Goal: Use online tool/utility: Utilize a website feature to perform a specific function

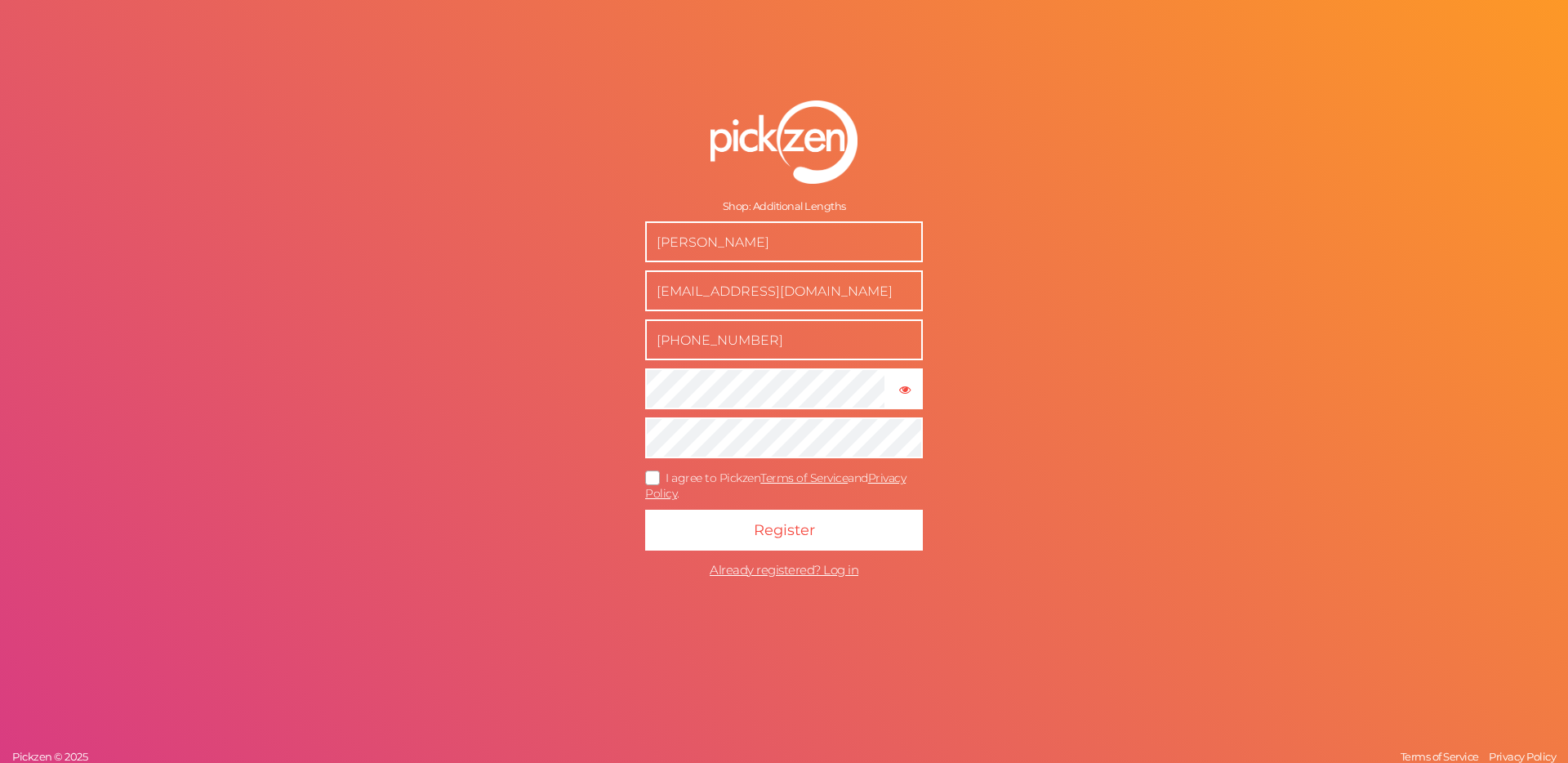
click at [698, 248] on input "Richard Ashley" at bounding box center [784, 242] width 278 height 41
type input "Taleesa Warrior"
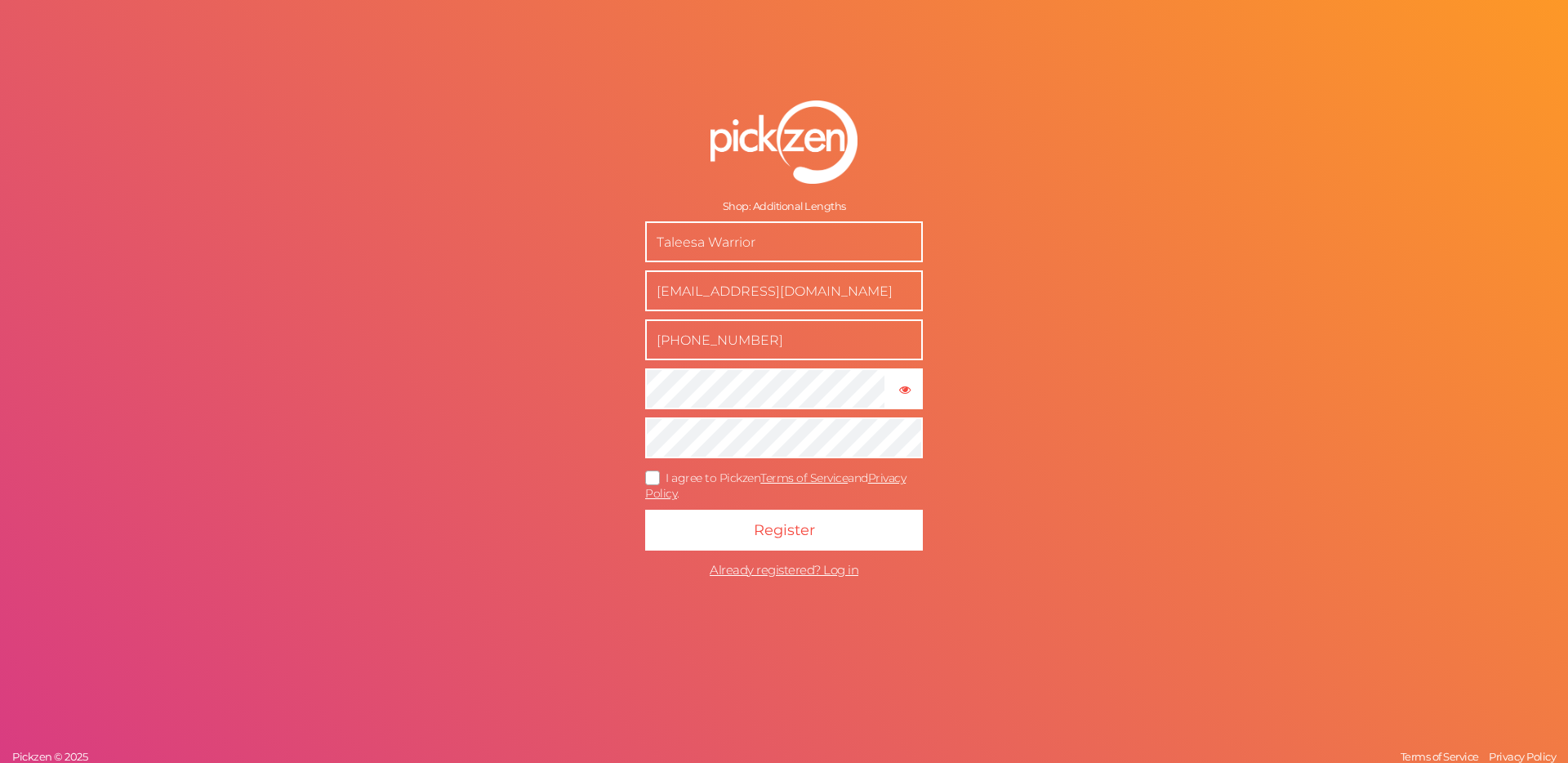
drag, startPoint x: 686, startPoint y: 294, endPoint x: 591, endPoint y: 281, distance: 95.9
click at [591, 281] on form "Shop: Additional Lengths Taleesa Warrior sales@additionallengths.co.uk +4433017…" at bounding box center [783, 343] width 408 height 551
type input "[EMAIL_ADDRESS][DOMAIN_NAME]"
drag, startPoint x: 679, startPoint y: 343, endPoint x: 826, endPoint y: 343, distance: 147.0
click at [826, 343] on input "+443301755351" at bounding box center [784, 340] width 278 height 41
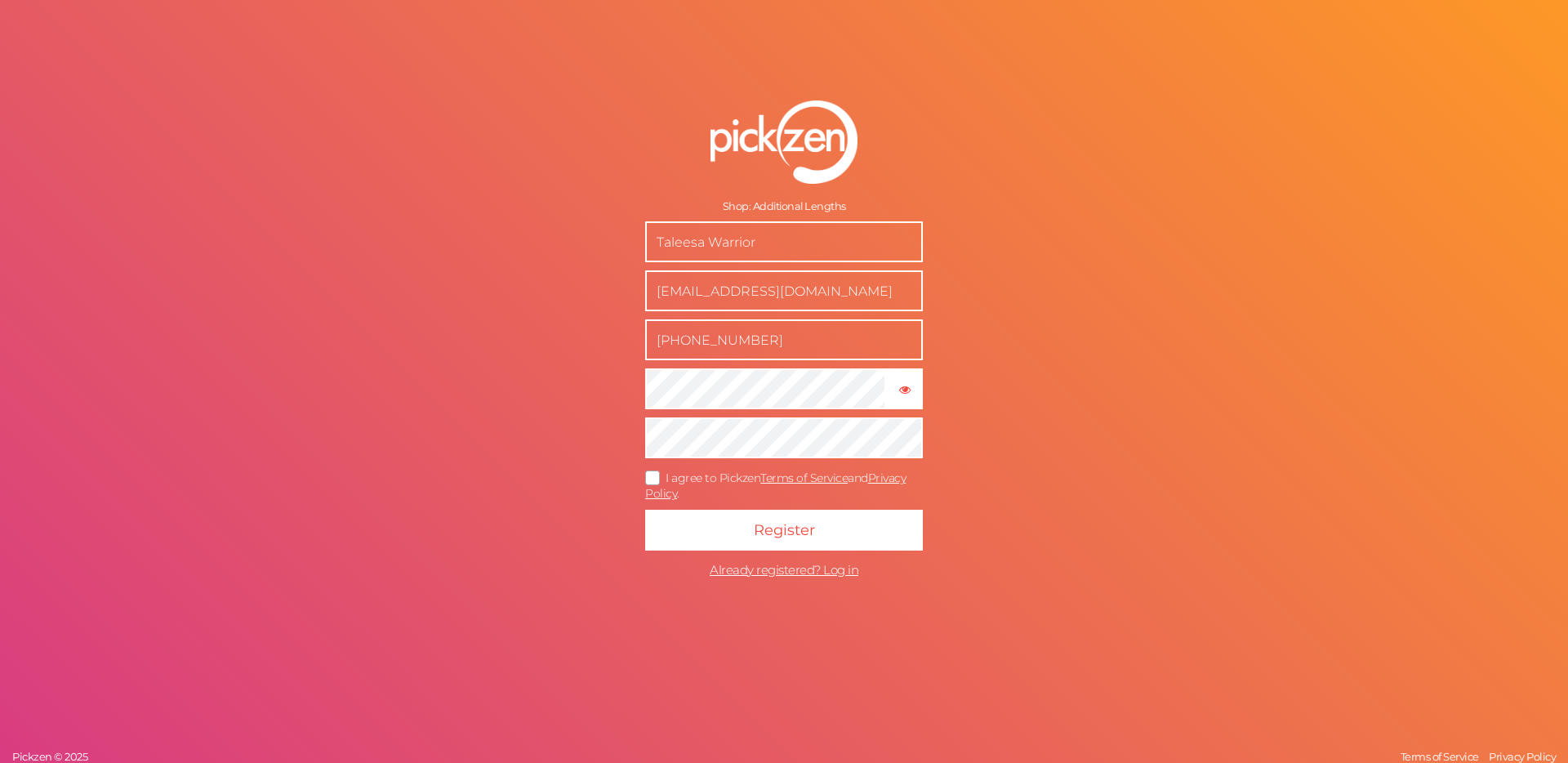
type input "+447850590443"
click at [653, 475] on icon at bounding box center [653, 478] width 26 height 9
click at [0, 0] on input "I agree to Pickzen Terms of Service and Privacy Policy ." at bounding box center [0, 0] width 0 height 0
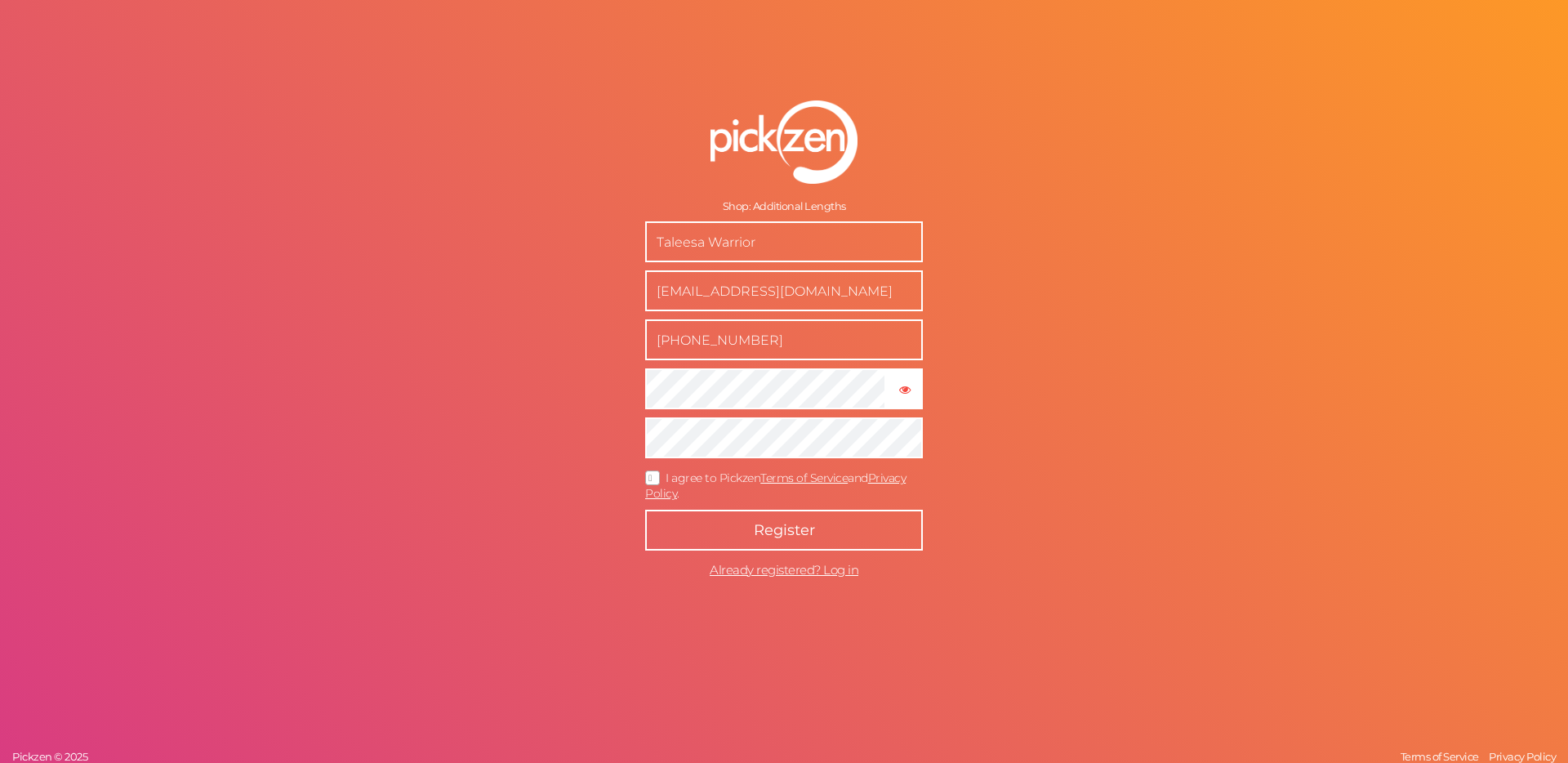
click at [740, 526] on button "Register" at bounding box center [784, 530] width 278 height 41
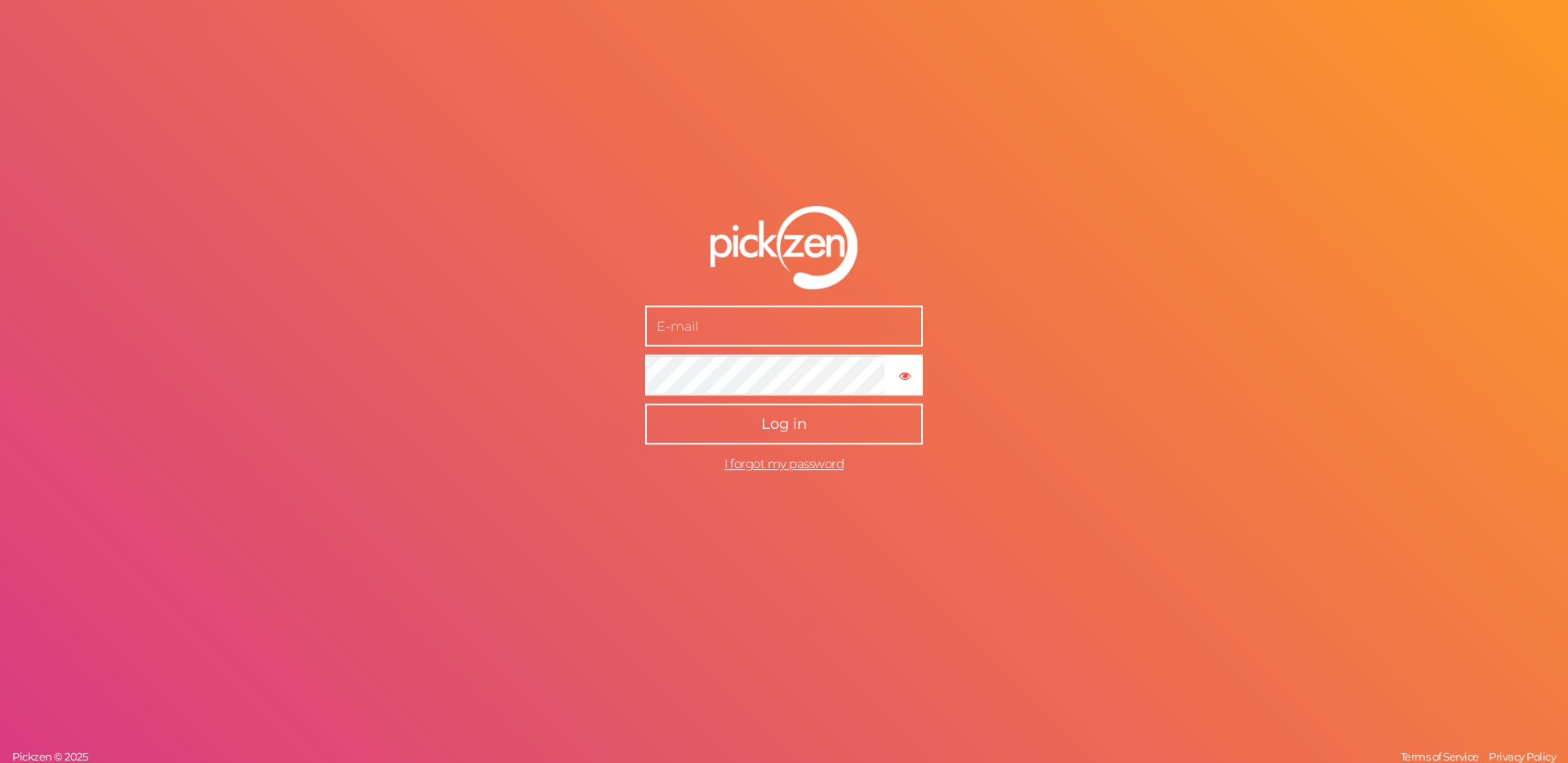
type input "[EMAIL_ADDRESS][DOMAIN_NAME]"
click at [717, 440] on button "Log in" at bounding box center [784, 424] width 278 height 41
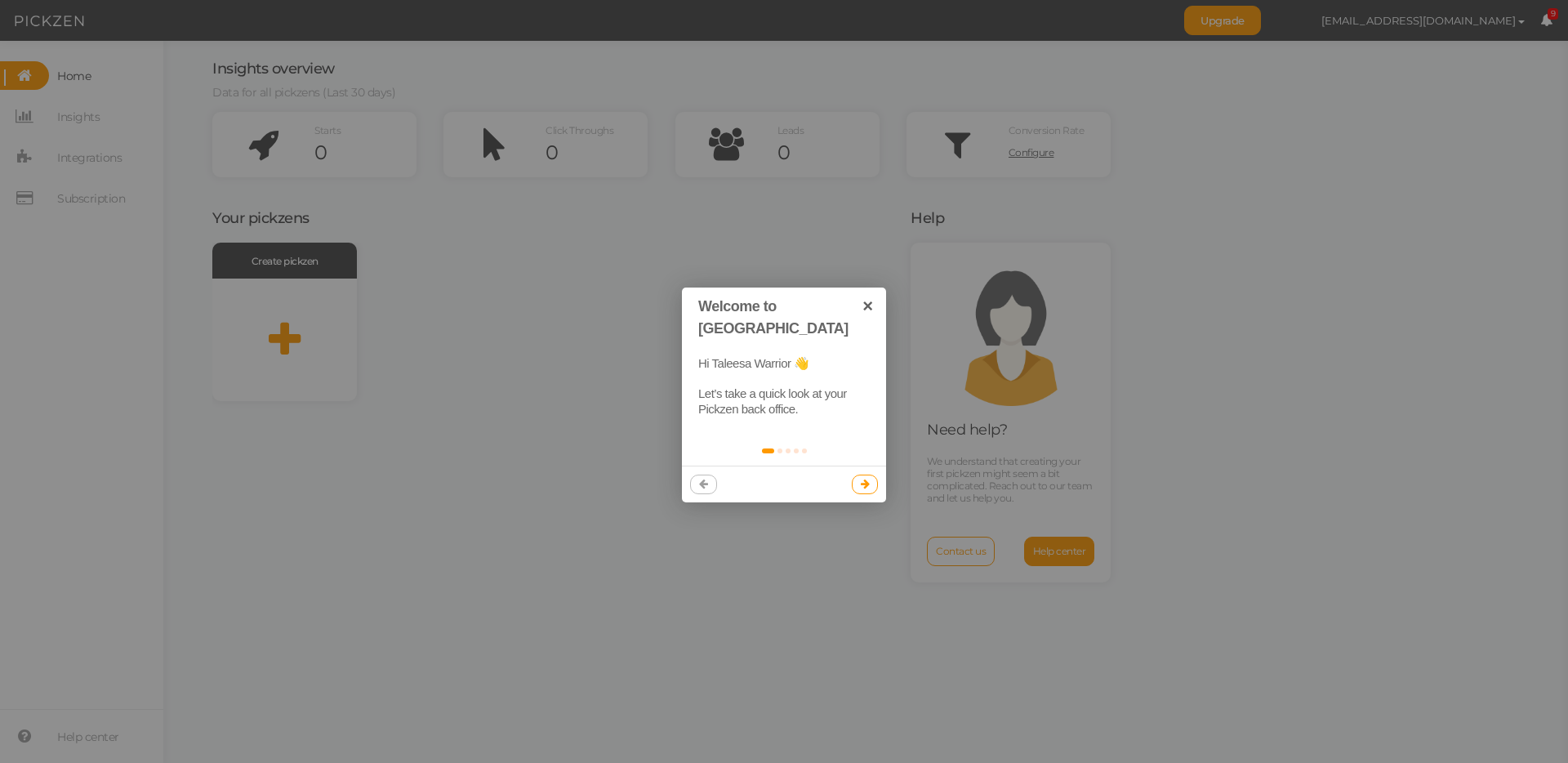
click at [870, 475] on link at bounding box center [865, 484] width 27 height 19
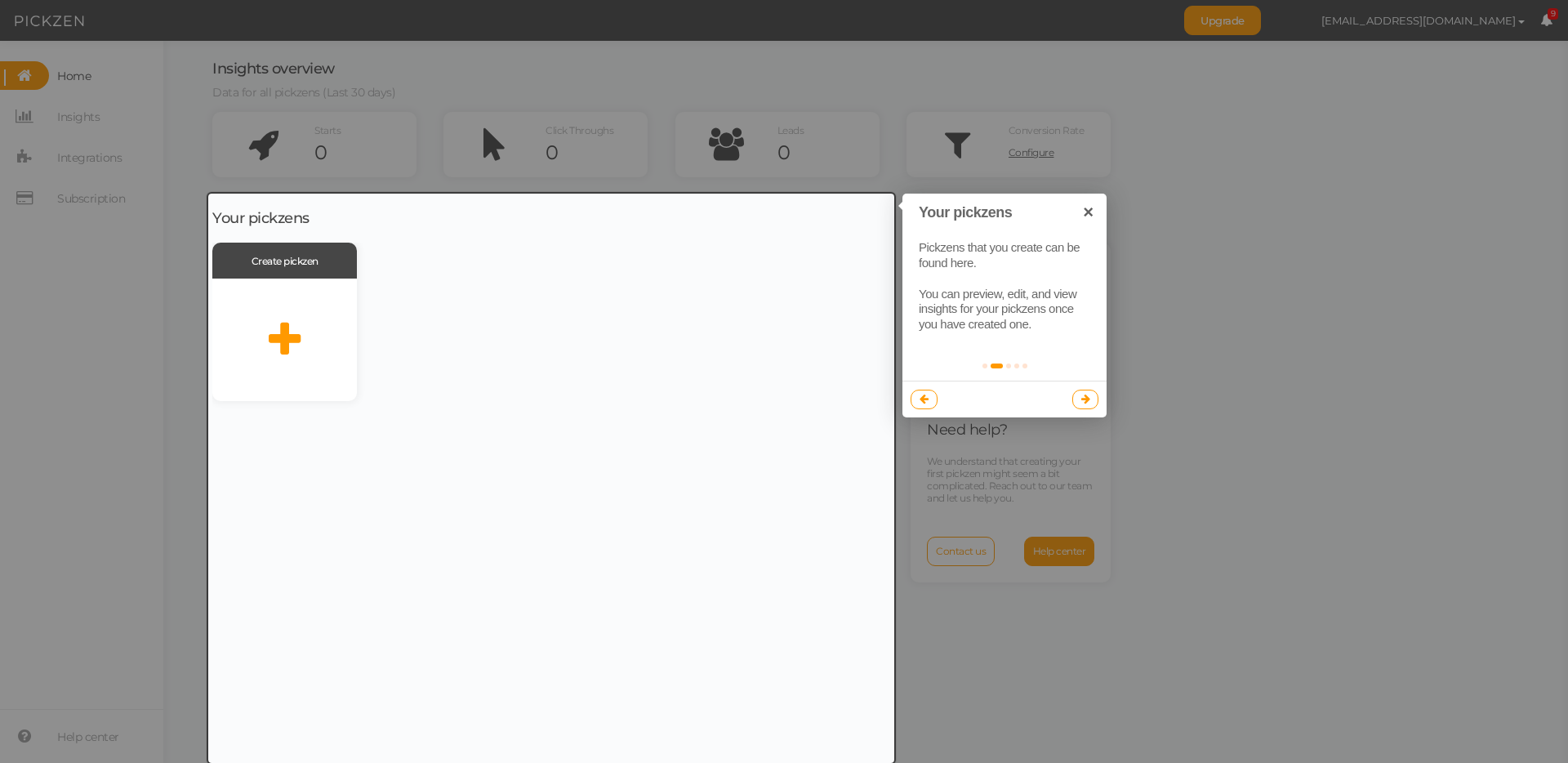
click at [1089, 406] on link at bounding box center [1085, 399] width 27 height 19
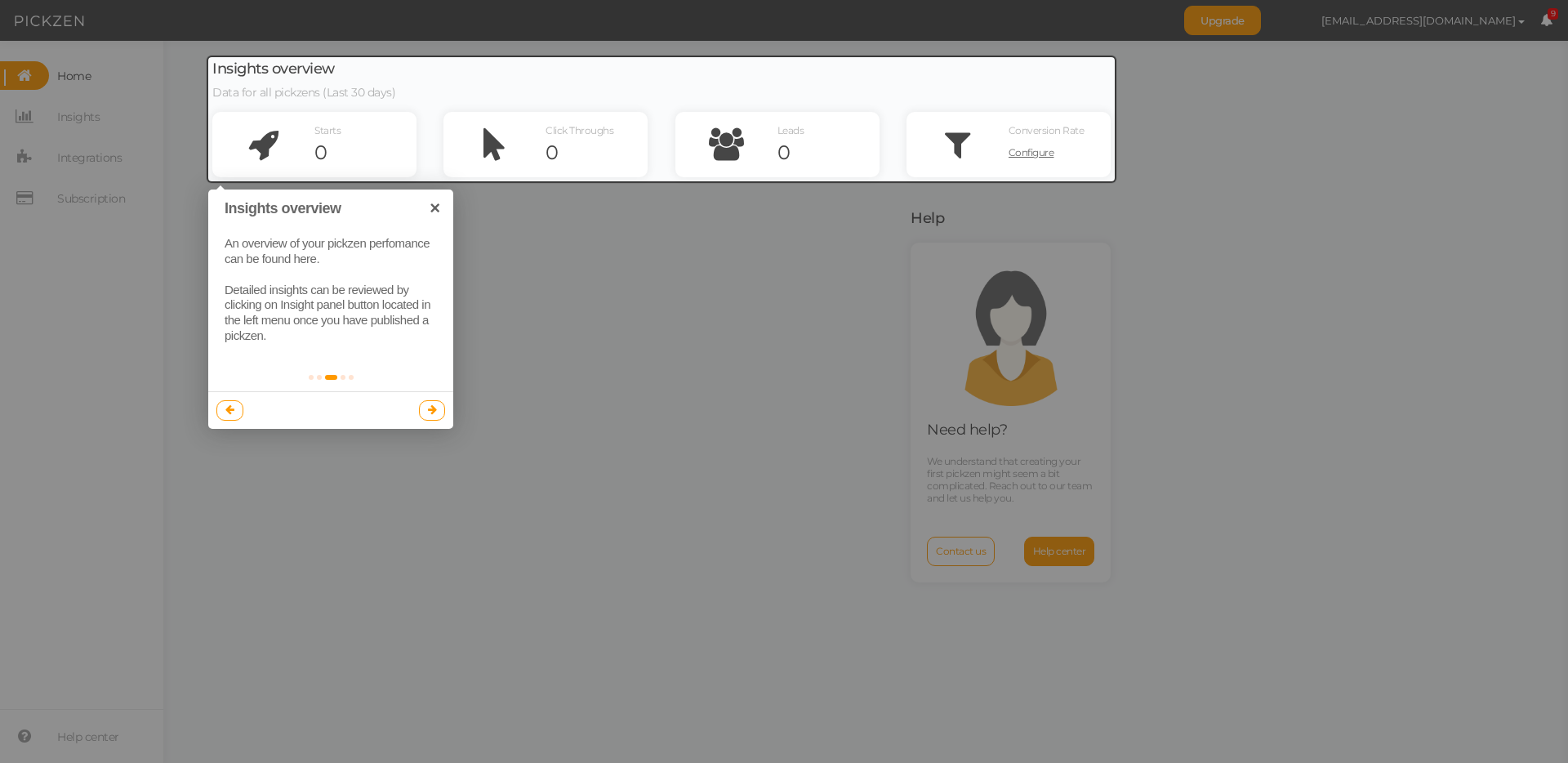
click at [430, 412] on icon at bounding box center [432, 409] width 9 height 10
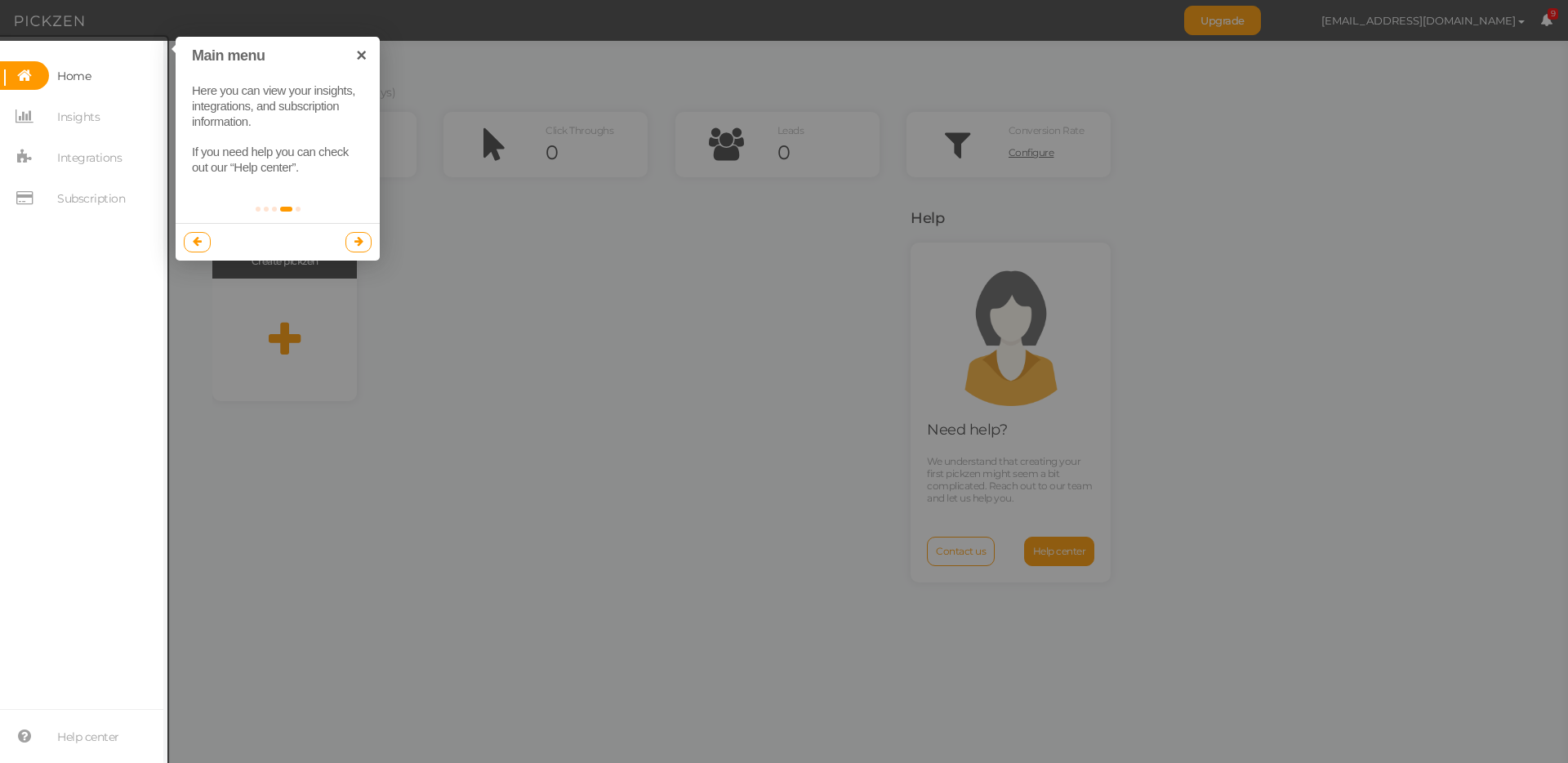
click at [352, 245] on link at bounding box center [358, 242] width 27 height 19
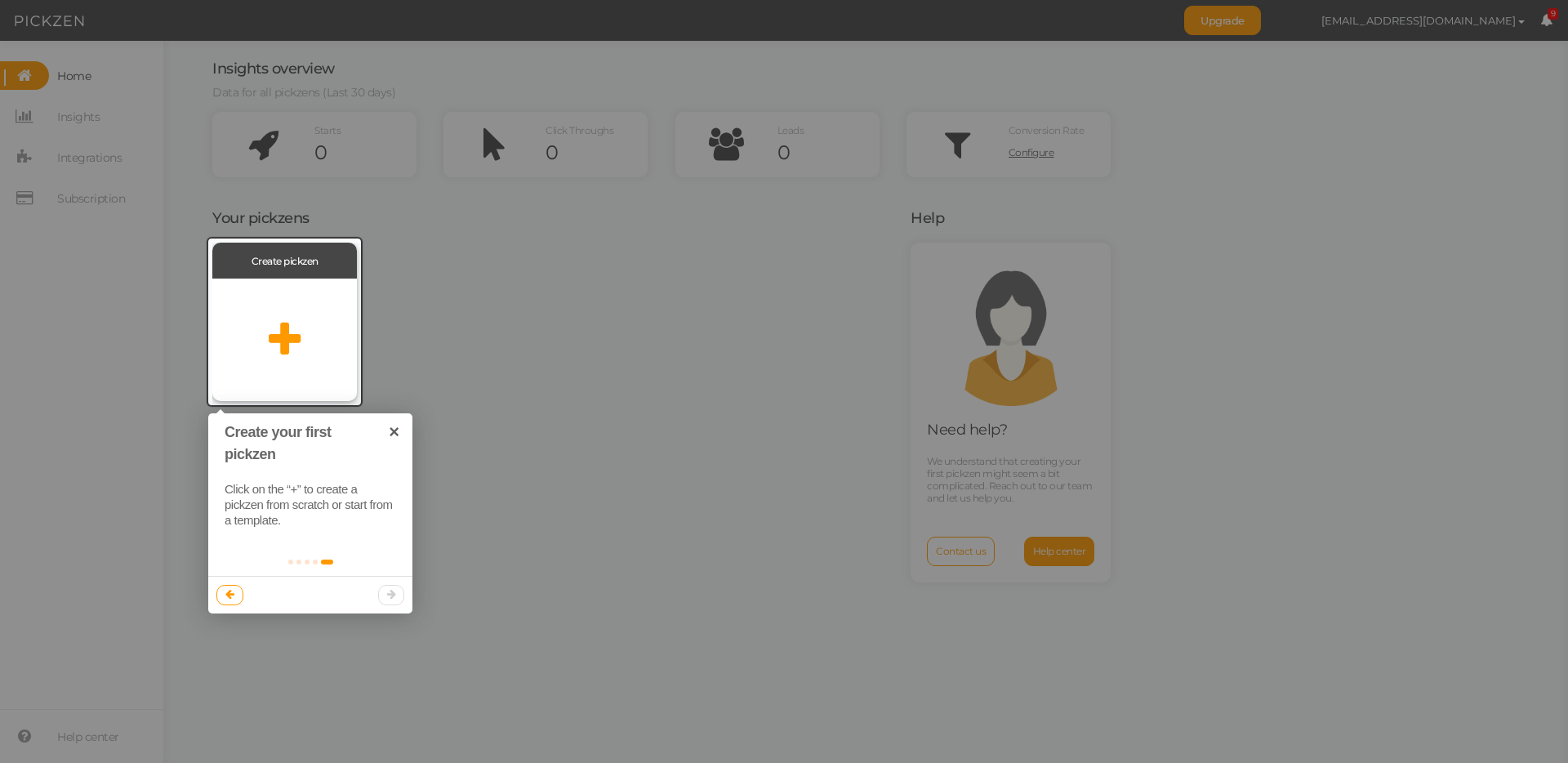
click at [263, 335] on div at bounding box center [284, 340] width 144 height 122
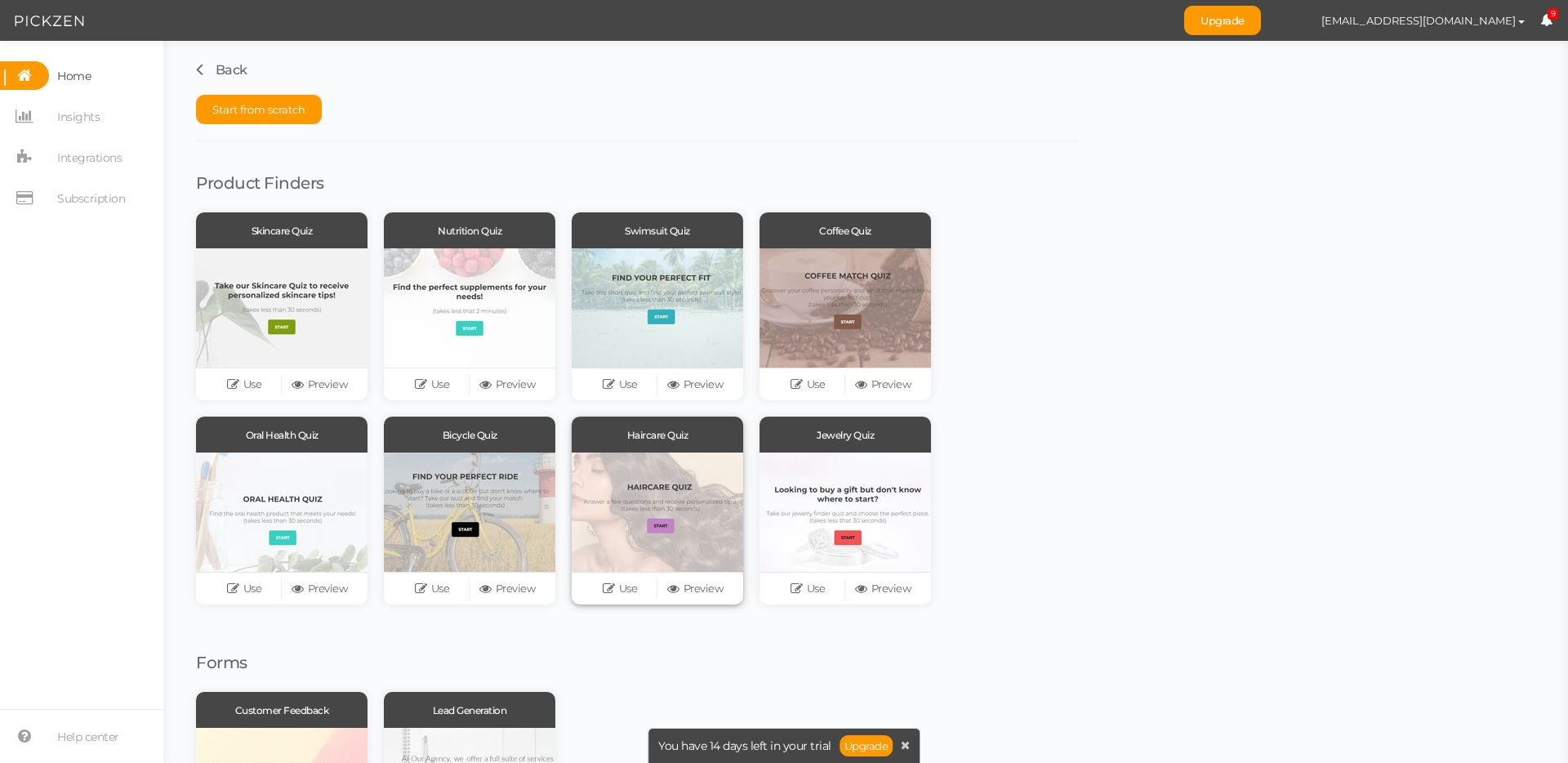
click at [678, 500] on div at bounding box center [657, 512] width 171 height 119
click at [633, 453] on div at bounding box center [657, 512] width 171 height 119
click at [700, 591] on link "Preview" at bounding box center [694, 589] width 75 height 23
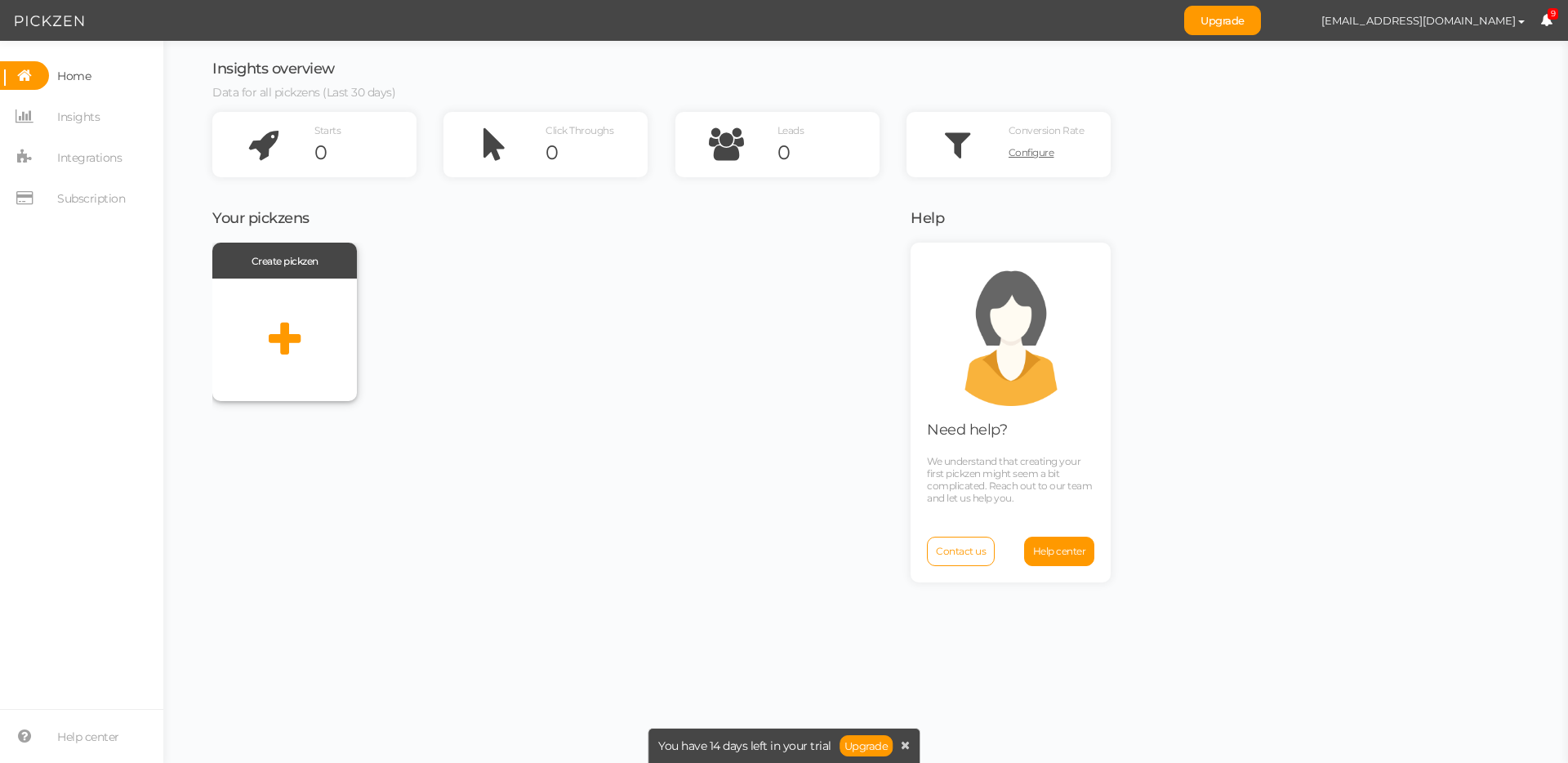
click at [271, 323] on icon at bounding box center [284, 340] width 31 height 41
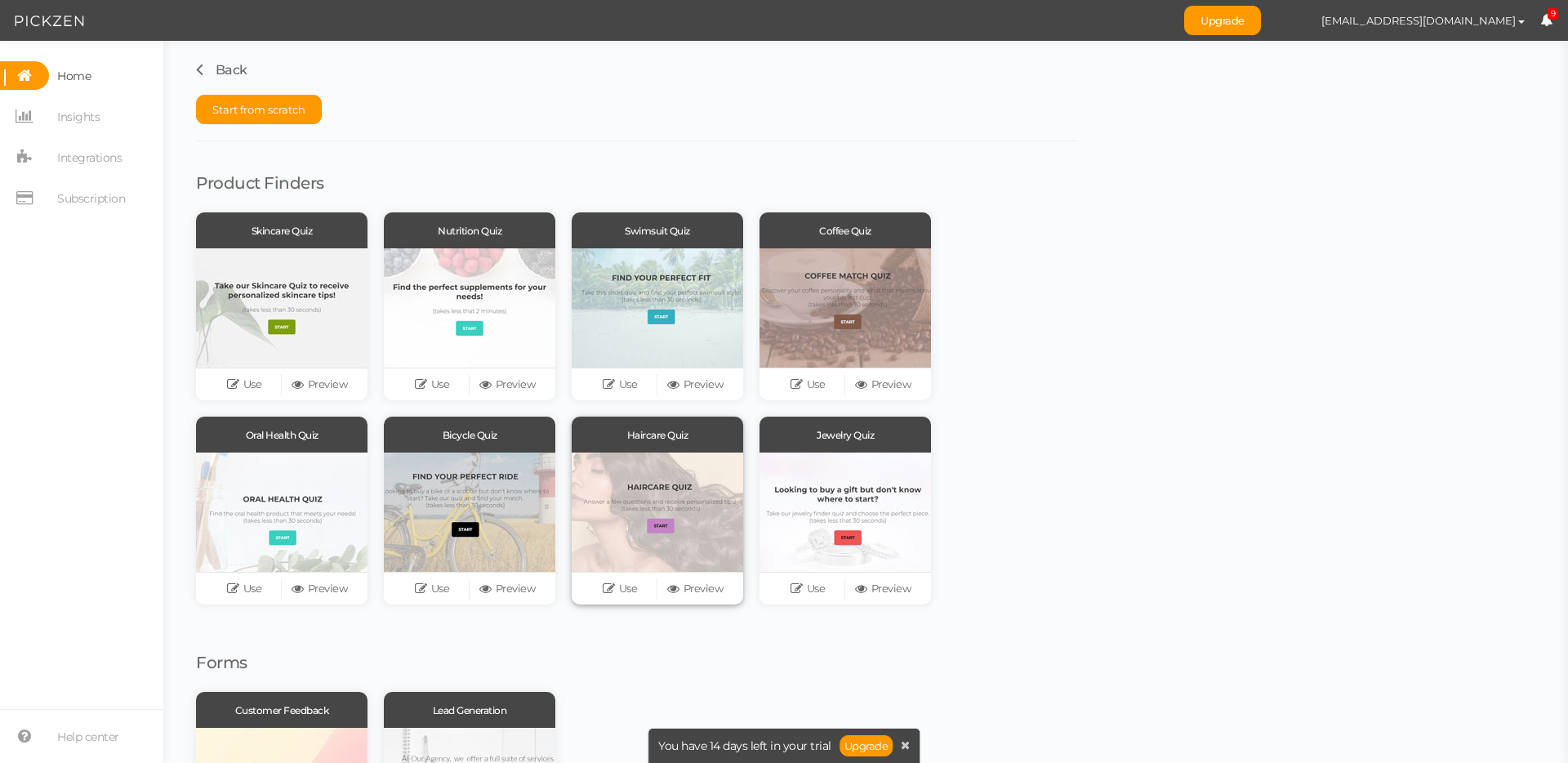
click at [628, 507] on div at bounding box center [657, 512] width 171 height 119
click at [620, 595] on link "Use" at bounding box center [619, 589] width 75 height 23
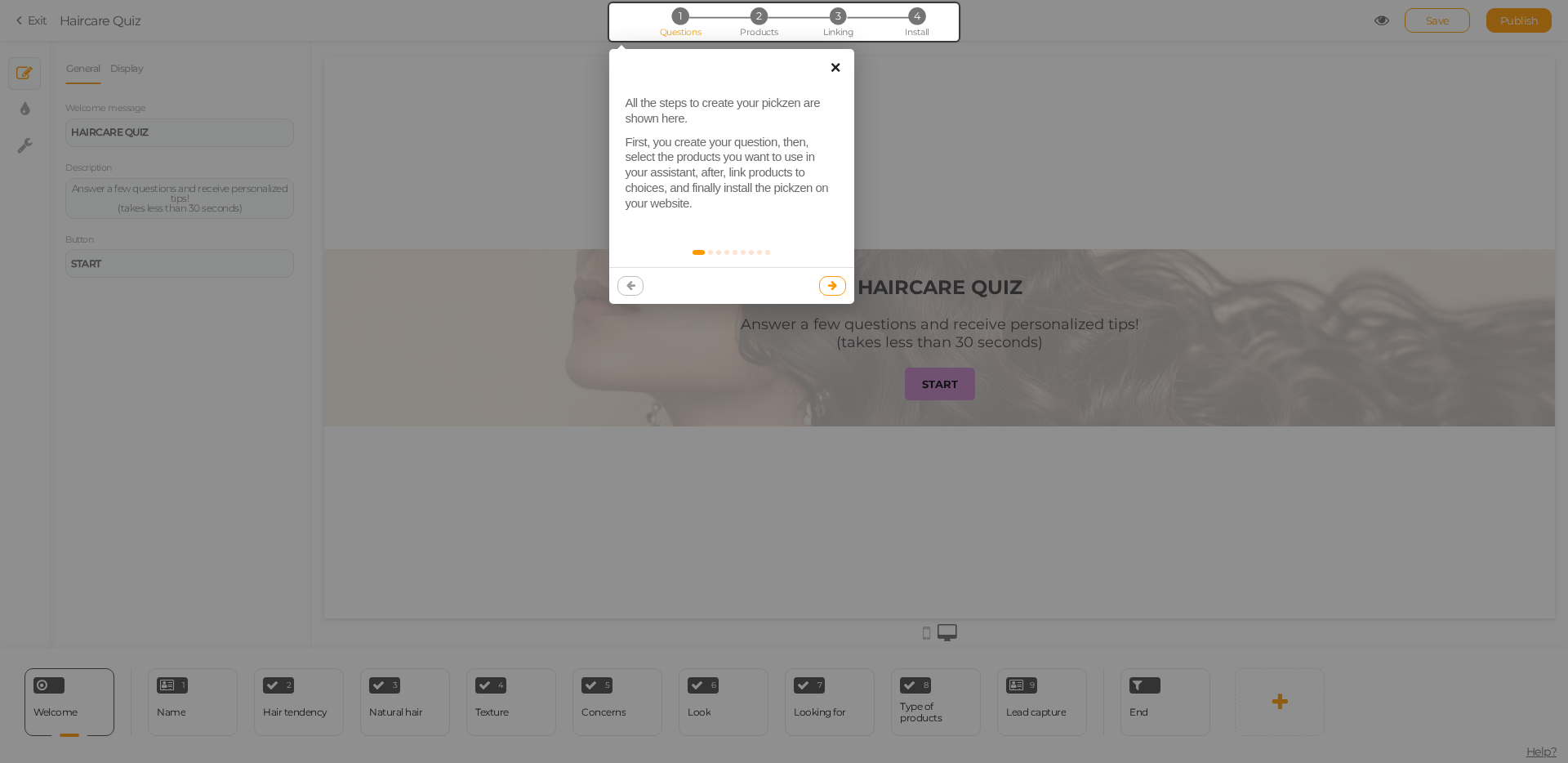
click at [839, 67] on link "×" at bounding box center [836, 68] width 37 height 37
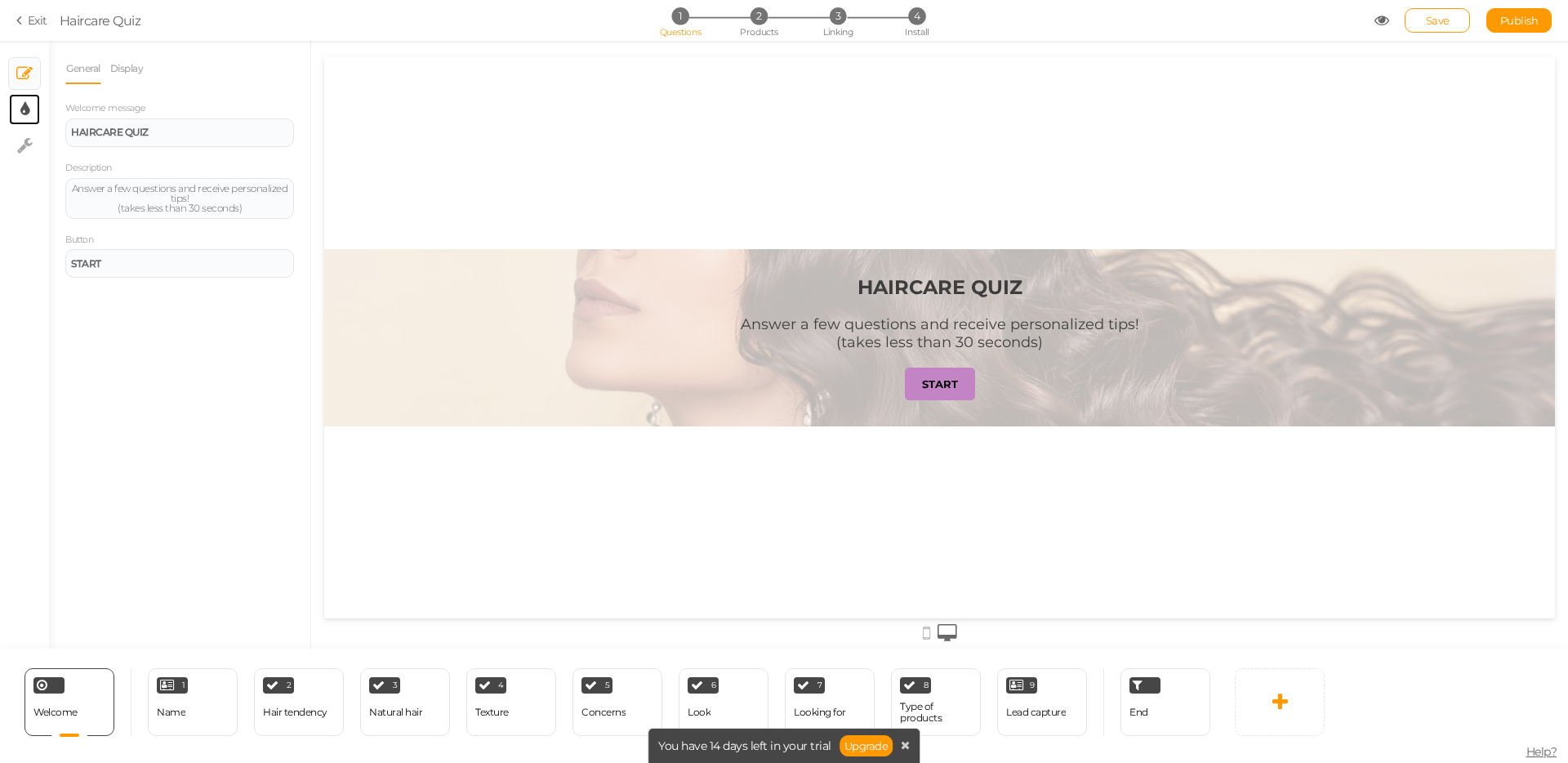
click at [29, 115] on link "× Display settings" at bounding box center [25, 109] width 31 height 31
select select "2"
select select "montserrat"
select select "fade"
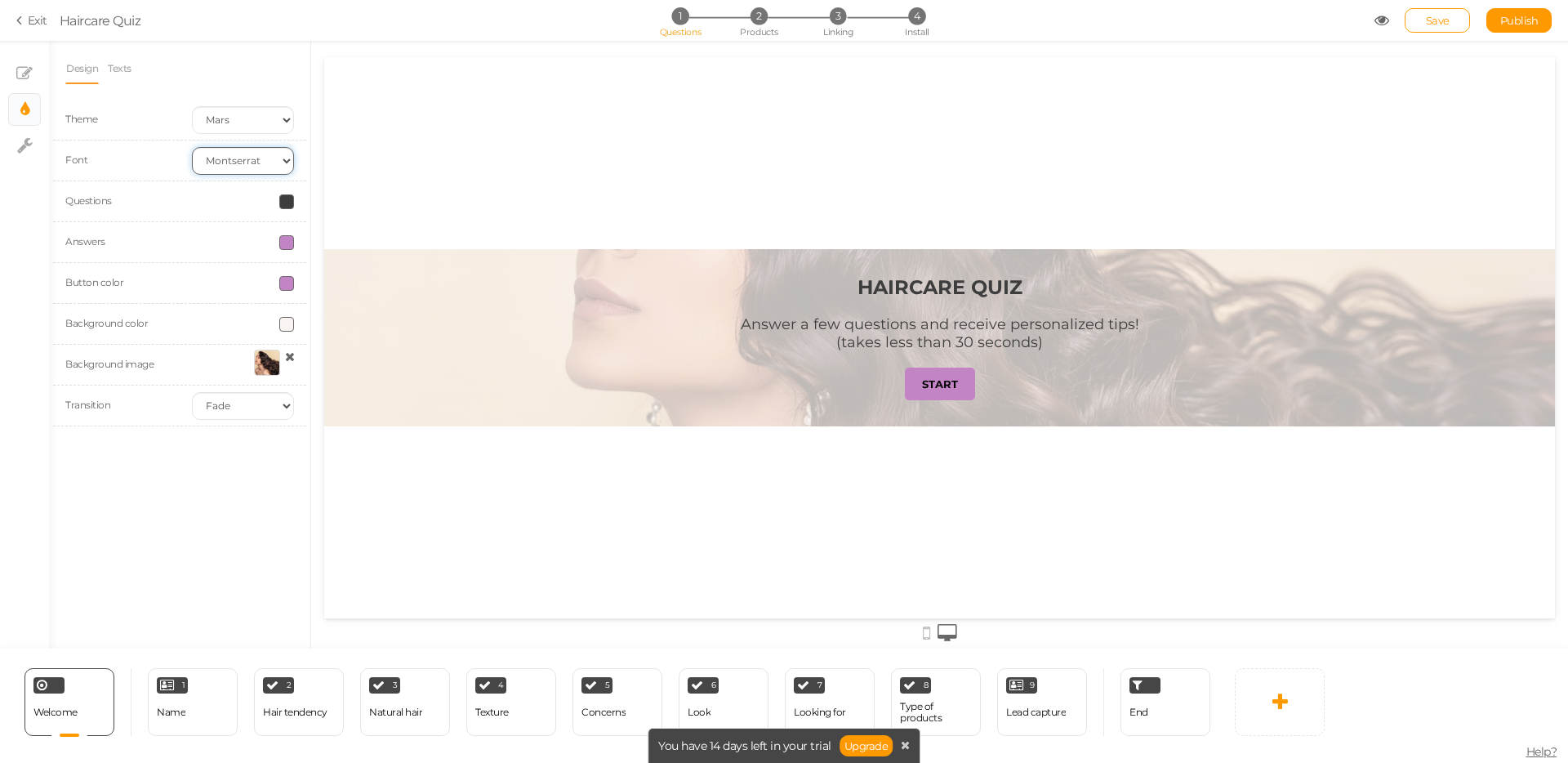
click at [235, 163] on select "Custom Default [PERSON_NAME] Montserrat Open Sans [PERSON_NAME] PT Sans Raleway…" at bounding box center [243, 161] width 102 height 28
click at [192, 147] on select "Custom Default [PERSON_NAME] Montserrat Open Sans [PERSON_NAME] PT Sans Raleway…" at bounding box center [243, 161] width 102 height 28
click at [226, 156] on select "Custom Default [PERSON_NAME] Montserrat Open Sans [PERSON_NAME] PT Sans Raleway…" at bounding box center [243, 161] width 102 height 28
click at [192, 147] on select "Custom Default [PERSON_NAME] Montserrat Open Sans [PERSON_NAME] PT Sans Raleway…" at bounding box center [243, 161] width 102 height 28
click at [239, 152] on select "Custom Default [PERSON_NAME] Montserrat Open Sans [PERSON_NAME] PT Sans Raleway…" at bounding box center [243, 161] width 102 height 28
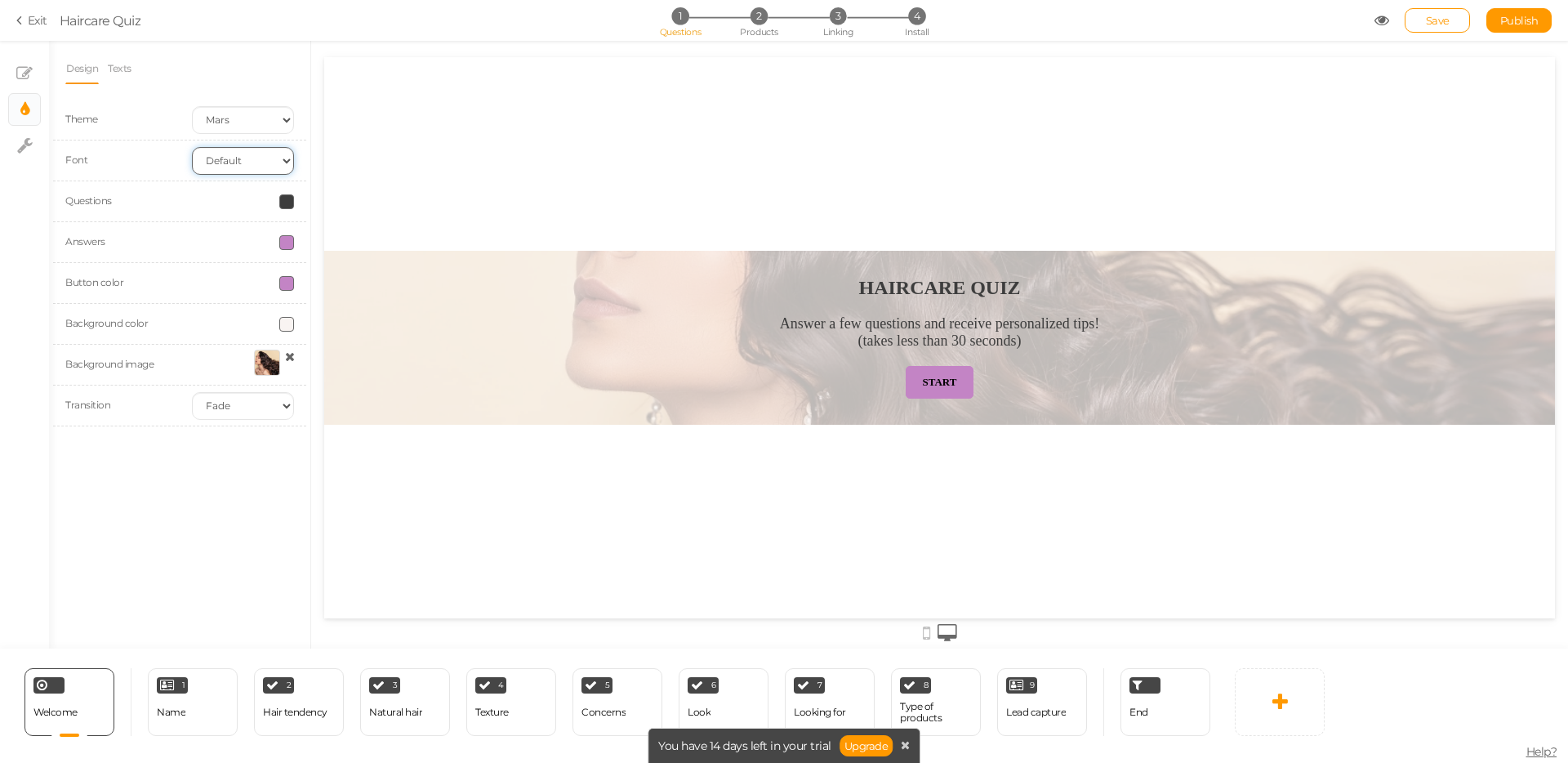
select select "custom"
click at [192, 147] on select "Custom Default [PERSON_NAME] Montserrat Open Sans [PERSON_NAME] PT Sans Raleway…" at bounding box center [243, 161] width 102 height 28
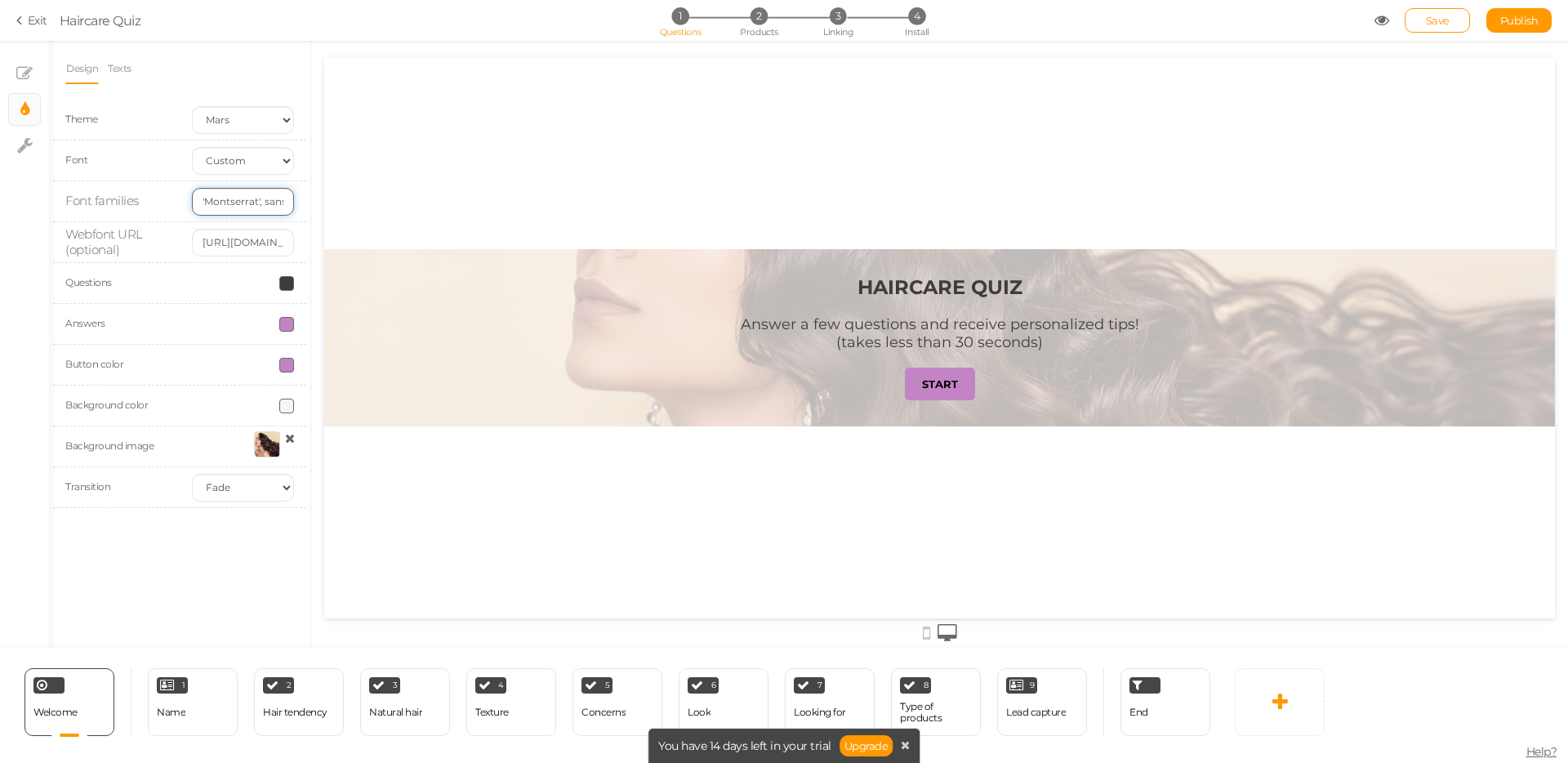
click at [238, 203] on input "'Montserrat', sans-serif" at bounding box center [243, 202] width 102 height 28
drag, startPoint x: 230, startPoint y: 205, endPoint x: 305, endPoint y: 204, distance: 75.0
click at [305, 204] on div "'Montserrat', sans-serif" at bounding box center [243, 202] width 127 height 28
click at [244, 203] on input "'Montserrat', sans-serif" at bounding box center [243, 202] width 102 height 28
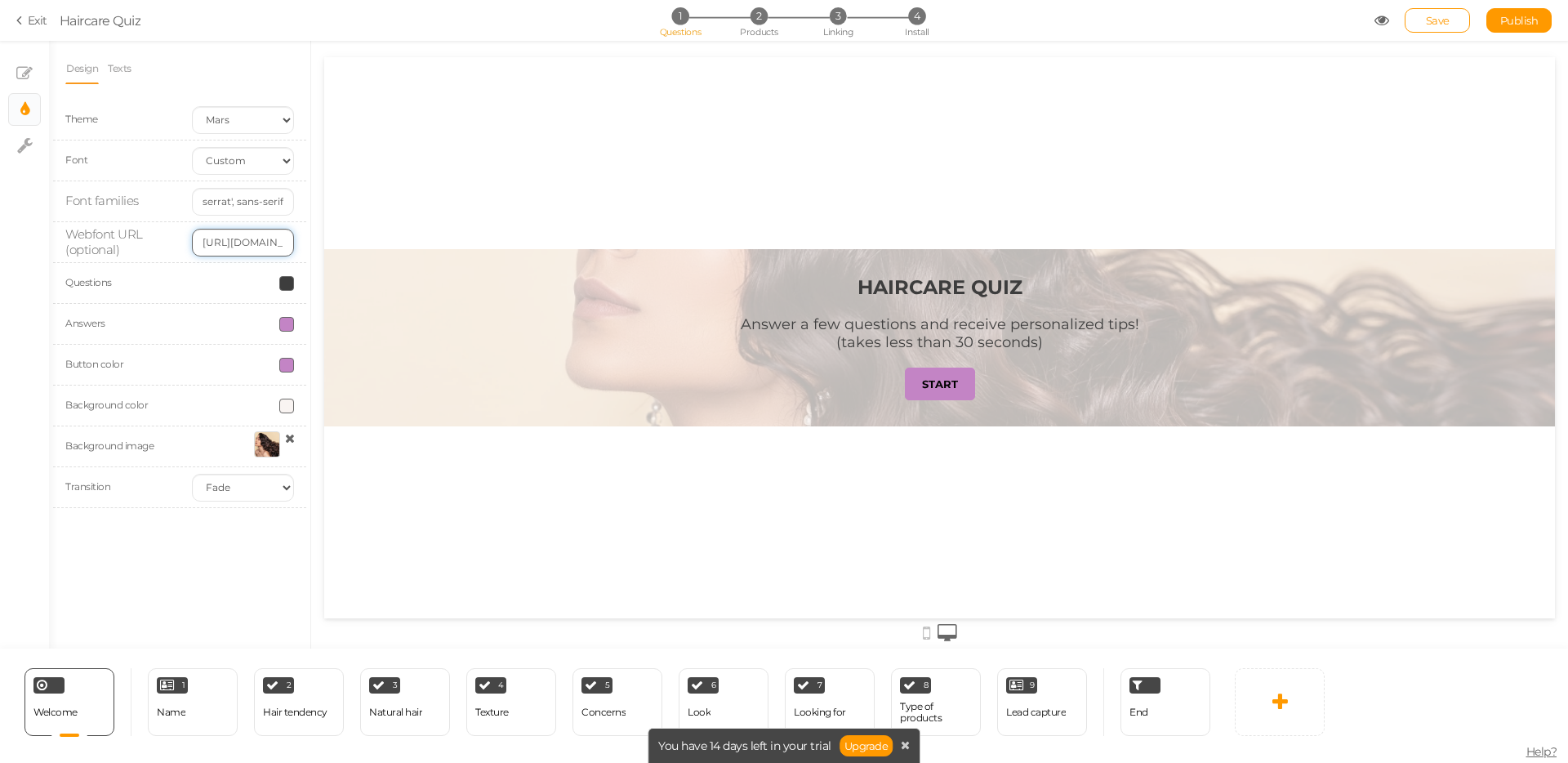
click at [239, 245] on input "[URL][DOMAIN_NAME]" at bounding box center [243, 243] width 102 height 28
drag, startPoint x: 213, startPoint y: 239, endPoint x: 306, endPoint y: 240, distance: 93.0
click at [306, 240] on div "Design Texts Theme Earth Mars Font Custom Default [PERSON_NAME] Montserrat Open…" at bounding box center [180, 344] width 261 height 607
click at [239, 242] on input "[URL][DOMAIN_NAME]" at bounding box center [243, 243] width 102 height 28
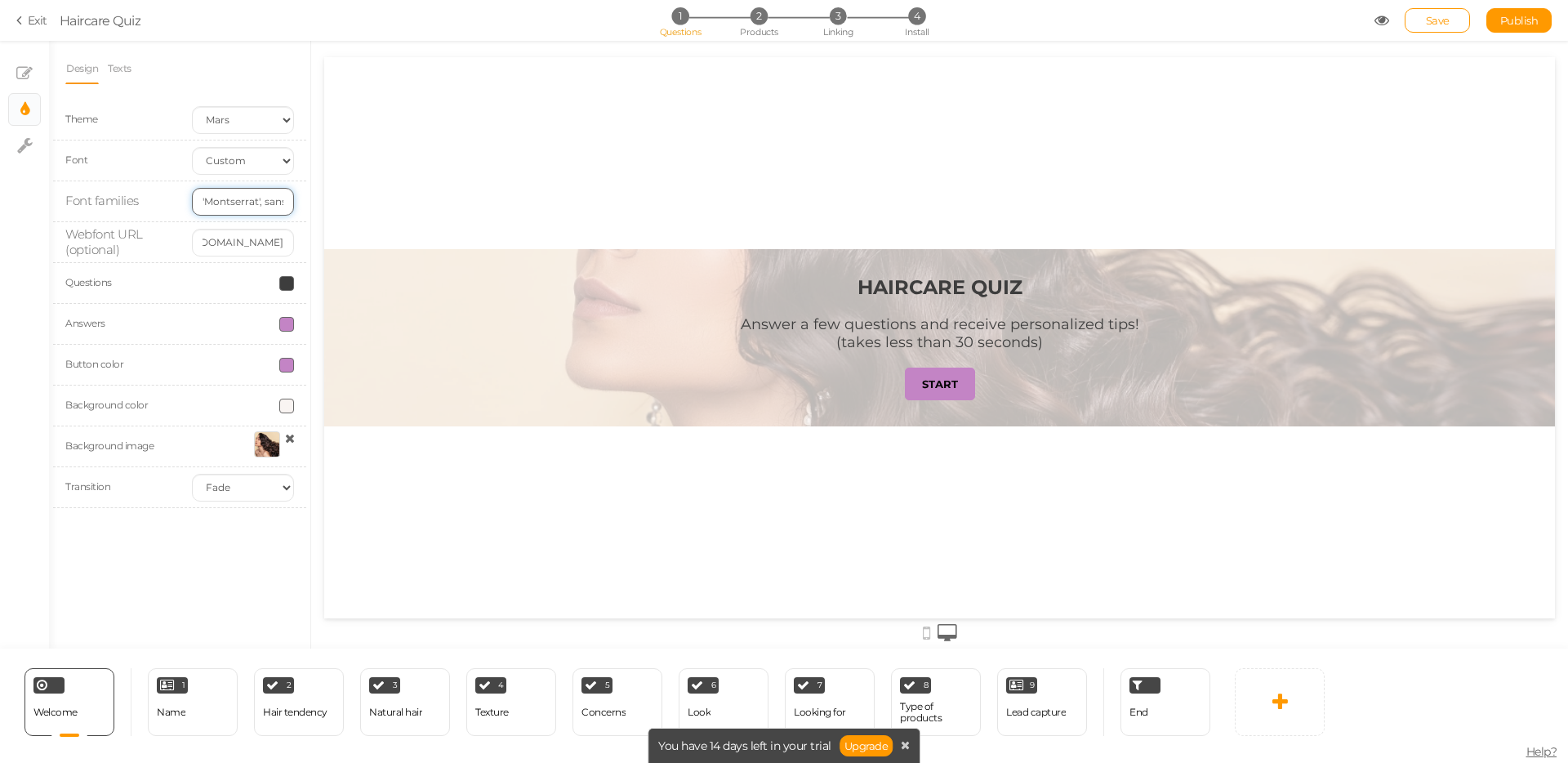
click at [234, 206] on input "'Montserrat', sans-serif" at bounding box center [243, 202] width 102 height 28
click at [236, 204] on input "'Montserrat', sans-serif" at bounding box center [243, 202] width 102 height 28
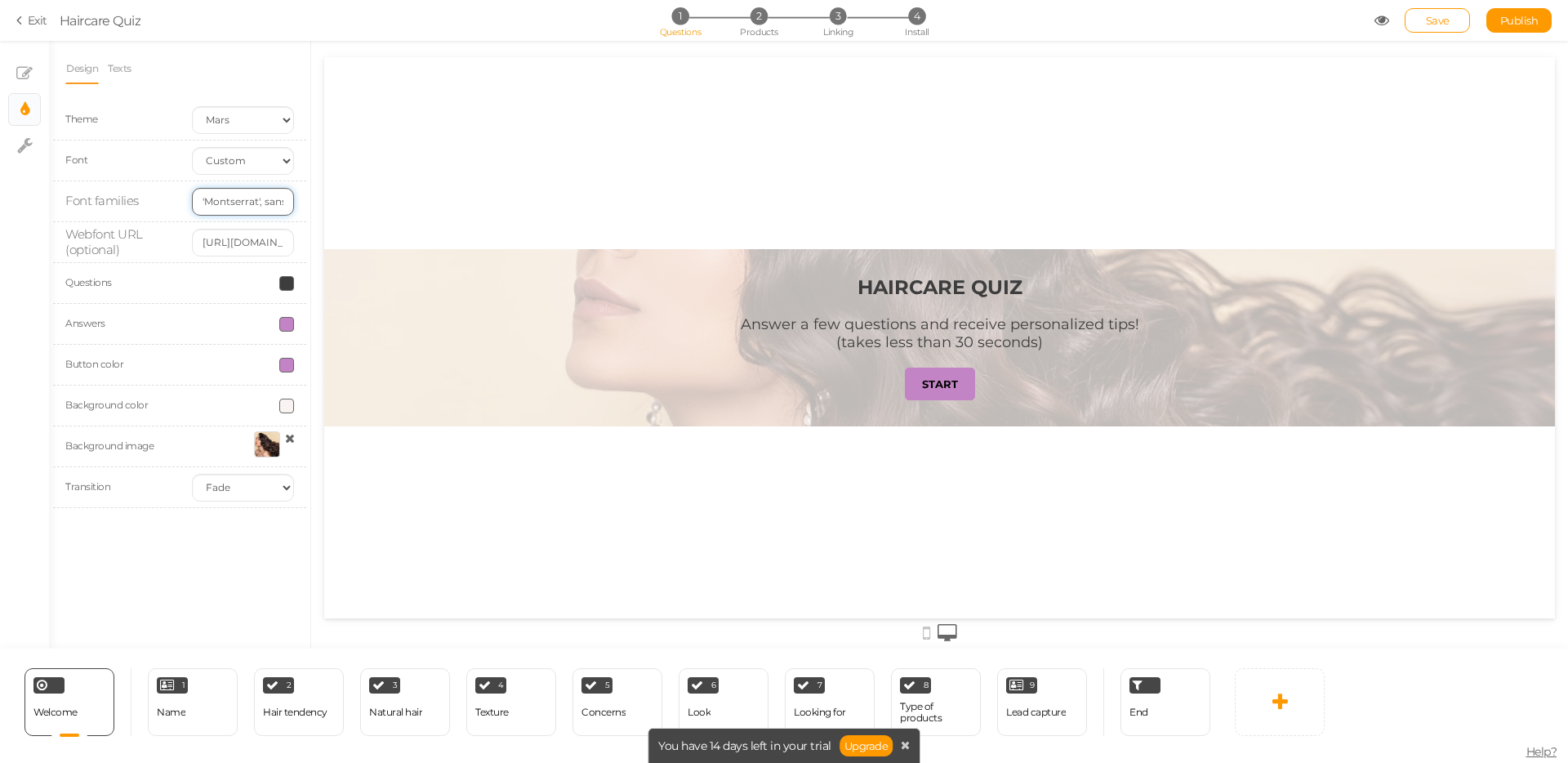
click at [236, 204] on input "'Montserrat', sans-serif" at bounding box center [243, 202] width 102 height 28
click at [235, 204] on input "'Montserrat', sans-serif" at bounding box center [243, 202] width 102 height 28
click at [230, 206] on input "'Montserrat', sans-serif" at bounding box center [243, 202] width 102 height 28
click at [230, 206] on input "'Montserrat', sans-serif" at bounding box center [243, 202] width 102 height 28
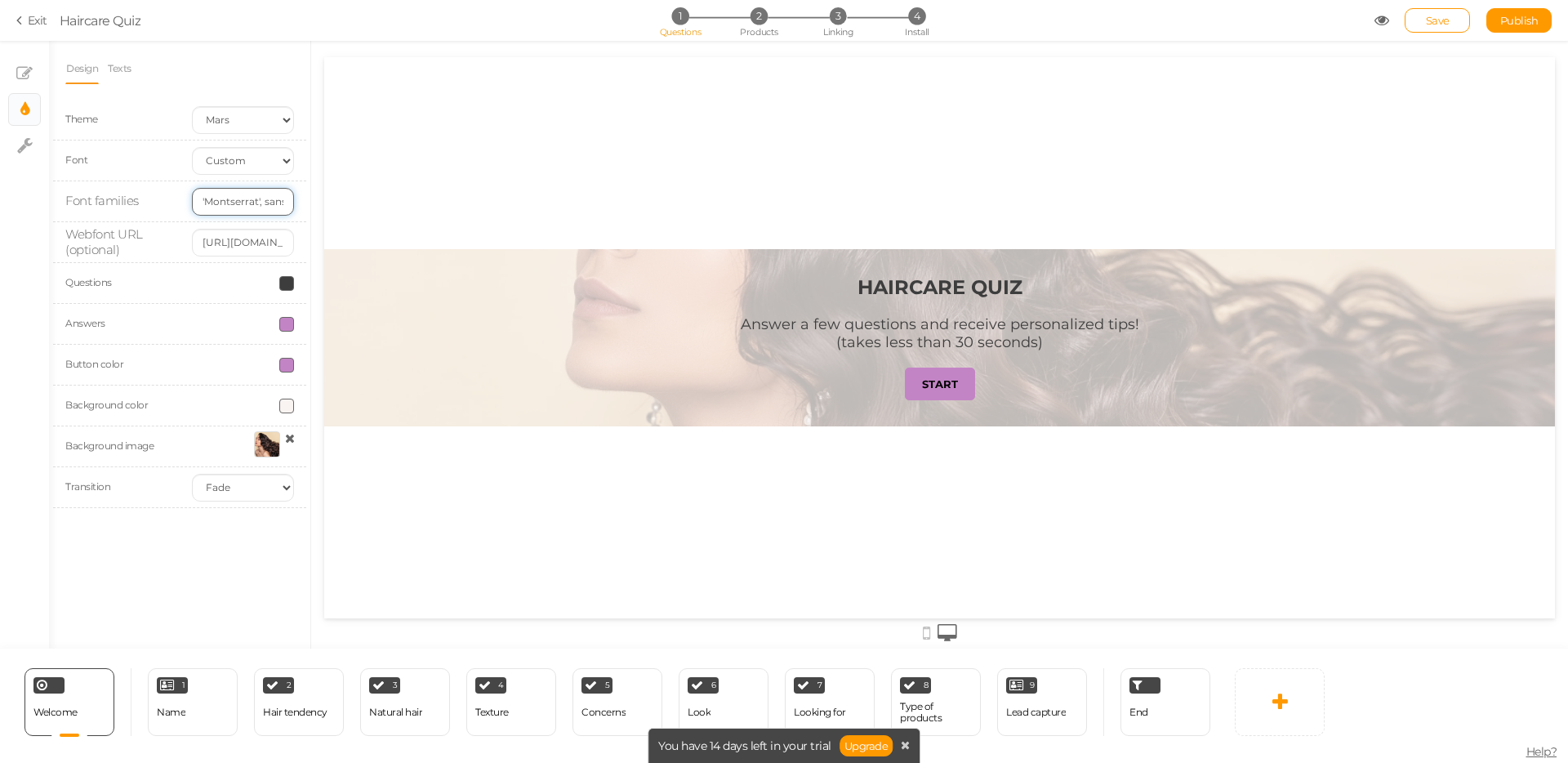
click at [257, 202] on input "'Montserrat', sans-serif" at bounding box center [243, 202] width 102 height 28
click at [236, 239] on input "[URL][DOMAIN_NAME]" at bounding box center [243, 243] width 102 height 28
drag, startPoint x: 258, startPoint y: 200, endPoint x: 205, endPoint y: 202, distance: 53.0
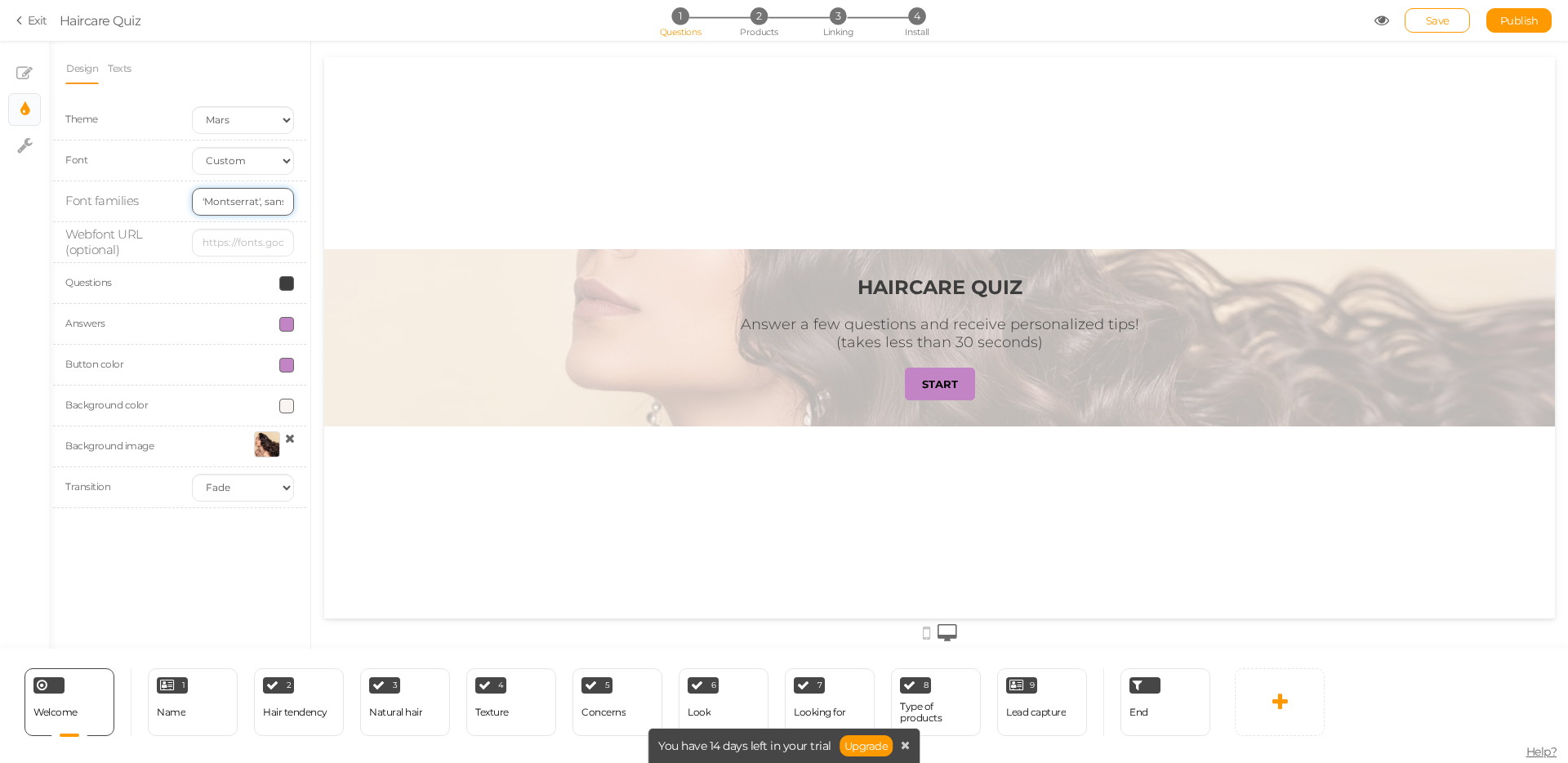
click at [205, 202] on input "'Montserrat', sans-serif" at bounding box center [243, 202] width 102 height 28
type input "'Athletics', sans-serif"
click at [402, 498] on div "HAIRCARE QUIZ Answer a few questions and receive personalized tips! (takes less…" at bounding box center [939, 338] width 1230 height 561
drag, startPoint x: 237, startPoint y: 202, endPoint x: 315, endPoint y: 201, distance: 78.0
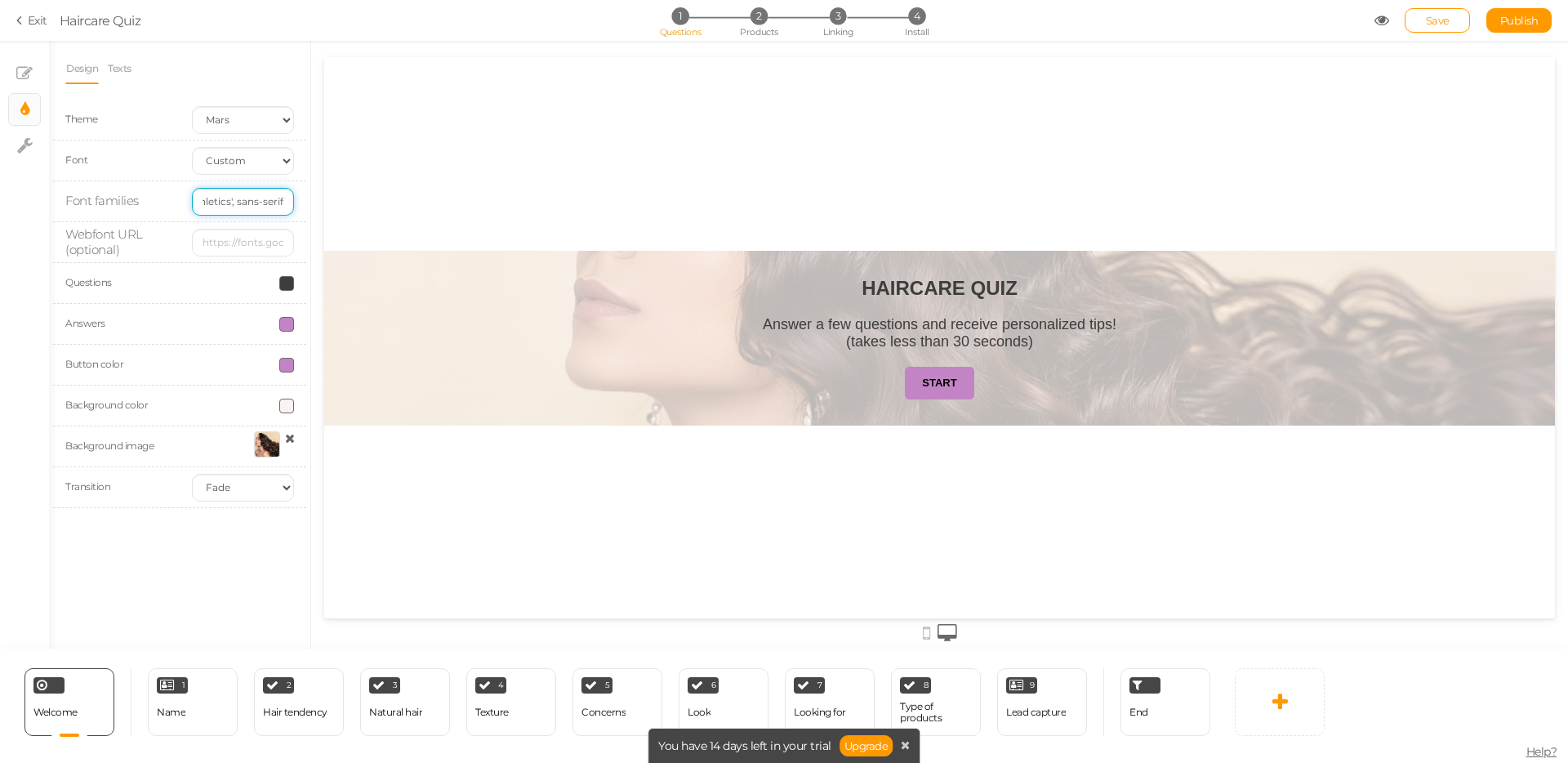
click at [315, 201] on div "× Slides × Display settings × Settings Design Texts Theme Earth Mars Font Custo…" at bounding box center [784, 344] width 1568 height 607
click at [261, 197] on input "'Athletics', sans-serif" at bounding box center [243, 202] width 102 height 28
click at [285, 285] on span at bounding box center [287, 283] width 15 height 15
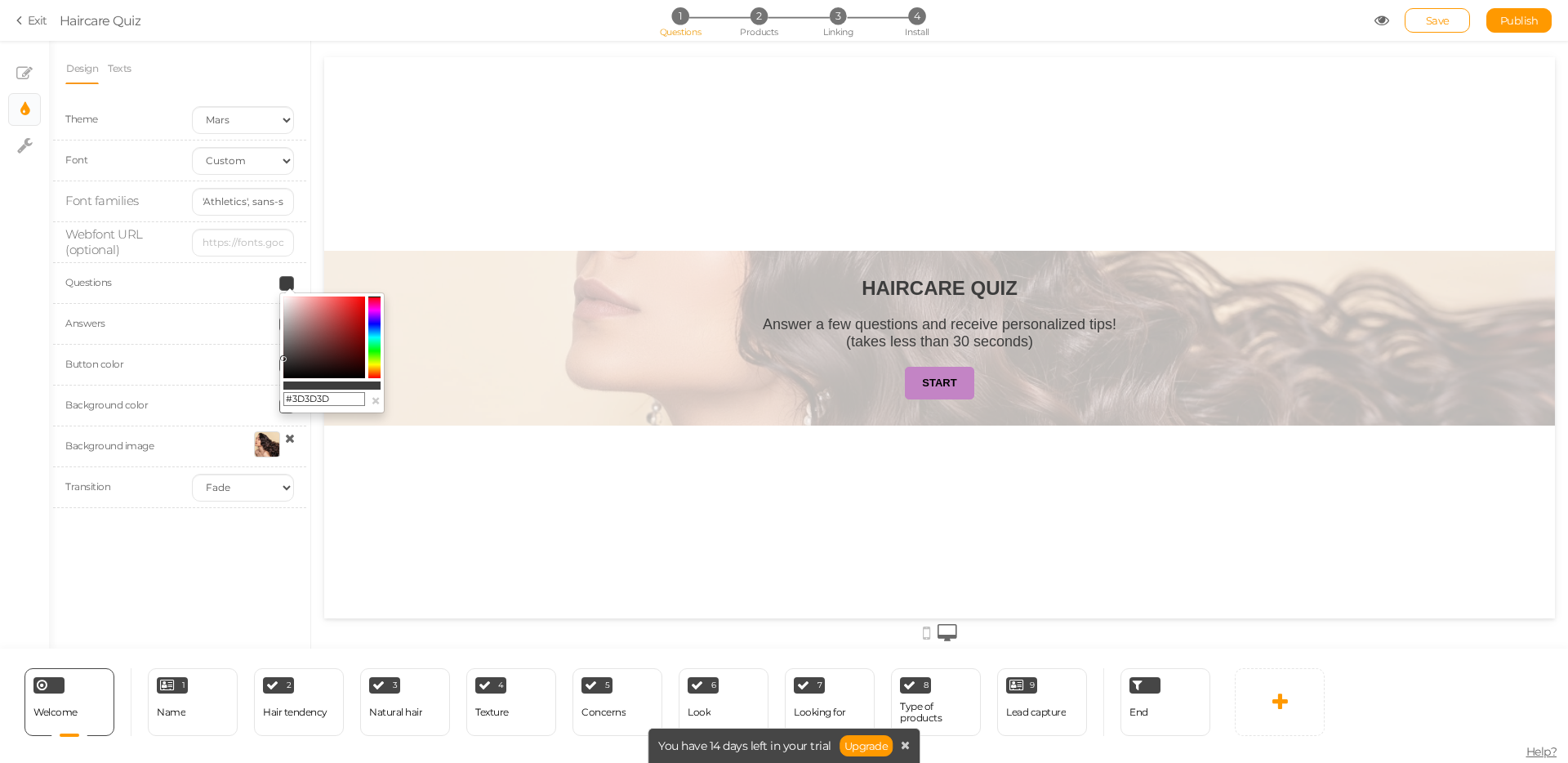
click at [374, 374] on colorpicker-hue at bounding box center [374, 337] width 12 height 81
drag, startPoint x: 333, startPoint y: 400, endPoint x: 236, endPoint y: 388, distance: 97.7
click at [237, 388] on body "× Close A wider screen is needed to use the Pickzen builder Exit Haircare Quiz …" at bounding box center [784, 382] width 1568 height 763
paste input "[URL][DOMAIN_NAME]"
type input "[URL][DOMAIN_NAME]"
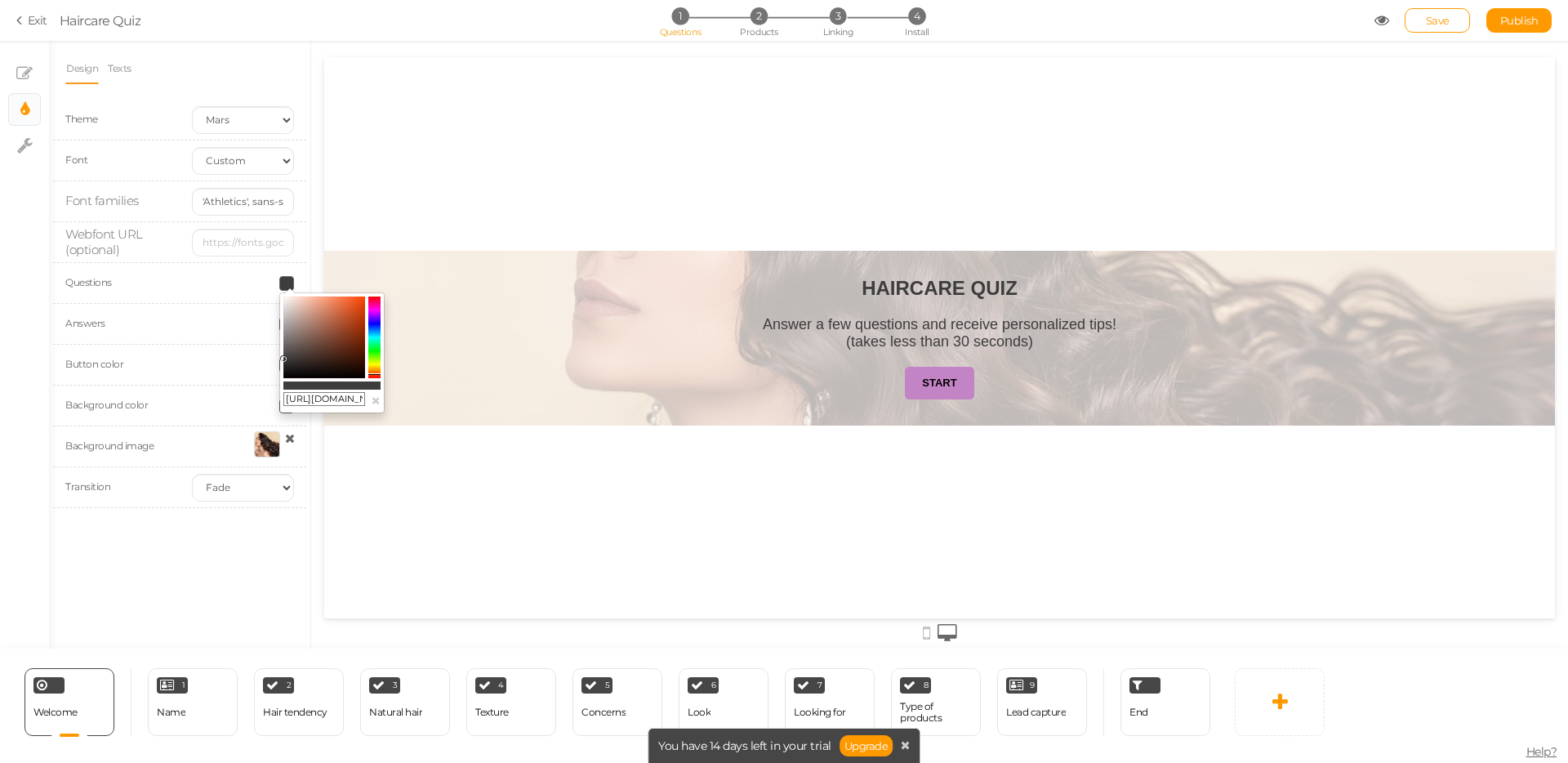
scroll to position [0, 87]
click at [338, 399] on input "[URL][DOMAIN_NAME]" at bounding box center [324, 399] width 81 height 15
click at [337, 399] on input "[URL][DOMAIN_NAME]" at bounding box center [324, 399] width 81 height 15
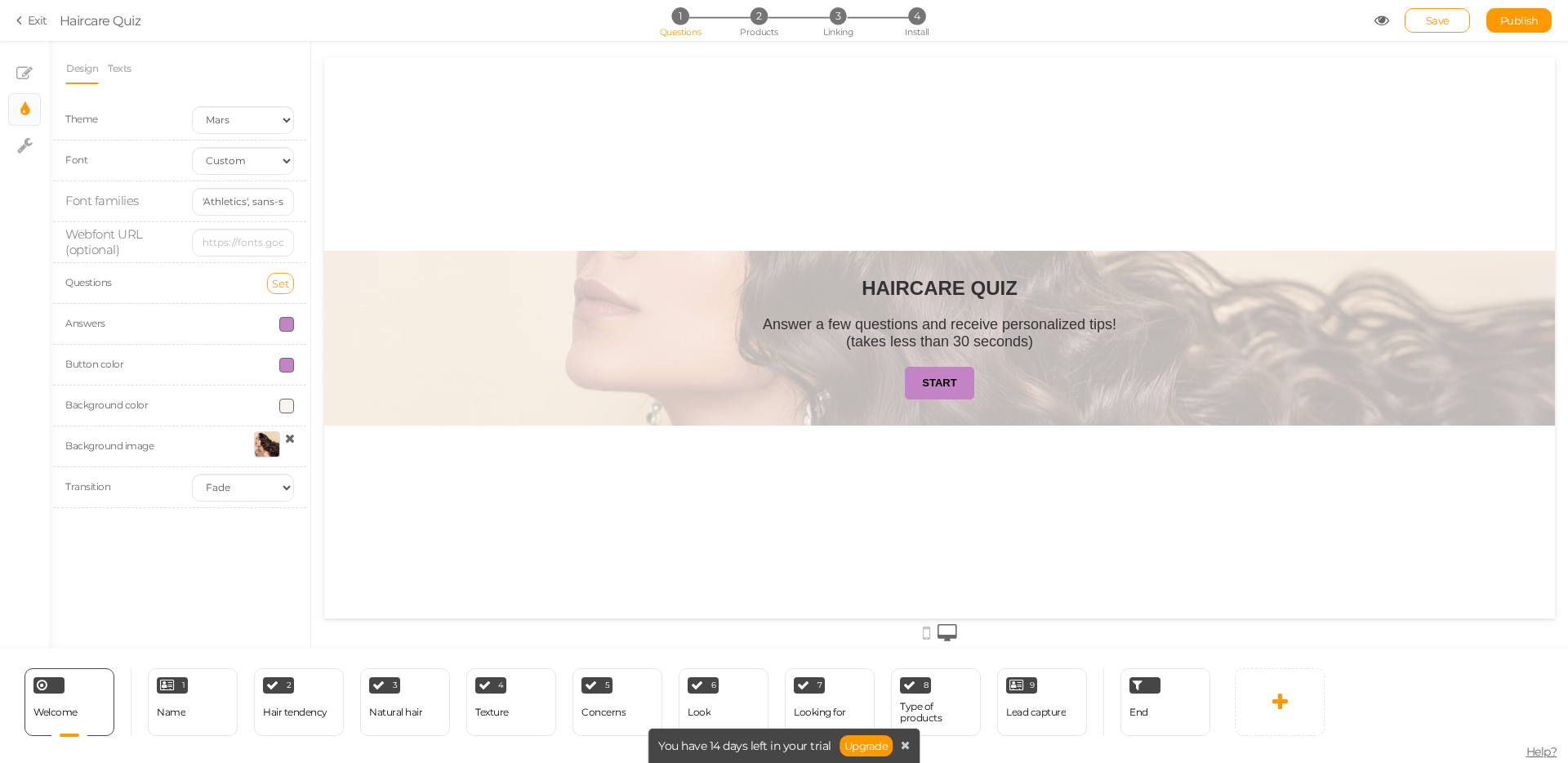
click at [282, 286] on span "Set" at bounding box center [280, 283] width 18 height 13
click at [291, 403] on input "text" at bounding box center [312, 403] width 81 height 15
type input "#"
click at [282, 278] on span at bounding box center [287, 283] width 15 height 15
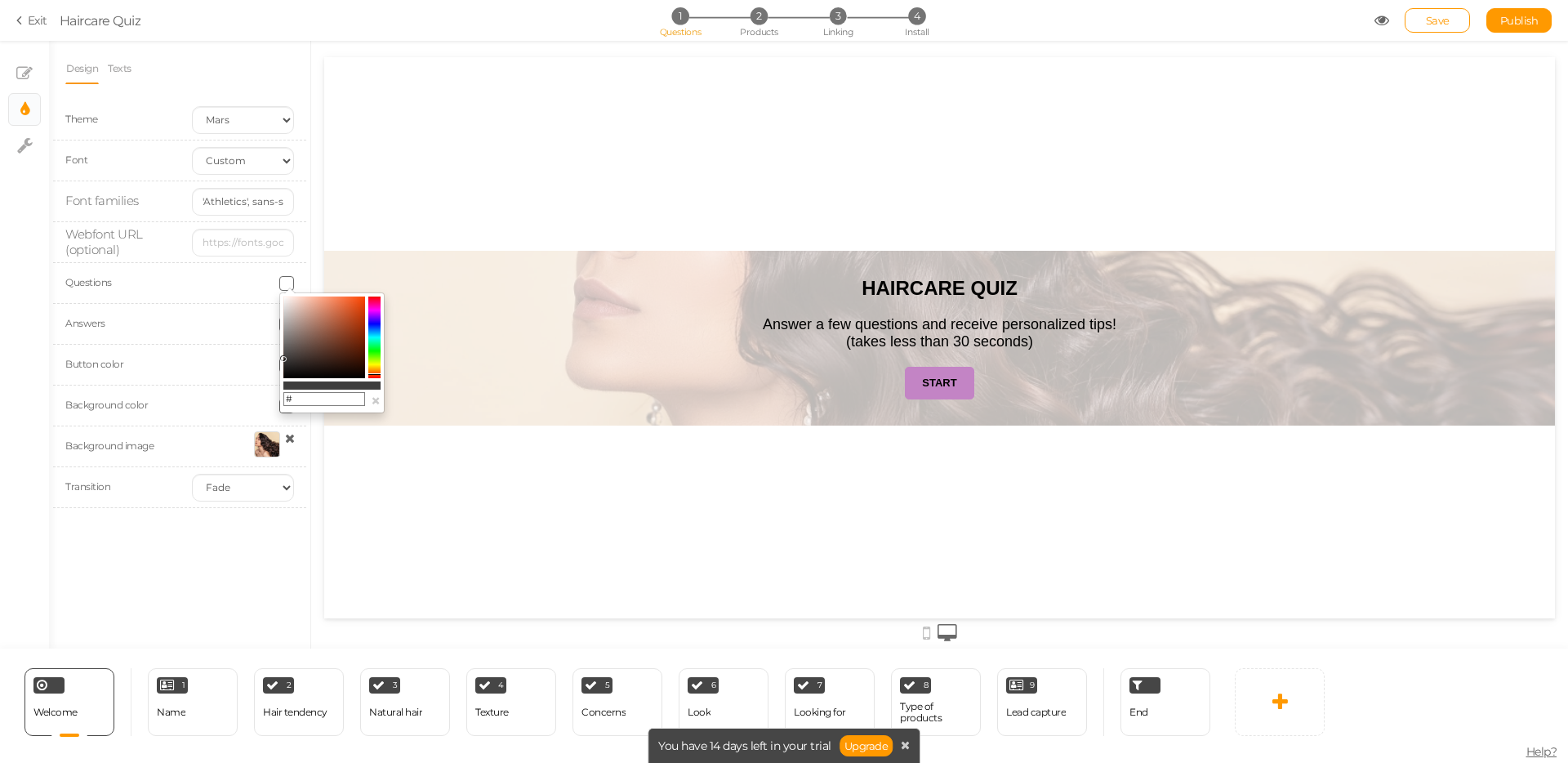
click at [321, 399] on input "#" at bounding box center [324, 399] width 81 height 15
type input "#1C1C1A"
click at [371, 490] on div "HAIRCARE QUIZ Answer a few questions and receive personalized tips! (takes less…" at bounding box center [939, 338] width 1230 height 561
click at [251, 289] on div at bounding box center [243, 283] width 127 height 15
click at [289, 323] on span at bounding box center [287, 324] width 15 height 15
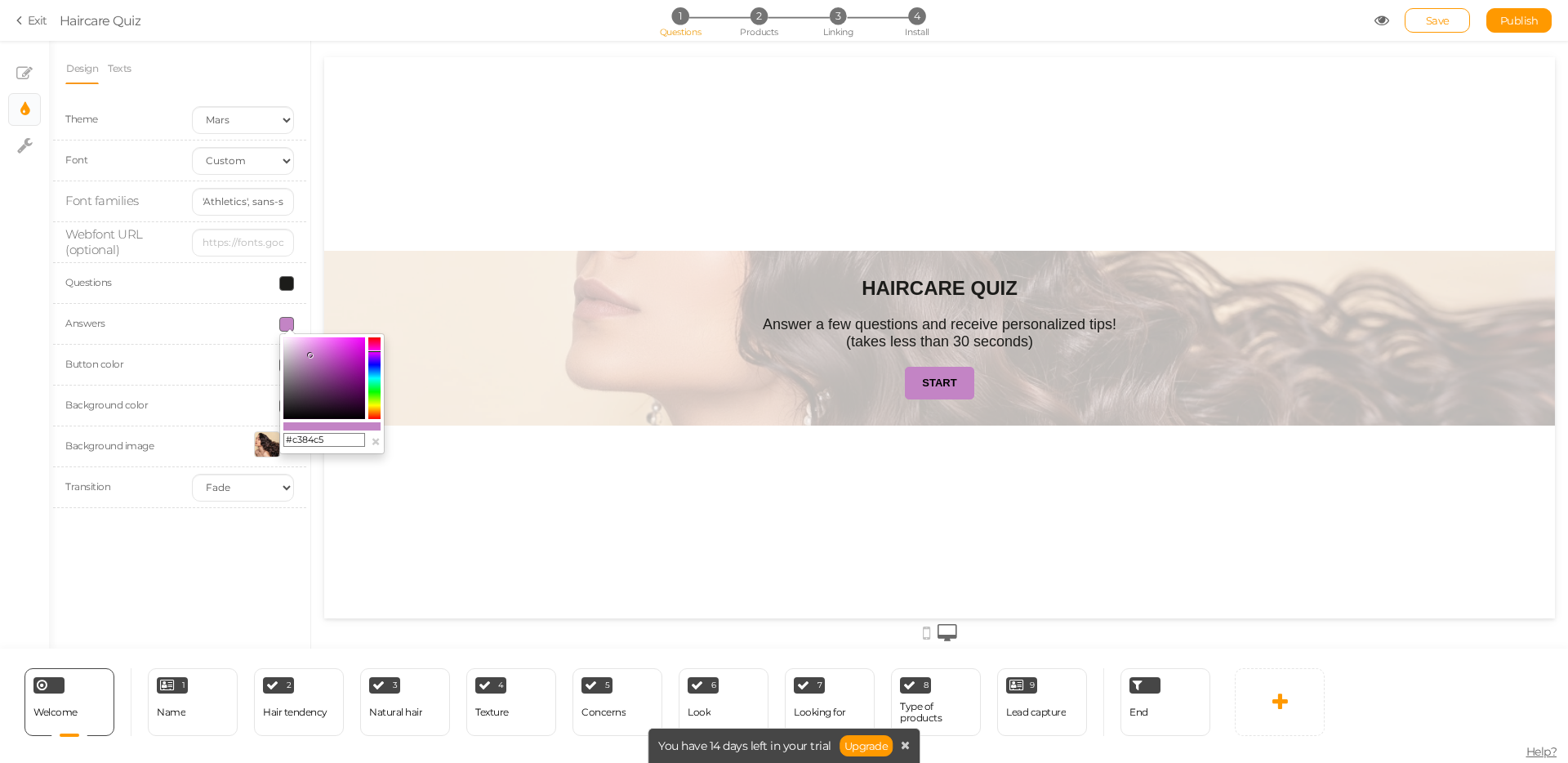
click at [308, 441] on input "#c384c5" at bounding box center [324, 441] width 81 height 15
drag, startPoint x: 330, startPoint y: 441, endPoint x: 292, endPoint y: 437, distance: 38.2
click at [292, 437] on input "#c384c5" at bounding box center [324, 441] width 81 height 15
type input "#FF5E30"
click at [184, 572] on div "Design Texts Theme Earth Mars Font Custom Default [PERSON_NAME] Montserrat Open…" at bounding box center [180, 344] width 261 height 607
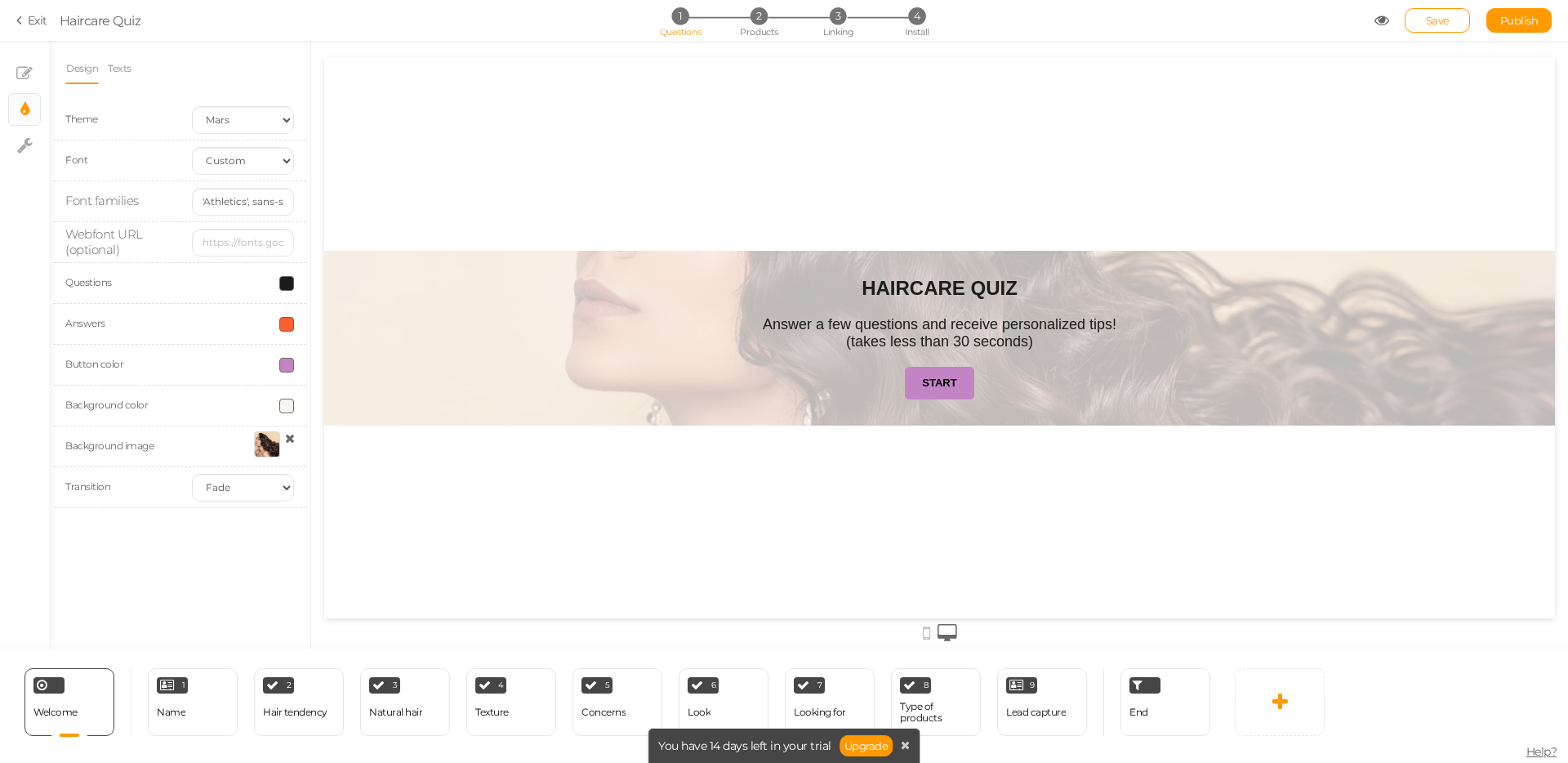
click at [288, 369] on span at bounding box center [287, 365] width 15 height 15
drag, startPoint x: 344, startPoint y: 482, endPoint x: 292, endPoint y: 481, distance: 52.0
click at [292, 481] on input "#c384c5" at bounding box center [324, 482] width 81 height 15
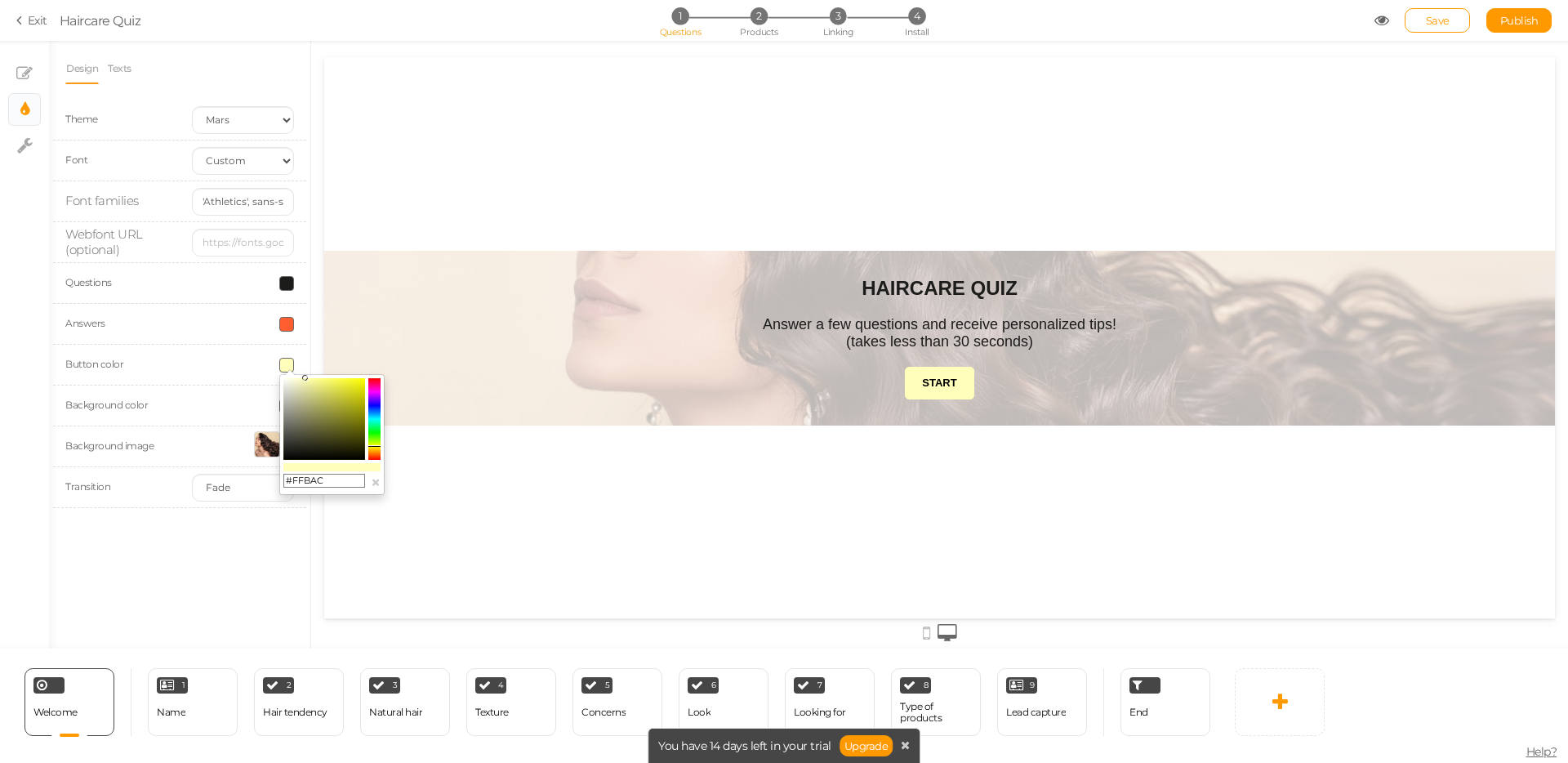
type input "#FFBACF"
click at [269, 546] on div "Design Texts Theme Earth Mars Font Custom Default [PERSON_NAME] Montserrat Open…" at bounding box center [180, 344] width 261 height 607
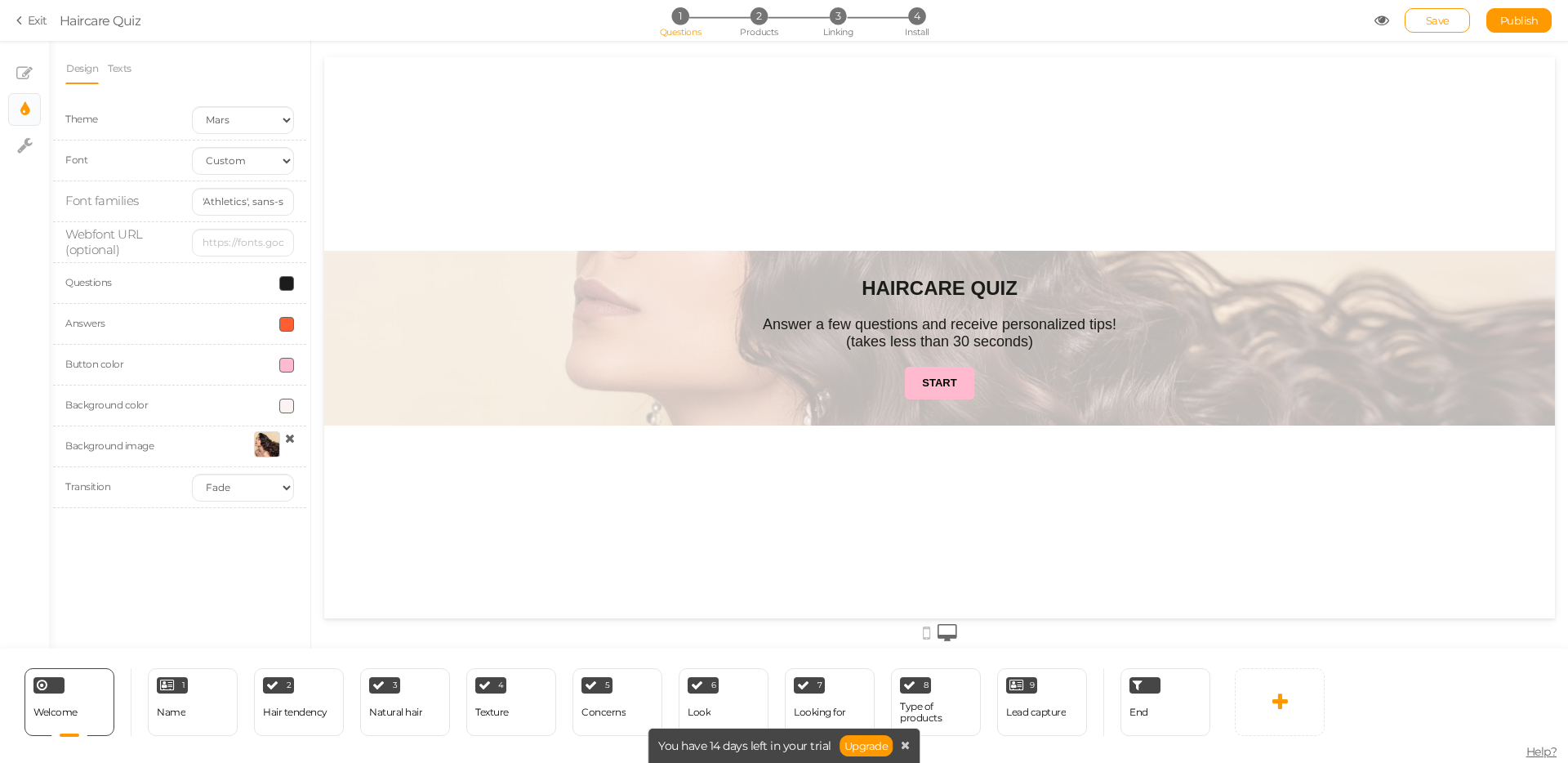
click at [183, 537] on div "Design Texts Theme Earth Mars Font Custom Default [PERSON_NAME] Montserrat Open…" at bounding box center [180, 344] width 261 height 607
click at [945, 394] on link "START" at bounding box center [939, 382] width 68 height 32
click at [940, 382] on strong "START" at bounding box center [939, 382] width 34 height 12
click at [290, 407] on span at bounding box center [287, 407] width 15 height 15
click at [330, 441] on colorpicker-saturation at bounding box center [324, 460] width 81 height 81
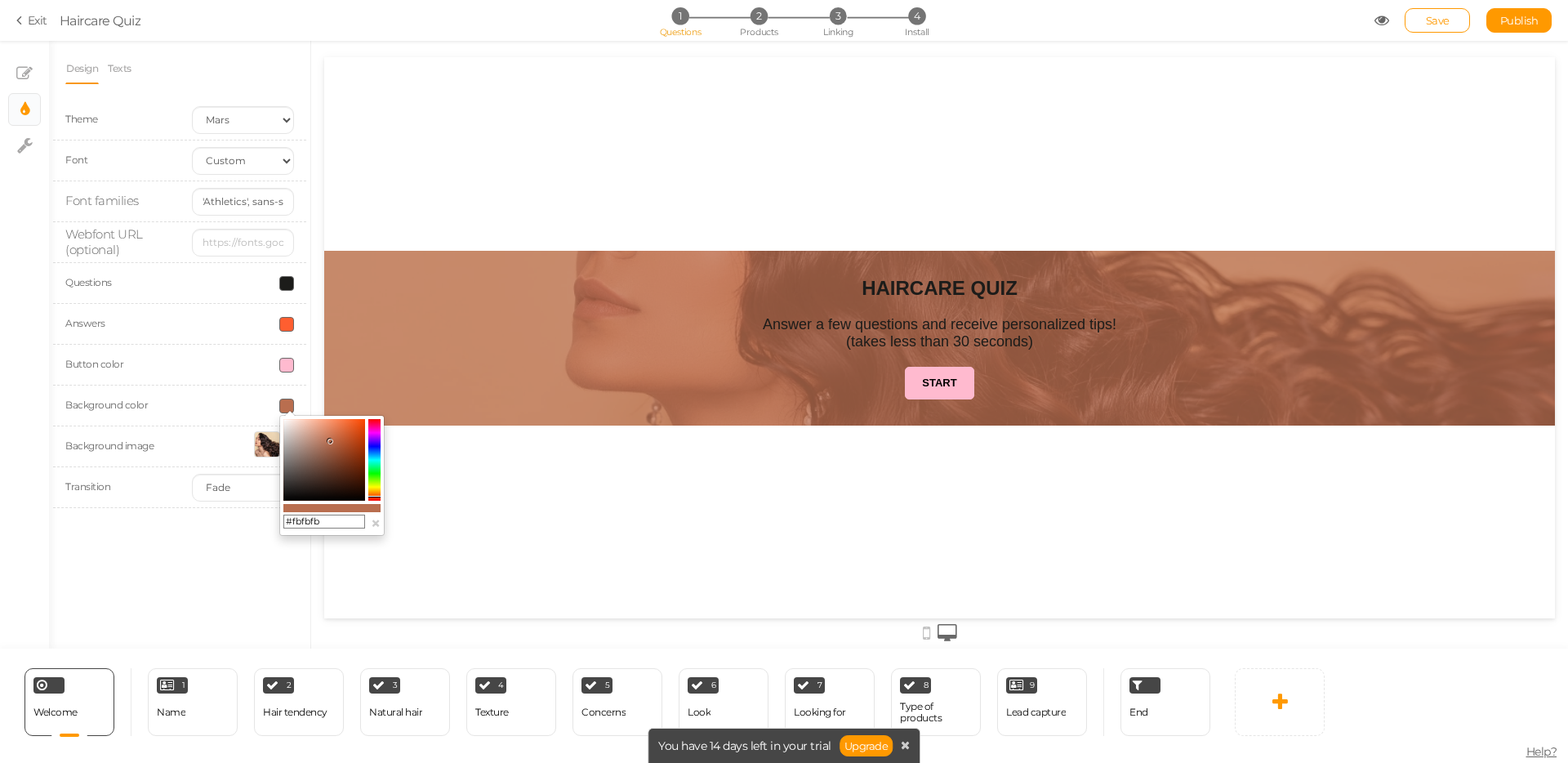
type input "#ffffff"
drag, startPoint x: 290, startPoint y: 429, endPoint x: 267, endPoint y: 406, distance: 32.5
click at [267, 406] on body "× Close A wider screen is needed to use the Pickzen builder Exit Haircare Quiz …" at bounding box center [784, 382] width 1568 height 763
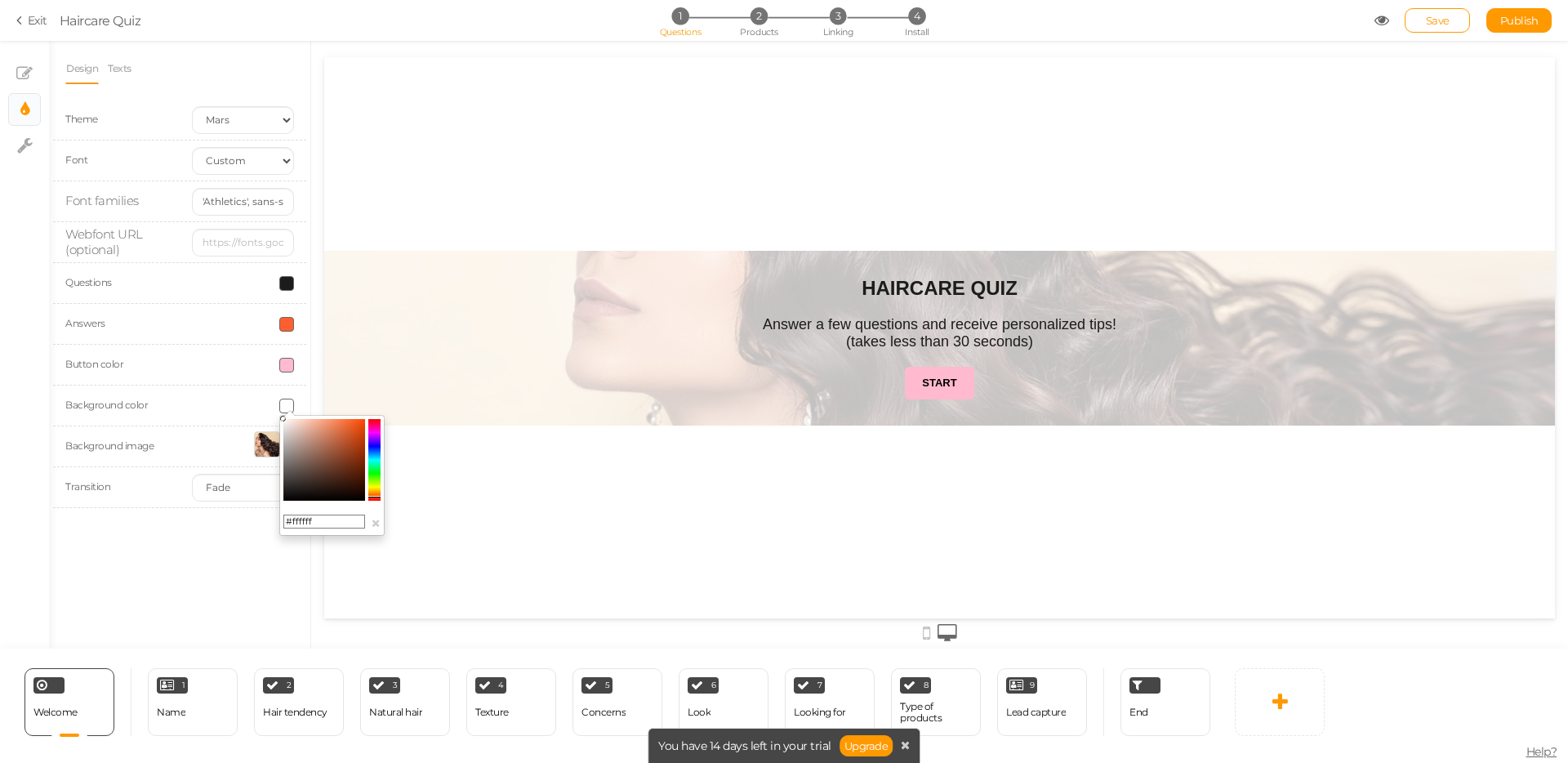
click at [163, 565] on div "Design Texts Theme Earth Mars Font Custom Default [PERSON_NAME] Montserrat Open…" at bounding box center [180, 344] width 261 height 607
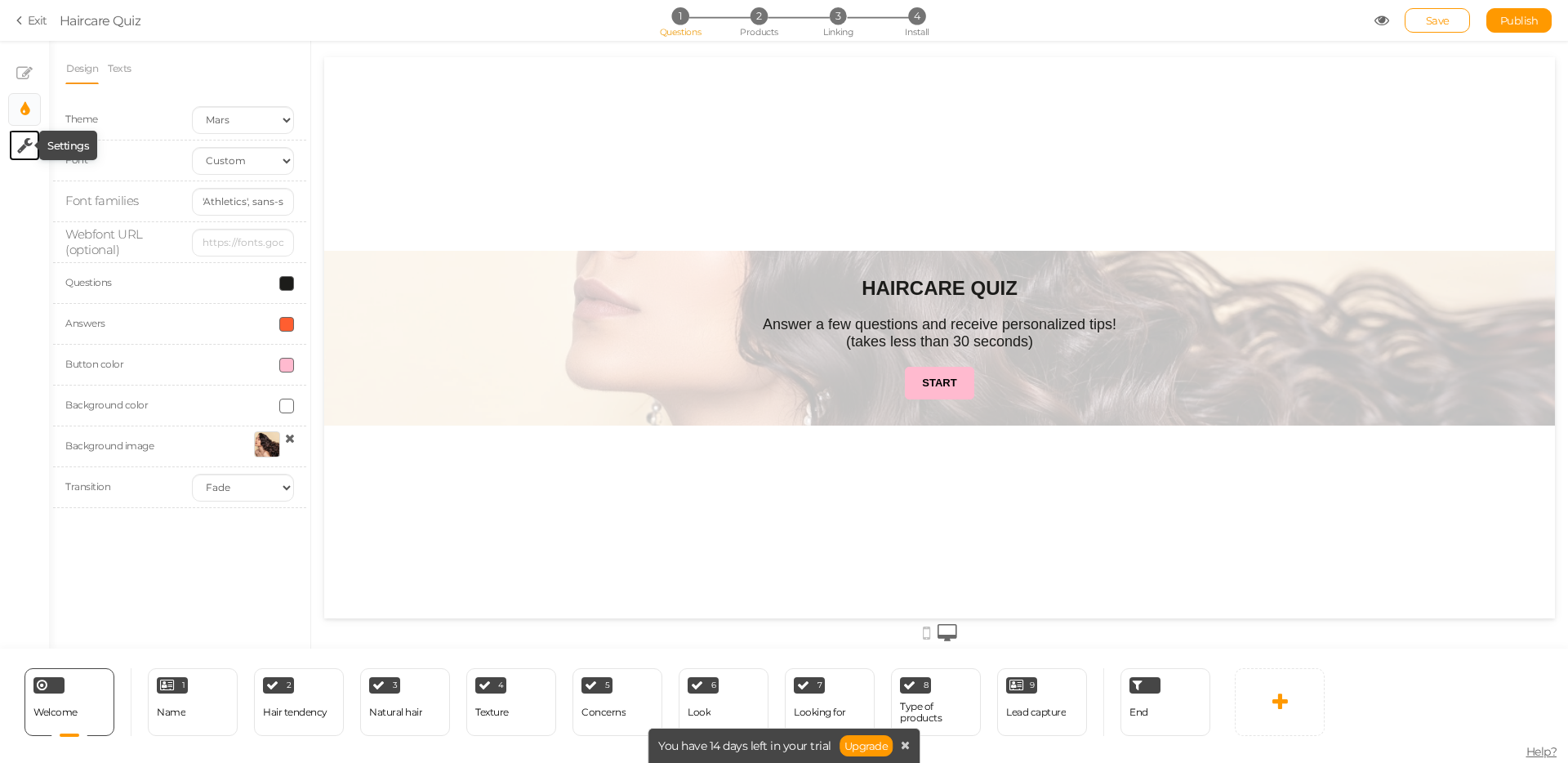
click at [19, 149] on icon at bounding box center [25, 145] width 16 height 17
select select "en"
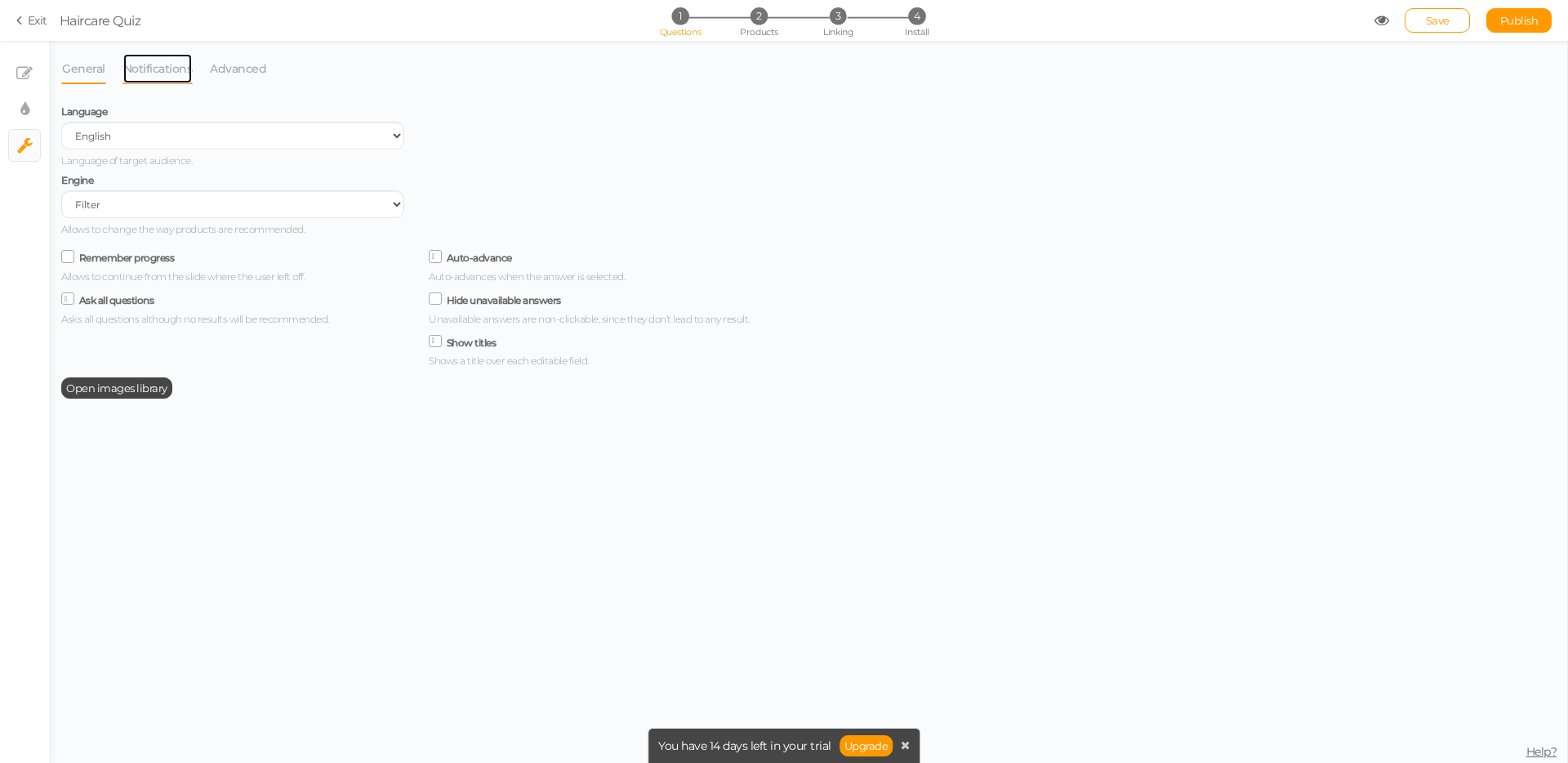
click at [150, 69] on link "Notifications" at bounding box center [157, 69] width 71 height 31
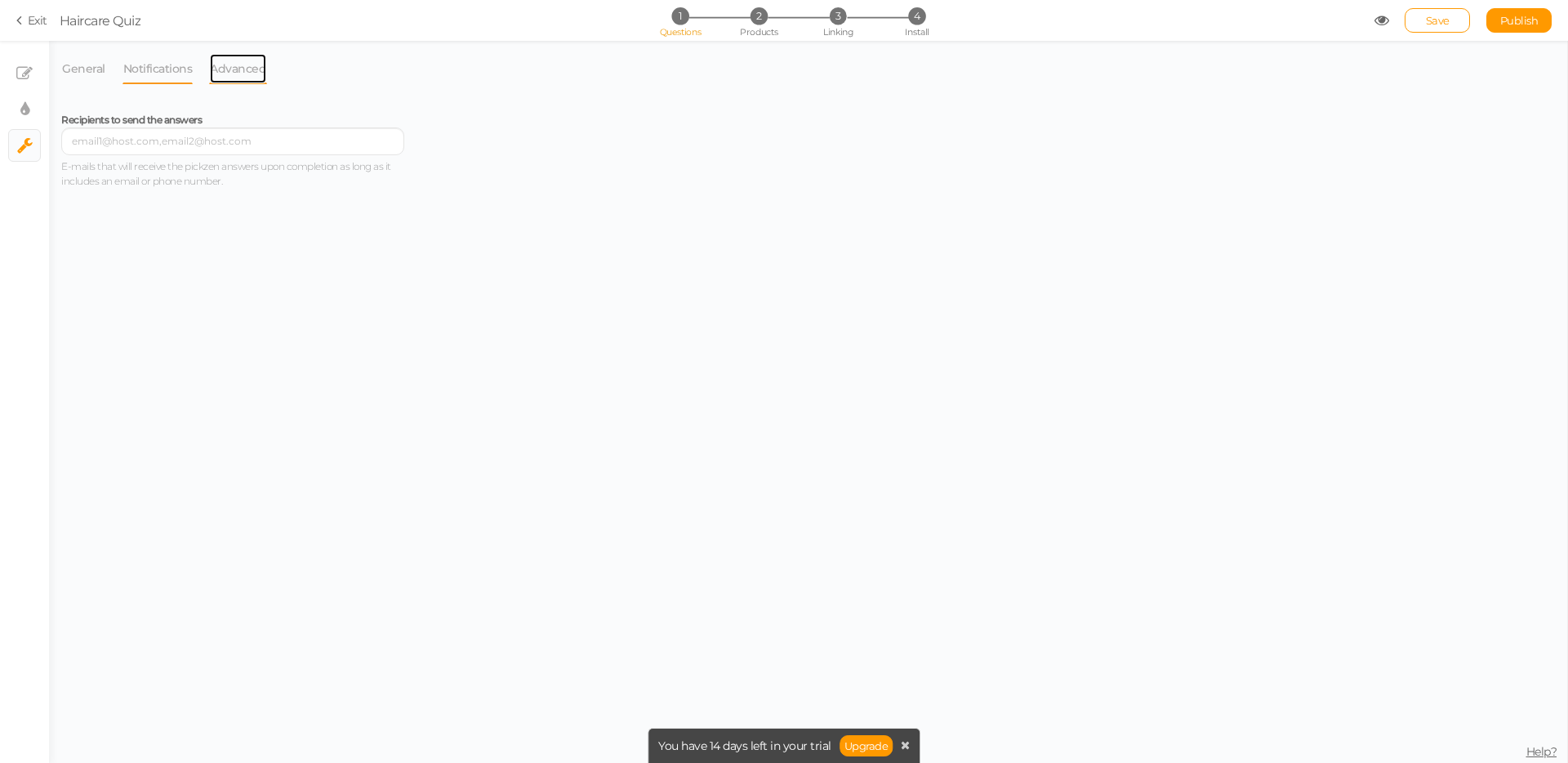
click at [238, 69] on link "Advanced" at bounding box center [238, 69] width 58 height 31
click at [77, 62] on link "General" at bounding box center [83, 69] width 45 height 31
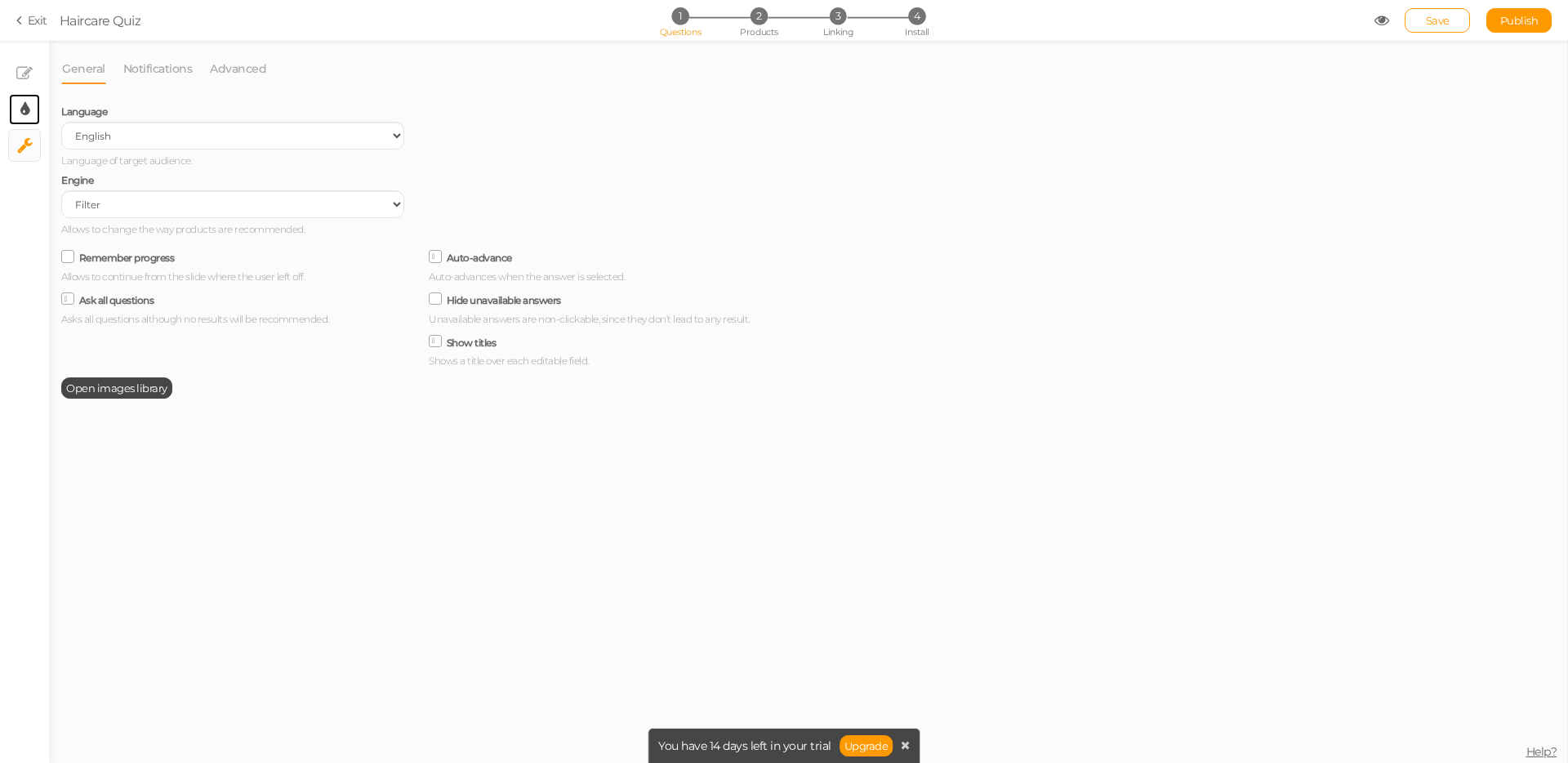
click at [29, 96] on link "× Display settings" at bounding box center [25, 109] width 31 height 31
select select "2"
select select "fade"
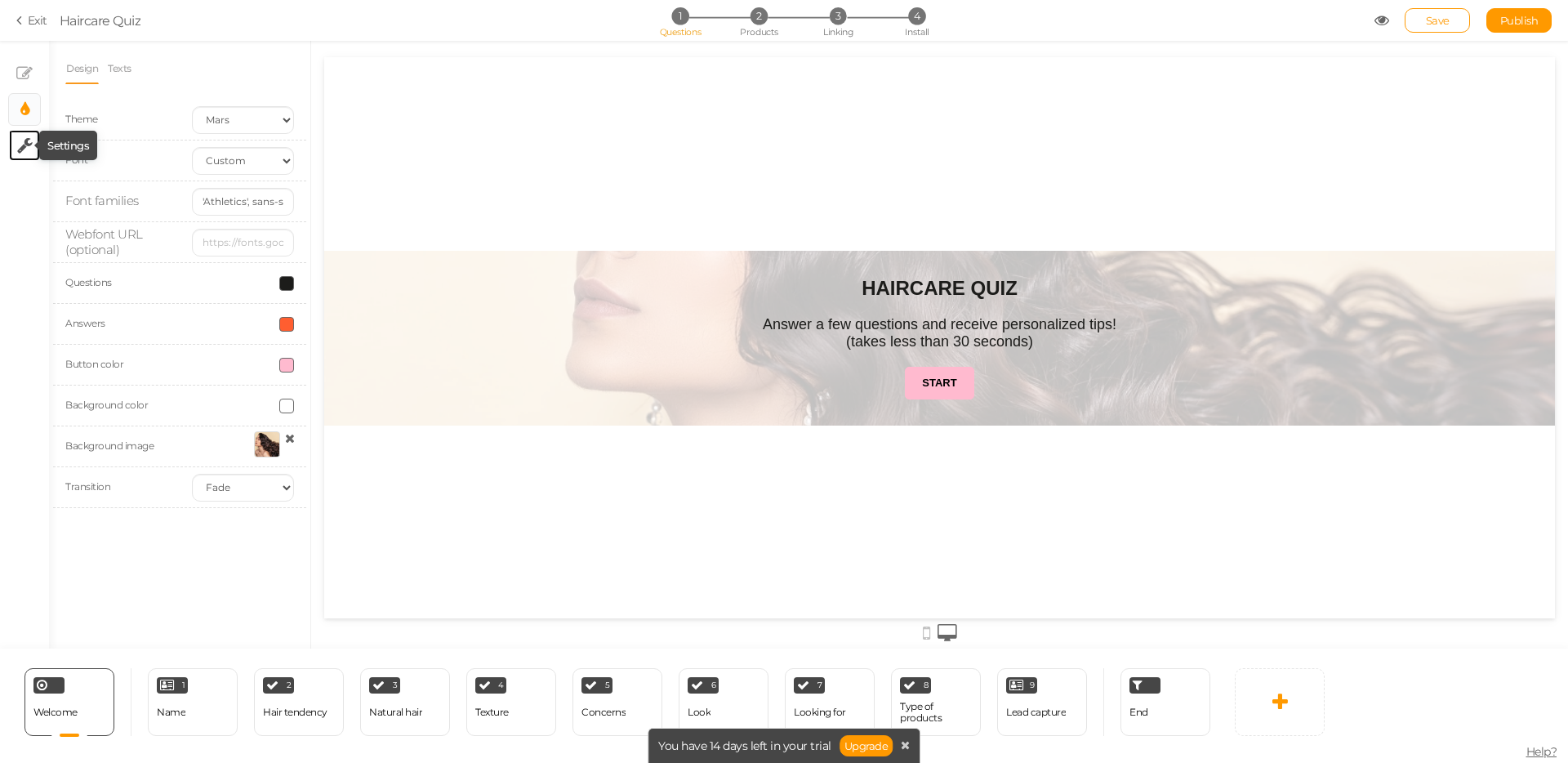
click at [28, 144] on icon at bounding box center [25, 145] width 16 height 17
select select "en"
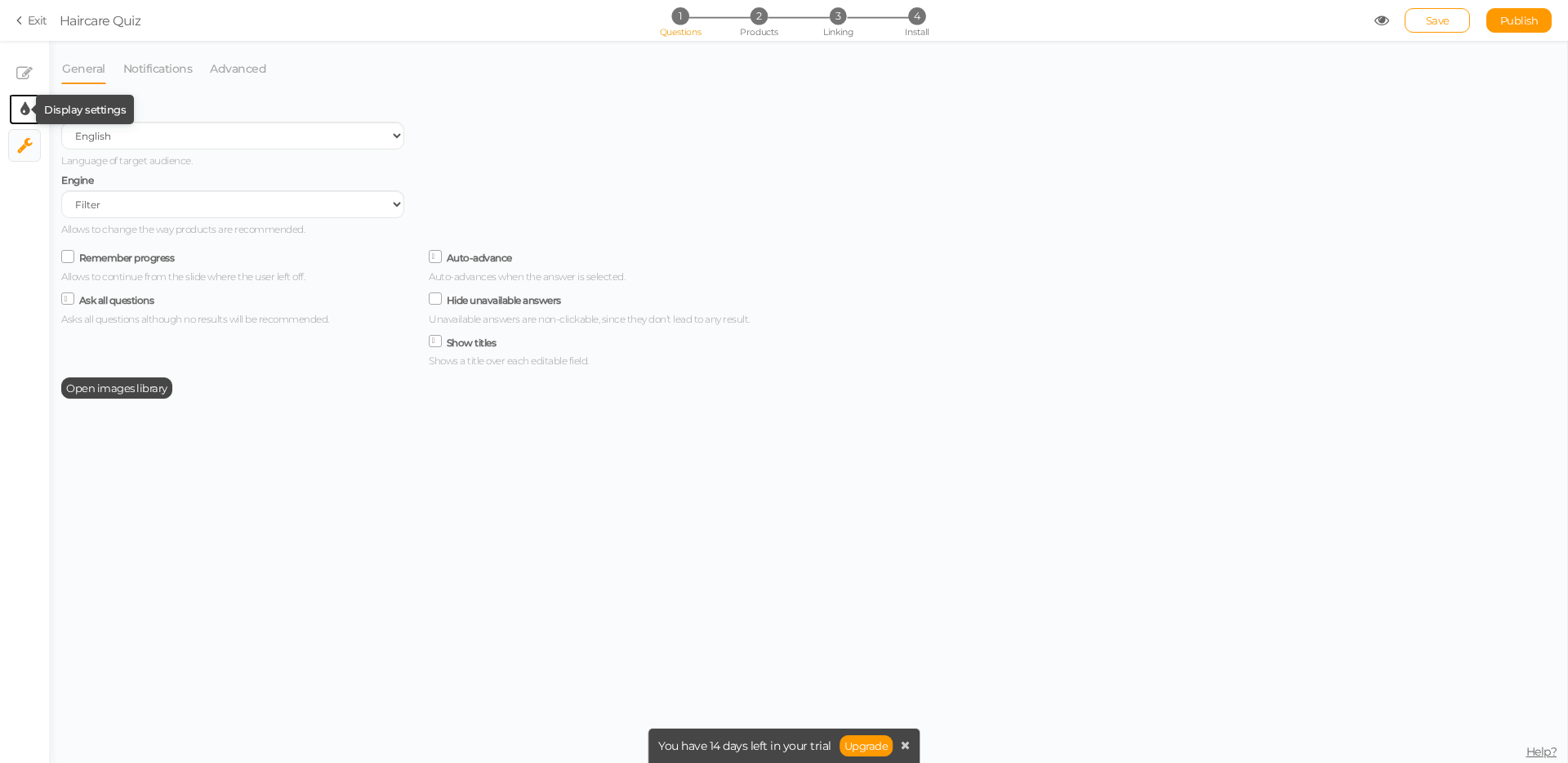
click at [20, 105] on icon at bounding box center [25, 109] width 9 height 17
select select "2"
select select "fade"
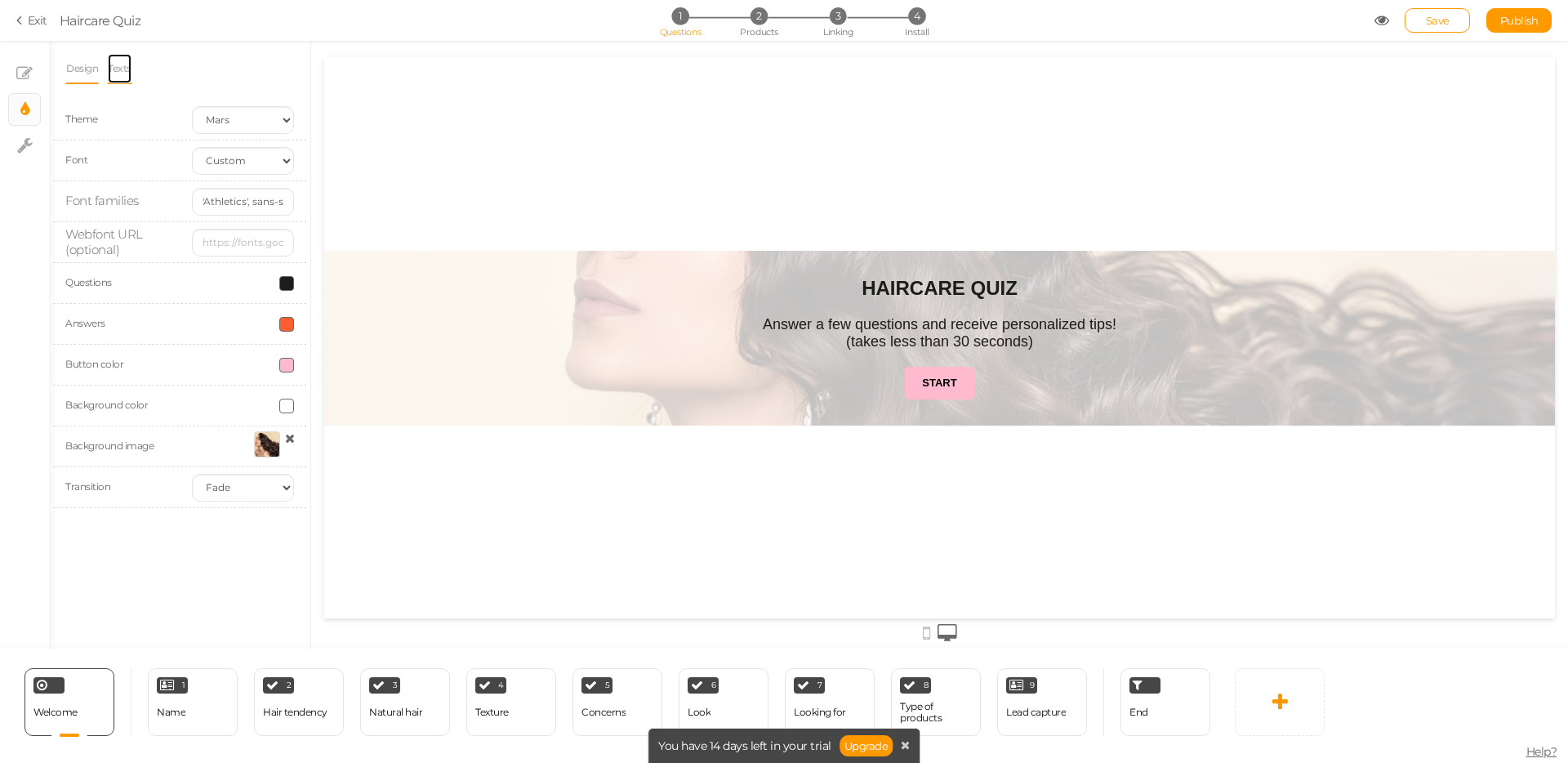
click at [112, 69] on link "Texts" at bounding box center [119, 69] width 25 height 31
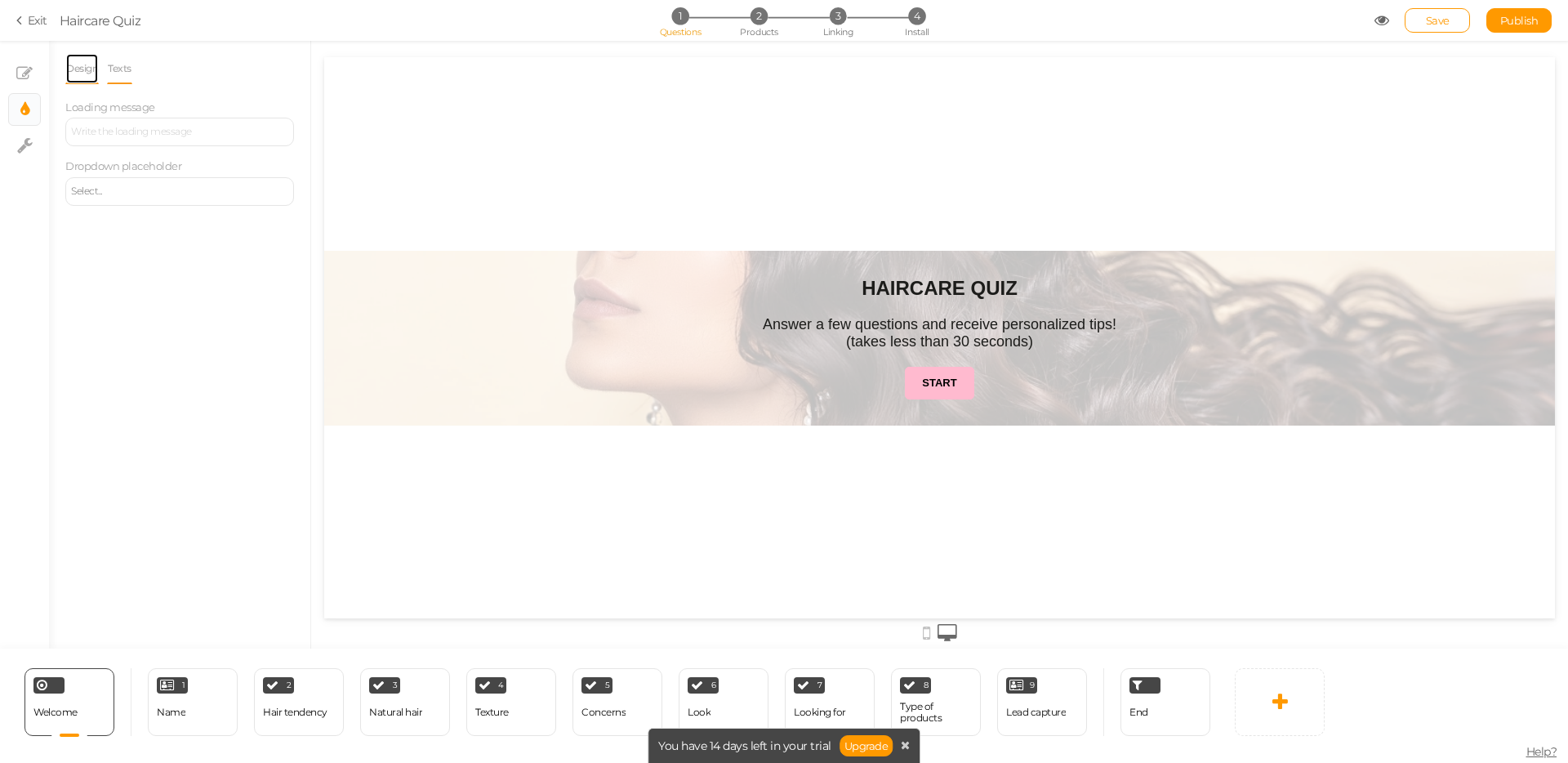
click at [93, 69] on link "Design" at bounding box center [82, 69] width 33 height 31
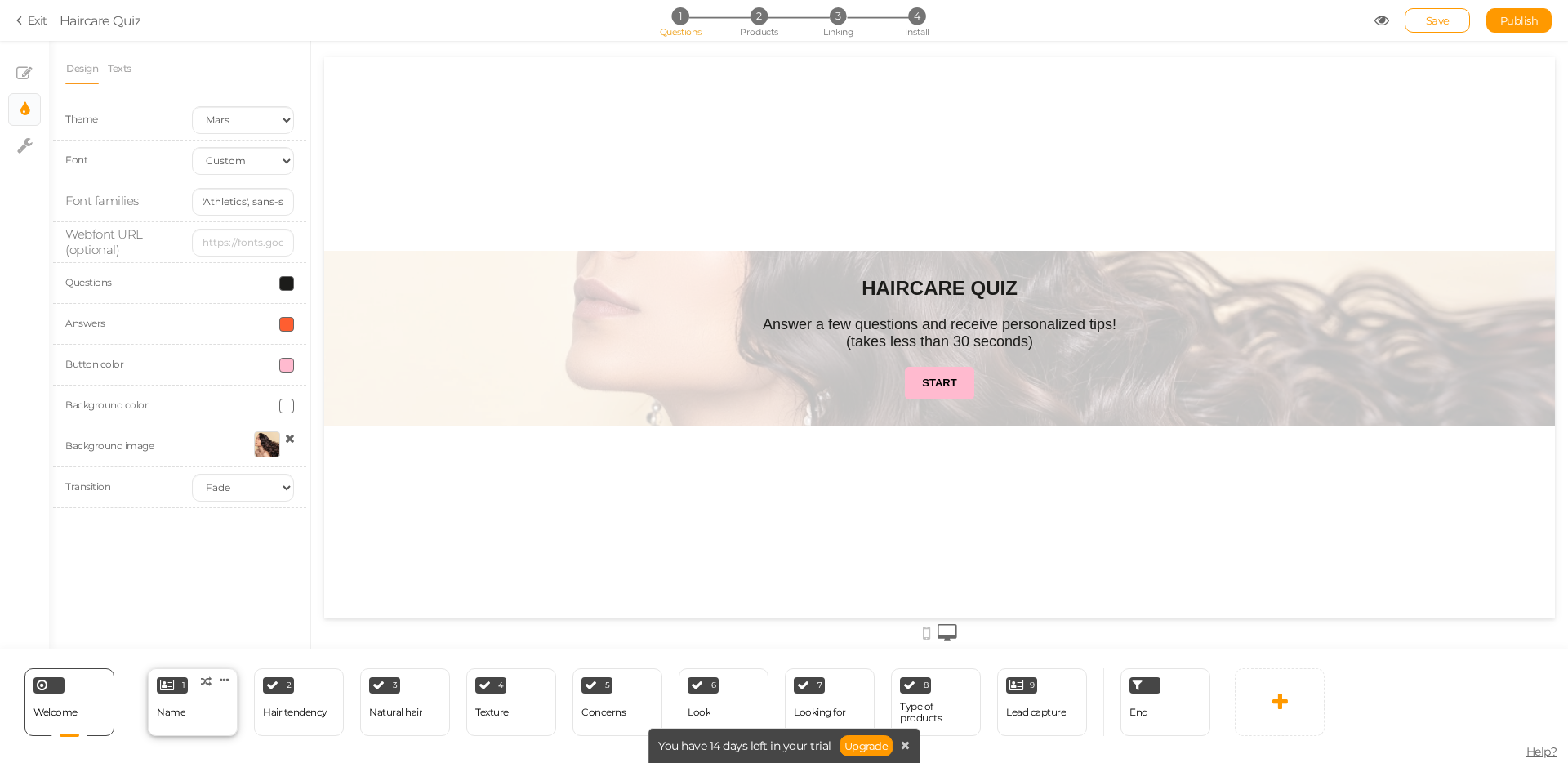
click at [201, 706] on div "1 Name × Define the conditions to show this slide. Clone Change type Delete" at bounding box center [193, 702] width 90 height 68
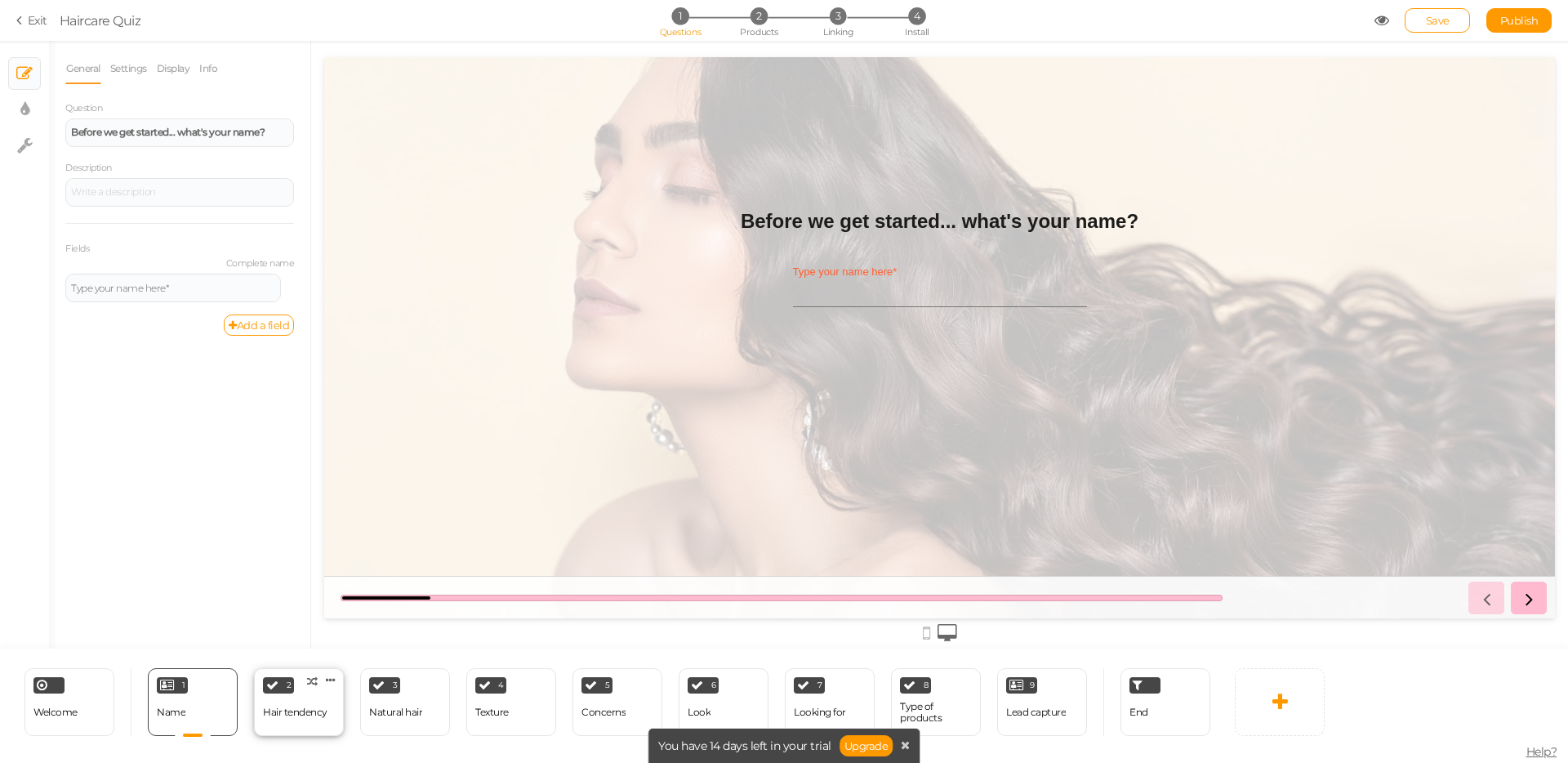
click at [305, 712] on div "Hair tendency" at bounding box center [295, 712] width 65 height 11
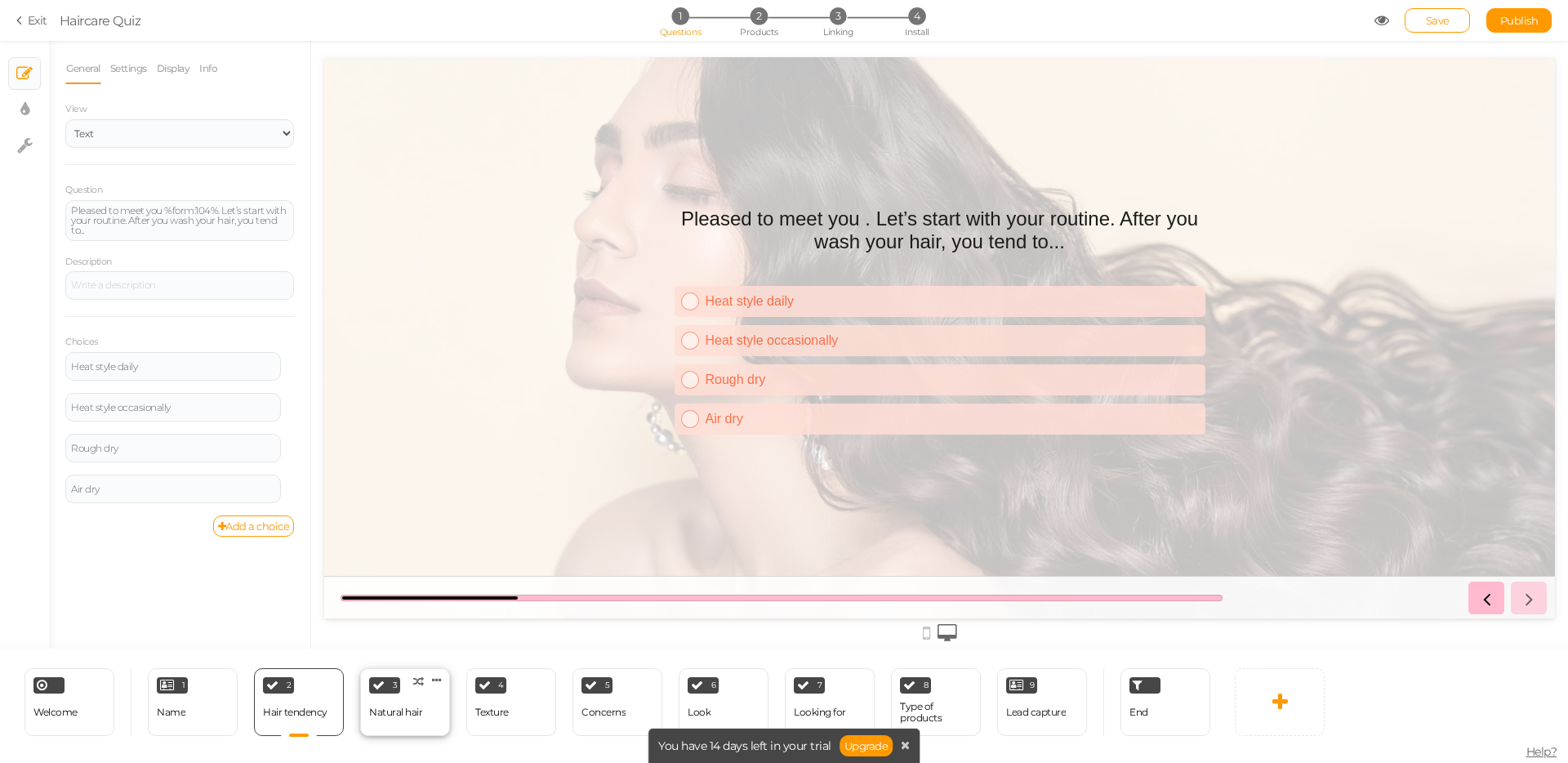
click at [429, 714] on div "3 Natural hair × Define the conditions to show this slide. Clone Change type De…" at bounding box center [404, 702] width 90 height 68
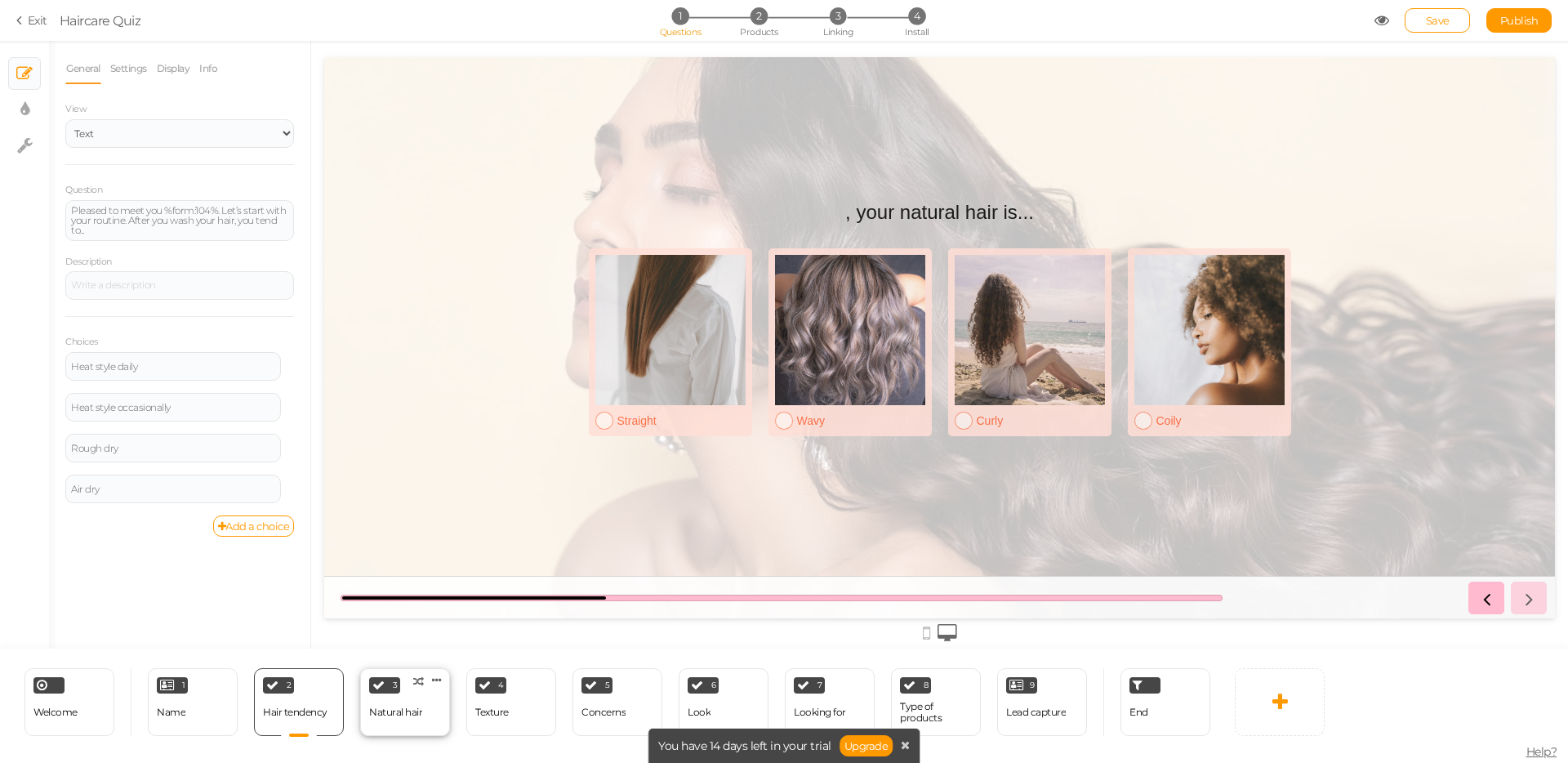
select select "2"
click at [523, 714] on div "4 Texture × Define the conditions to show this slide. Clone Change type Delete" at bounding box center [511, 702] width 90 height 68
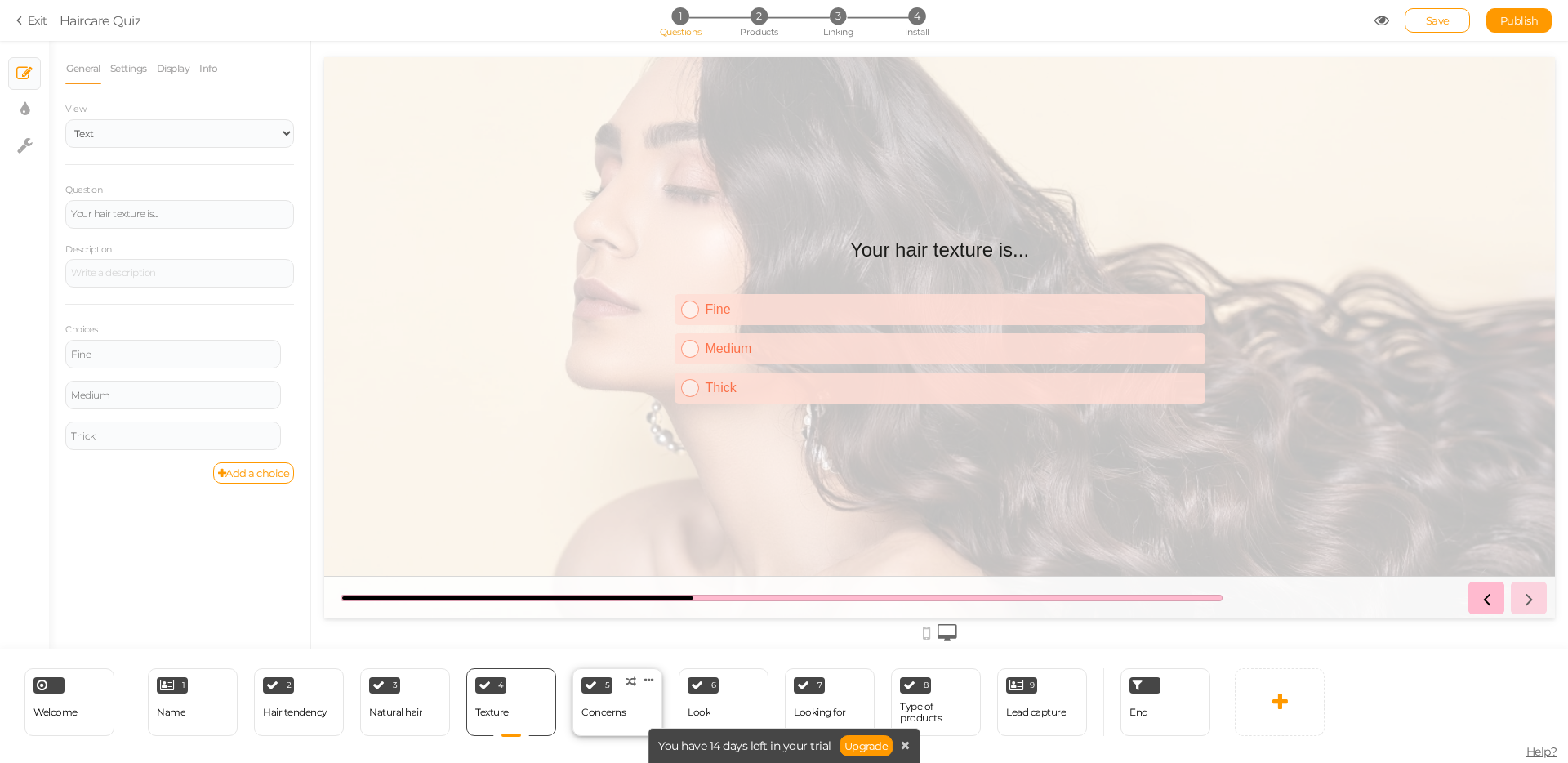
click at [623, 703] on div "Concerns" at bounding box center [604, 712] width 44 height 29
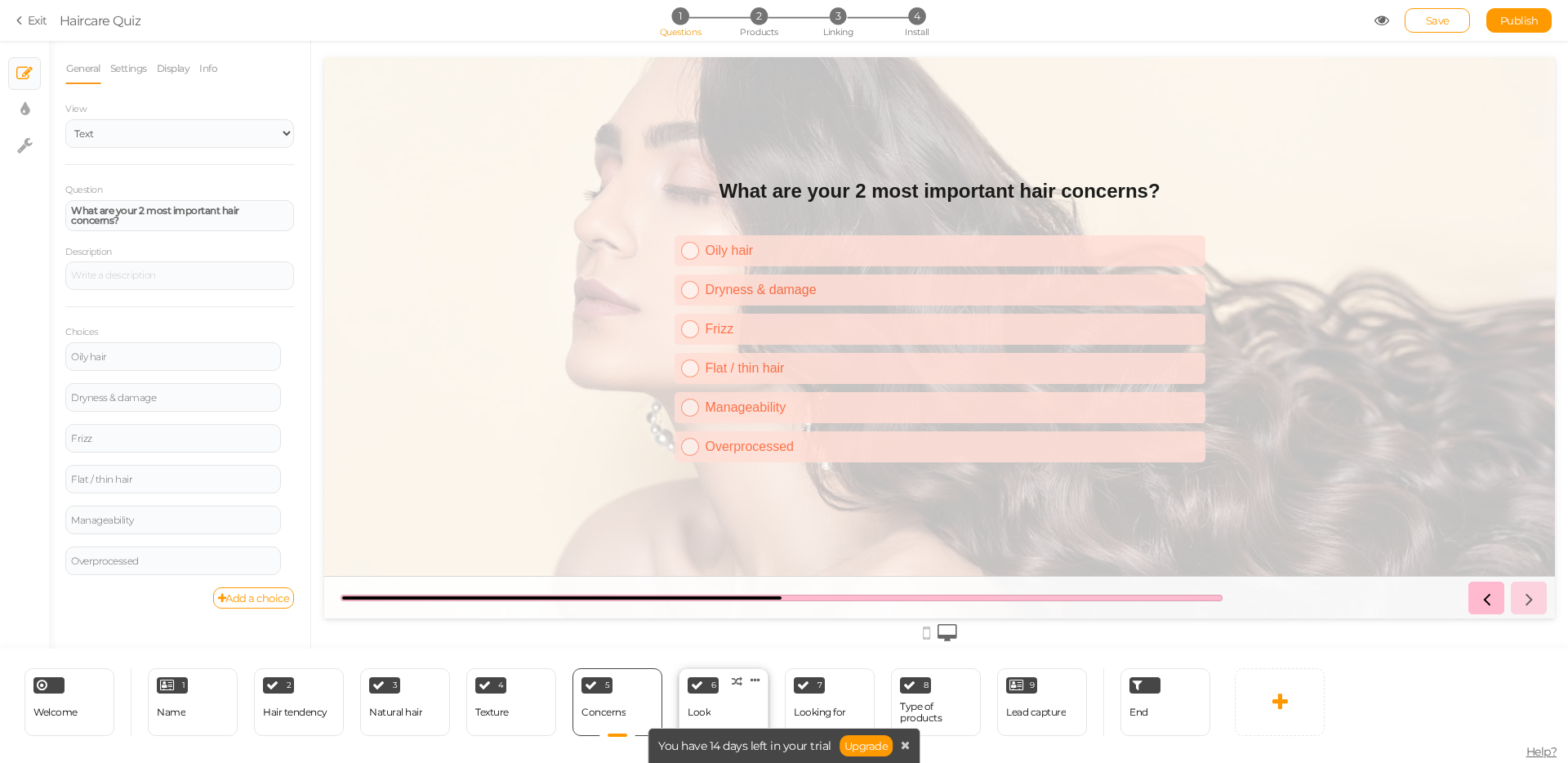
click at [745, 698] on div "6 Look × Define the conditions to show this slide. Clone Change type Delete" at bounding box center [723, 702] width 90 height 68
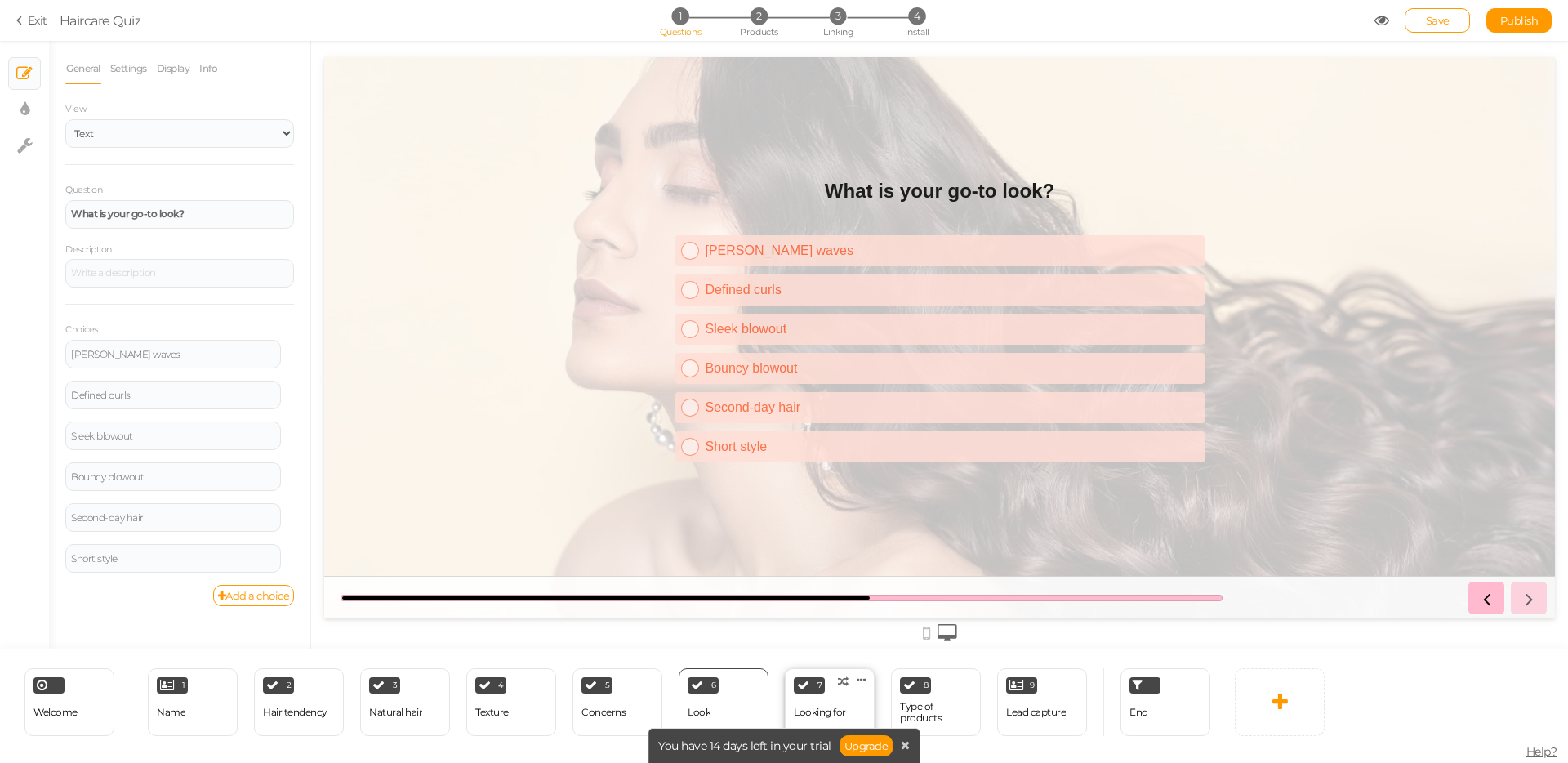
click at [848, 706] on div "7 Looking for × Define the conditions to show this slide. Clone Change type Del…" at bounding box center [829, 702] width 90 height 68
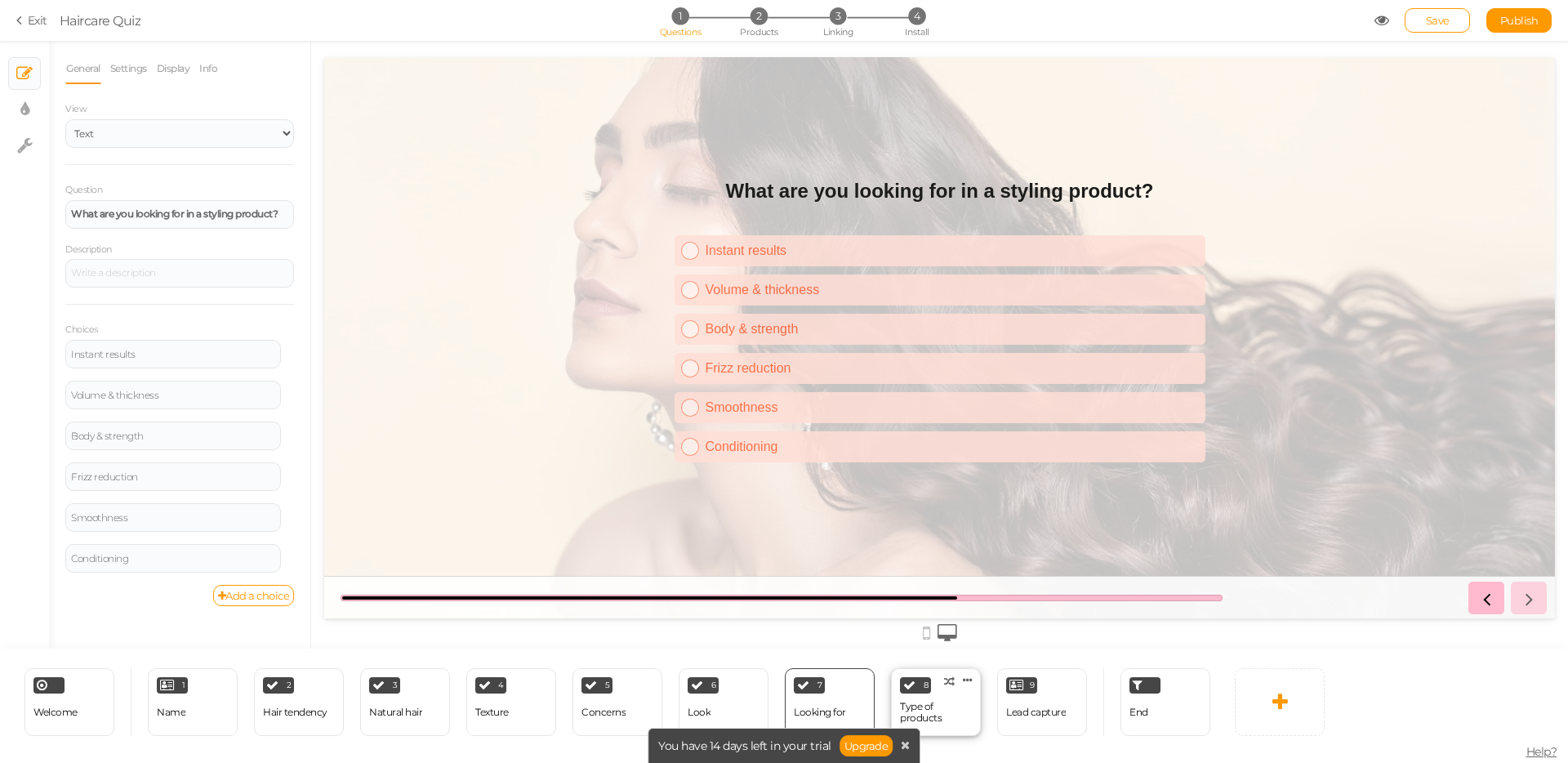
click at [925, 706] on div "Type of products" at bounding box center [936, 712] width 72 height 23
click at [1021, 703] on div "Lead capture" at bounding box center [1036, 712] width 59 height 29
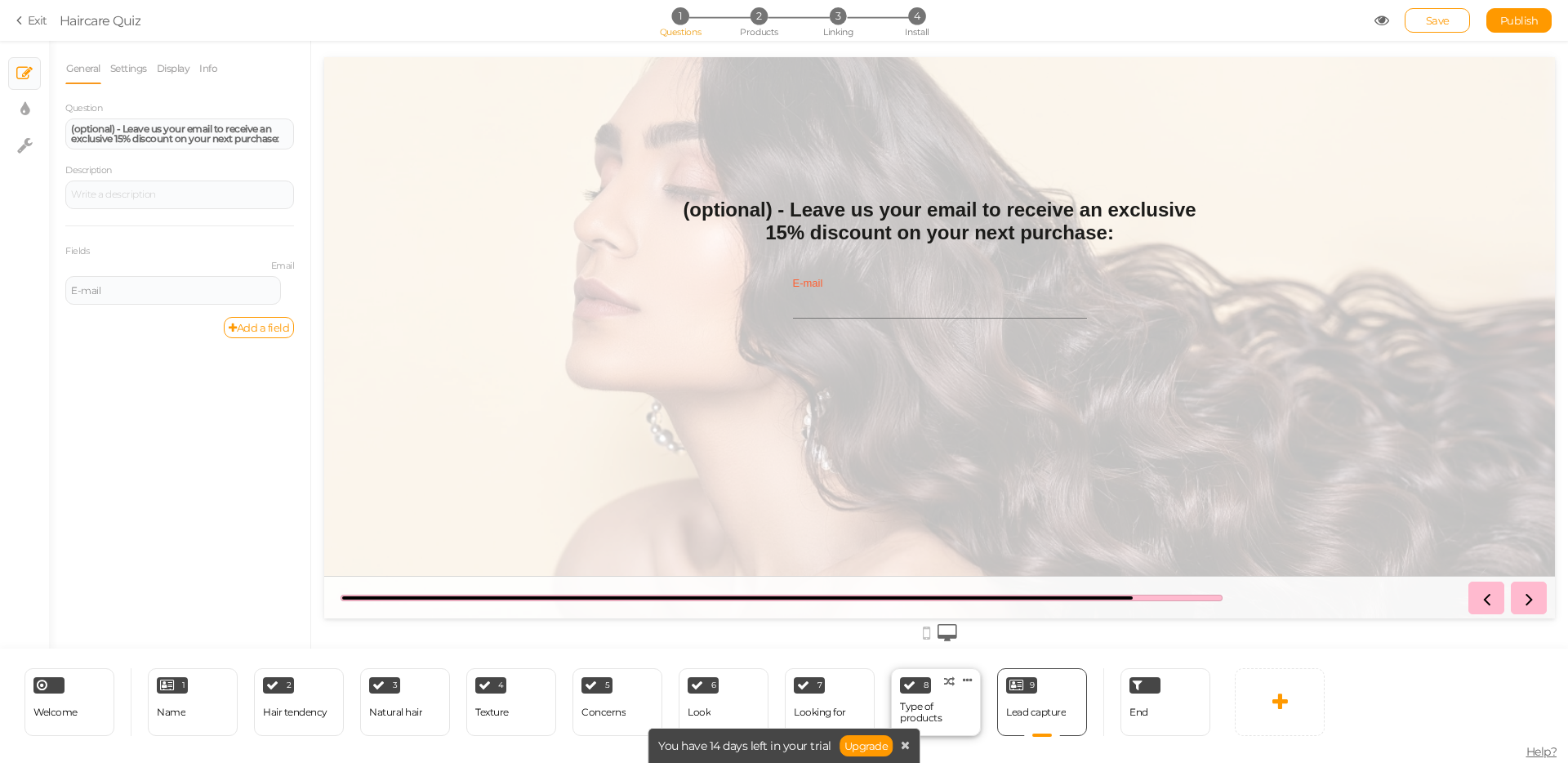
click at [940, 707] on div "Type of products" at bounding box center [936, 712] width 72 height 23
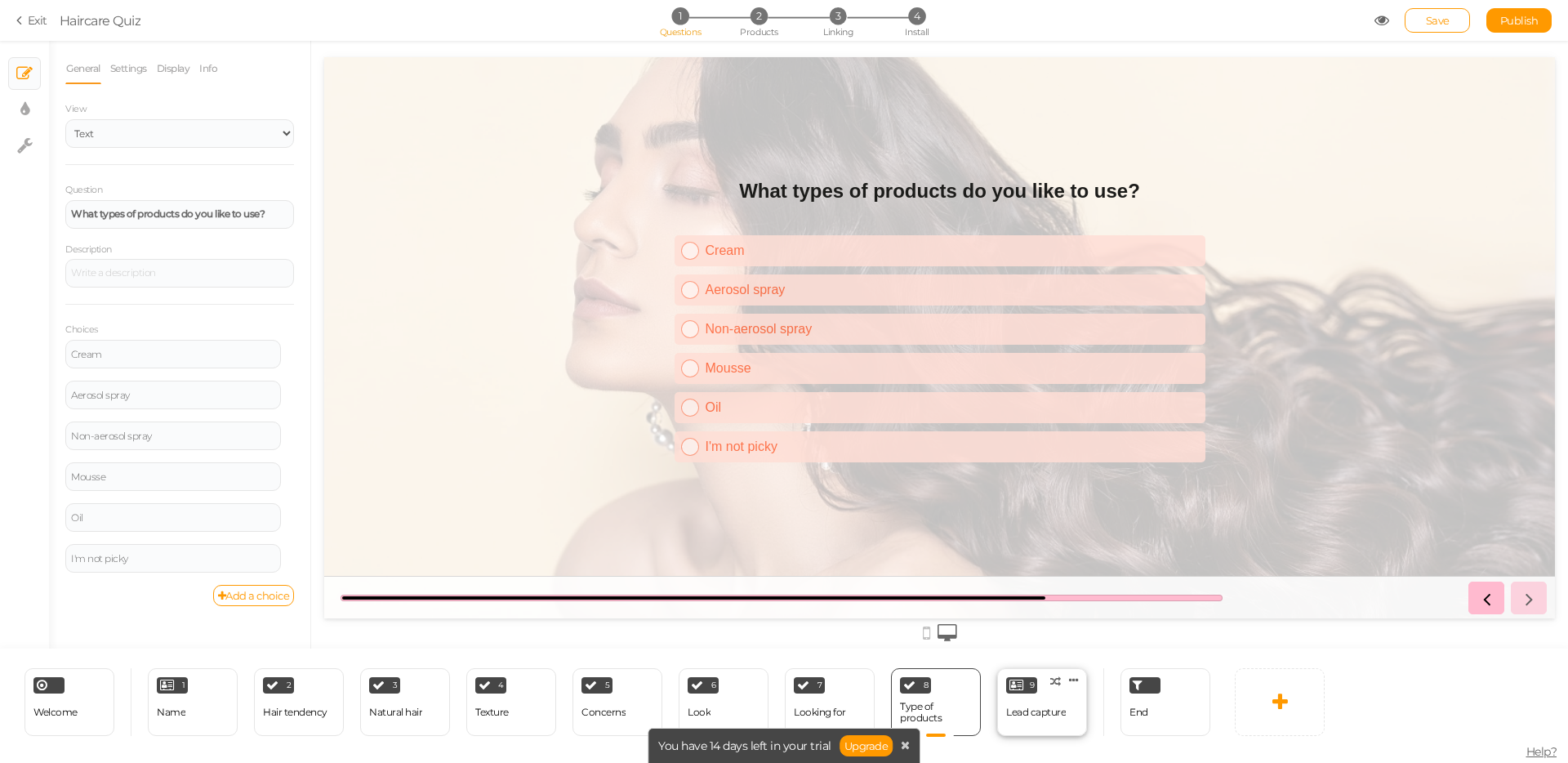
click at [1054, 716] on div "Lead capture" at bounding box center [1036, 712] width 59 height 11
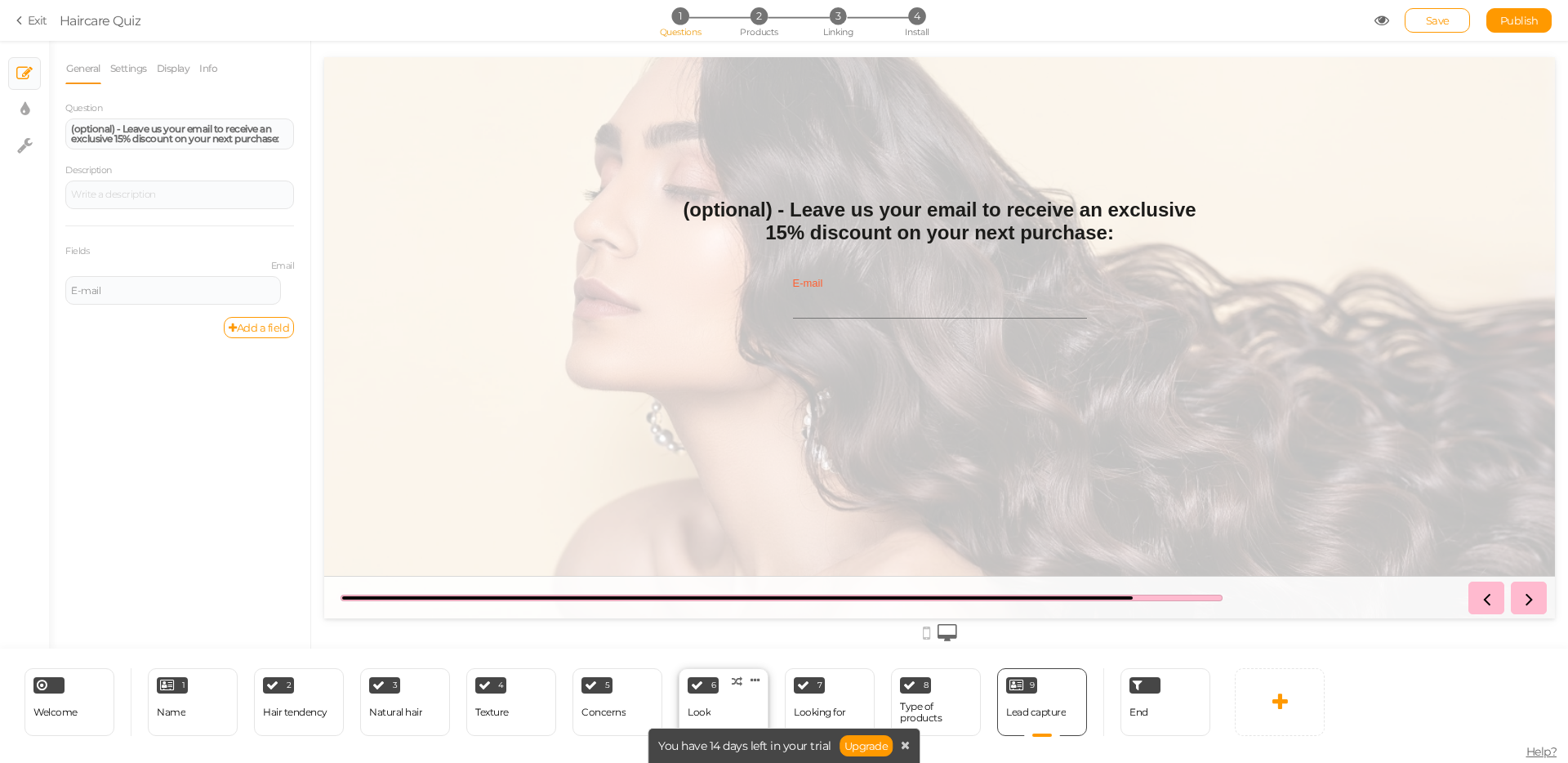
click at [727, 704] on div "6 Look × Define the conditions to show this slide. Clone Change type Delete" at bounding box center [723, 702] width 90 height 68
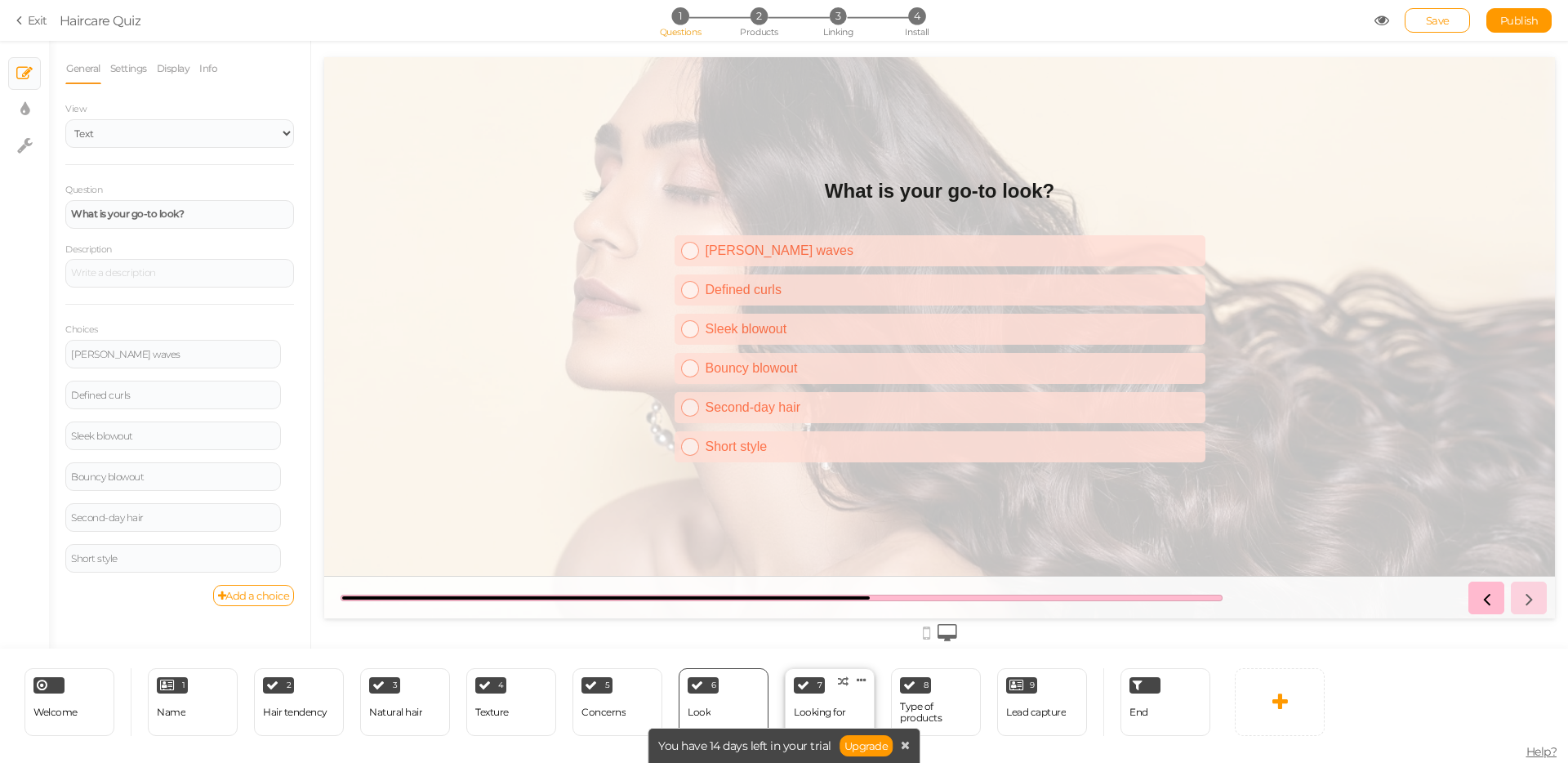
click at [855, 707] on div "7 Looking for × Define the conditions to show this slide. Clone Change type Del…" at bounding box center [829, 702] width 90 height 68
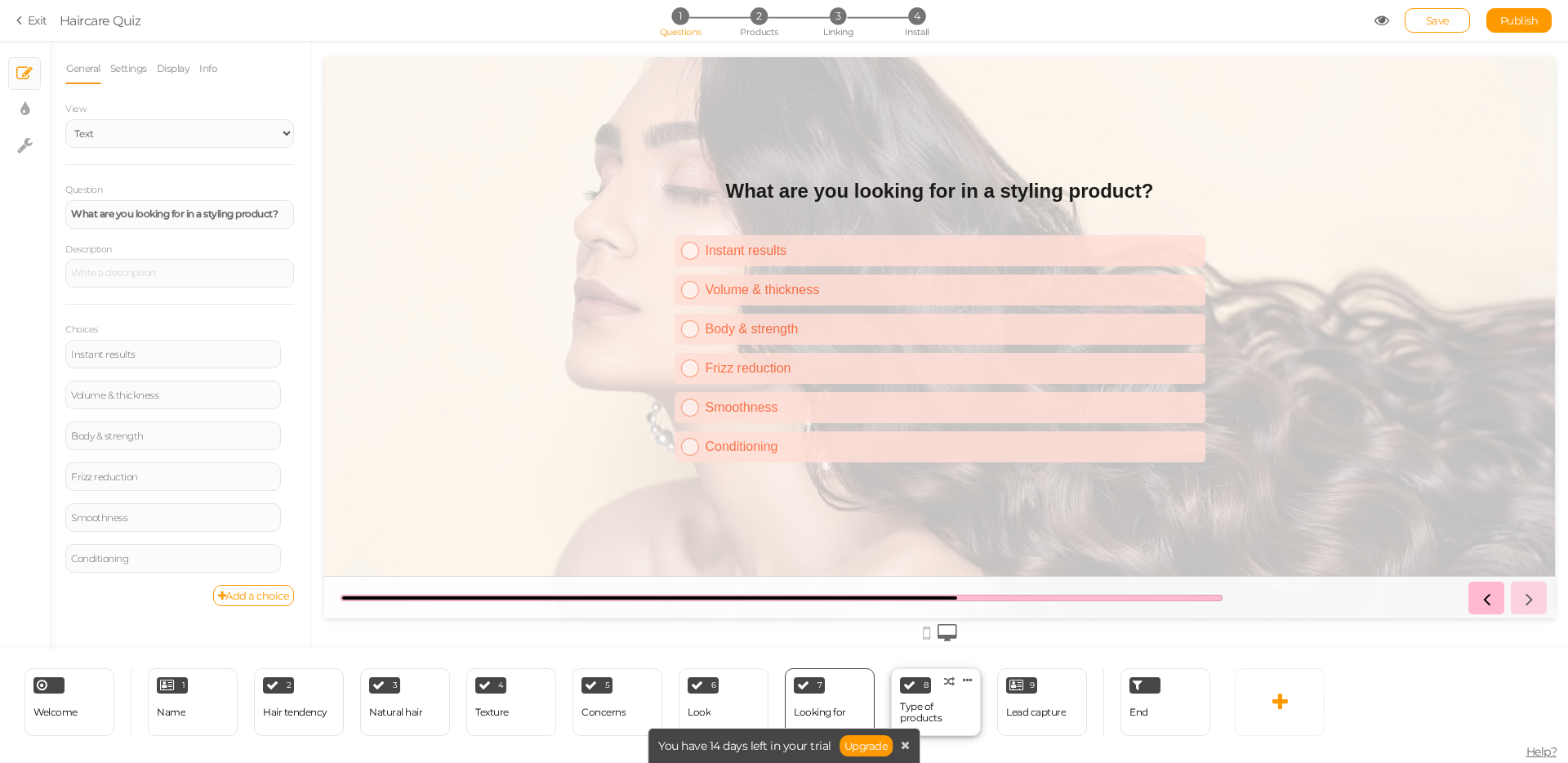
click at [945, 710] on div "Type of products" at bounding box center [936, 712] width 72 height 23
click at [762, 18] on span "2" at bounding box center [759, 16] width 18 height 18
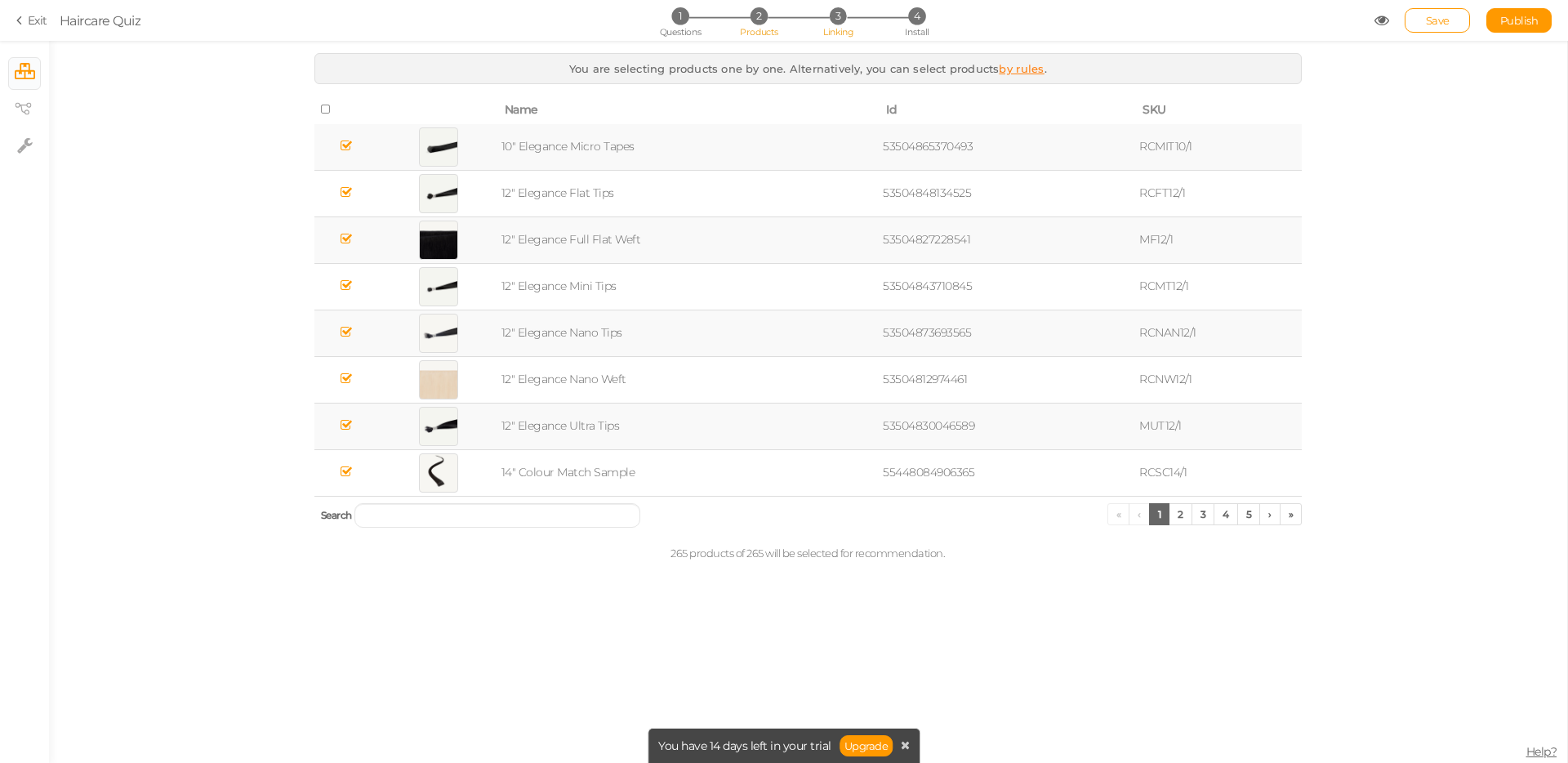
click at [839, 19] on span "3" at bounding box center [838, 16] width 18 height 18
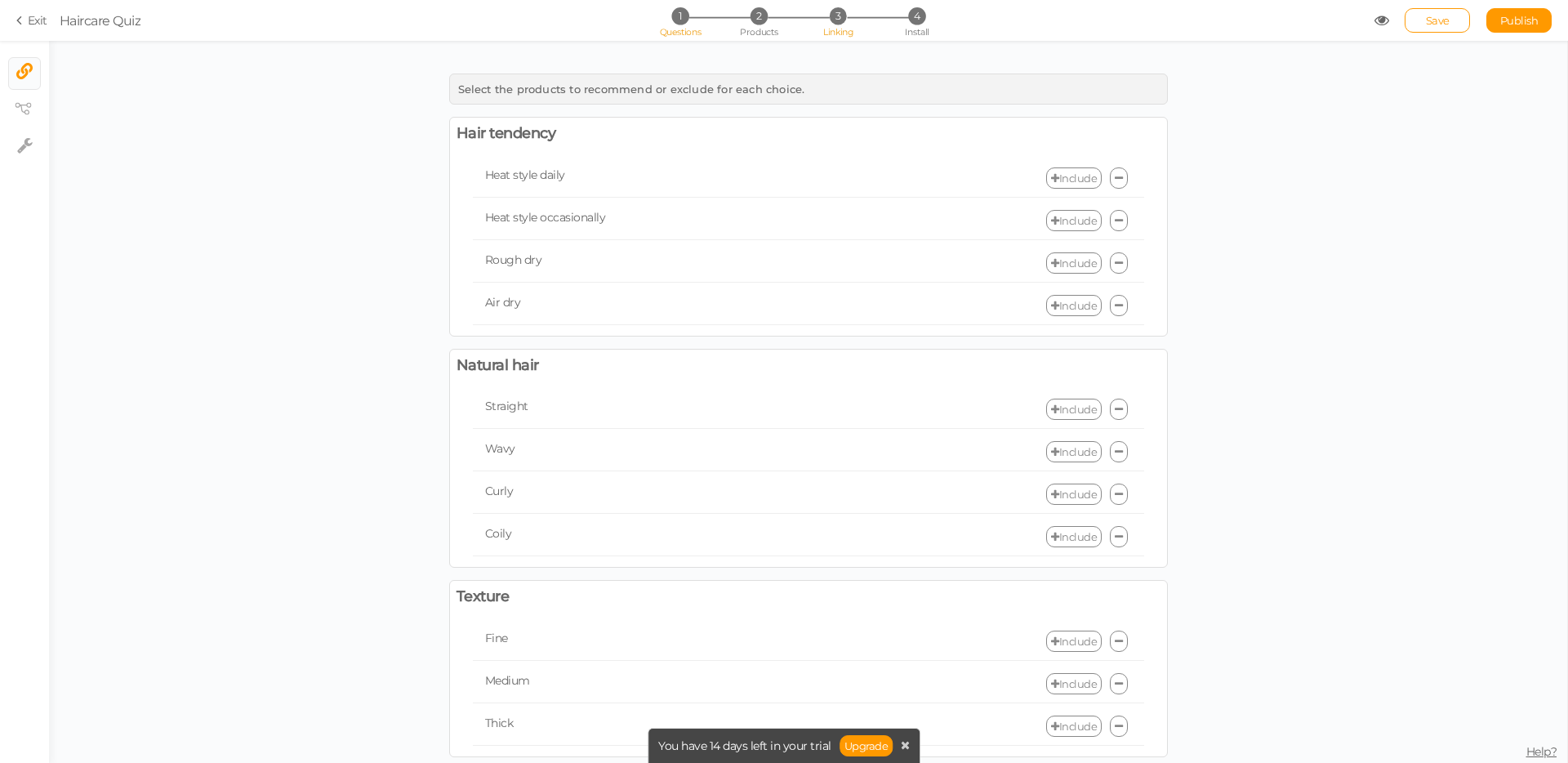
click at [678, 15] on span "1" at bounding box center [679, 16] width 18 height 18
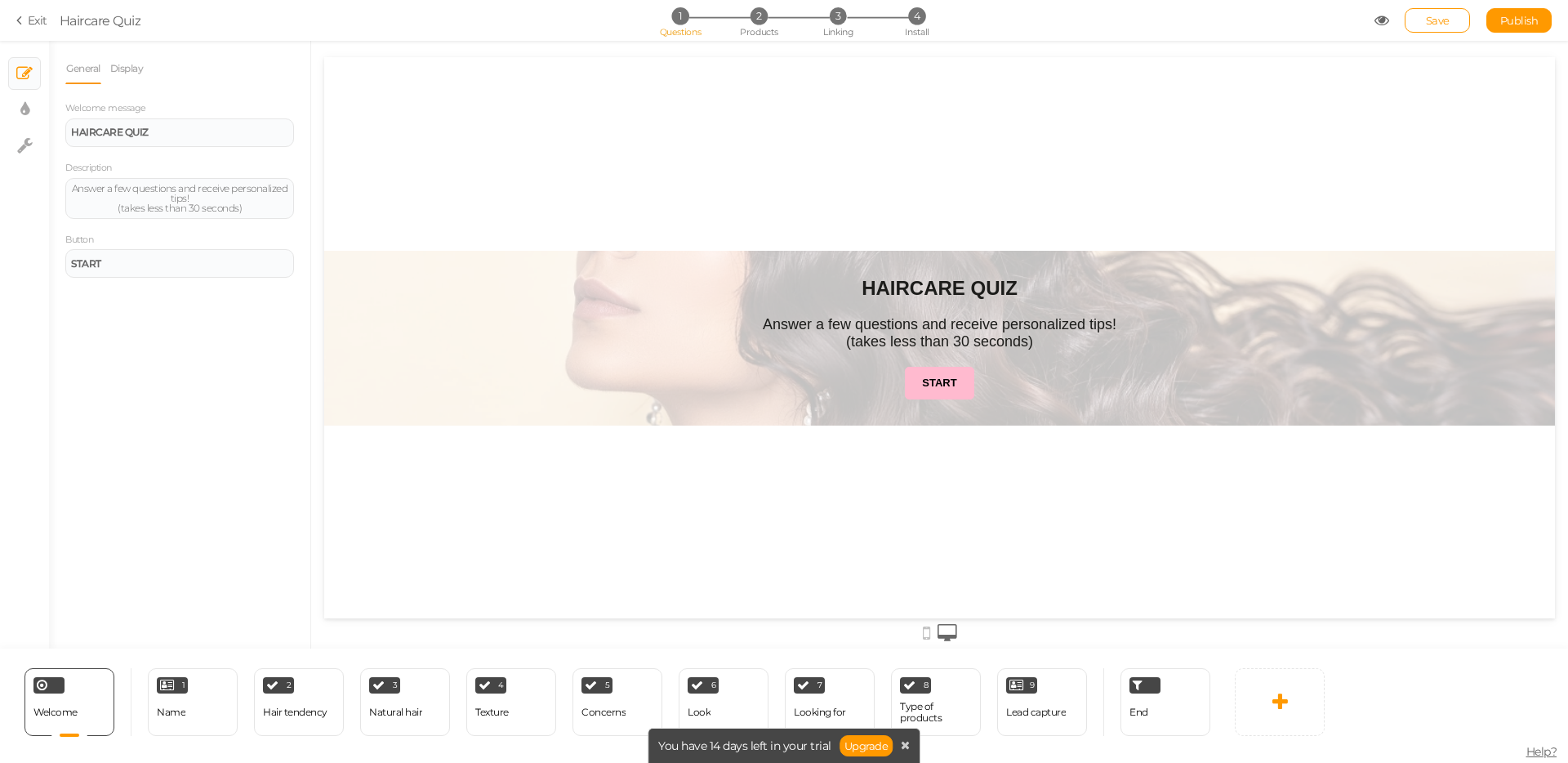
click at [1381, 20] on icon at bounding box center [1382, 20] width 15 height 15
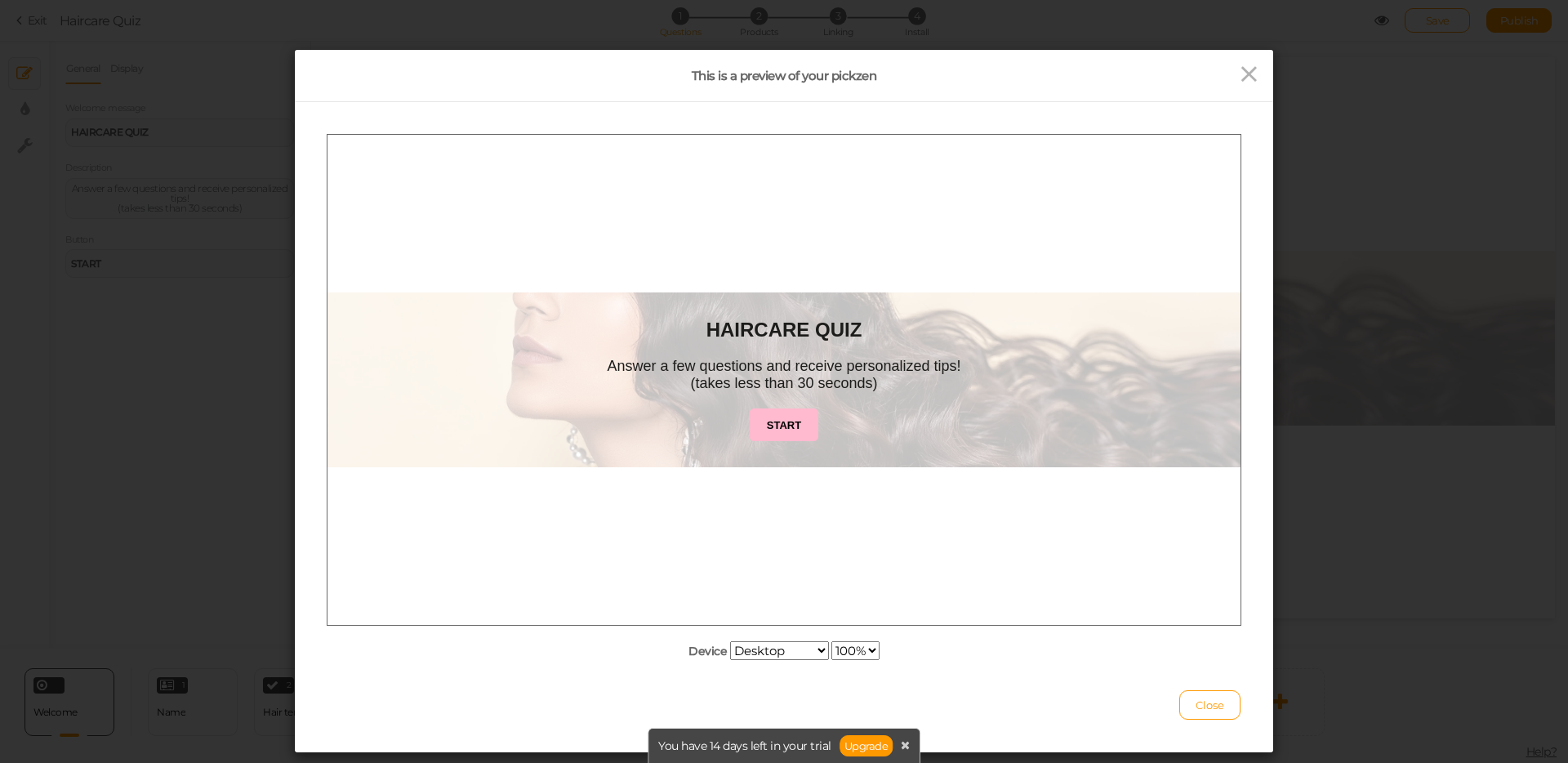
click at [865, 648] on select "100% 75% 50% 25%" at bounding box center [855, 651] width 48 height 19
select select "2"
click at [831, 642] on select "100% 75% 50% 25%" at bounding box center [855, 651] width 48 height 19
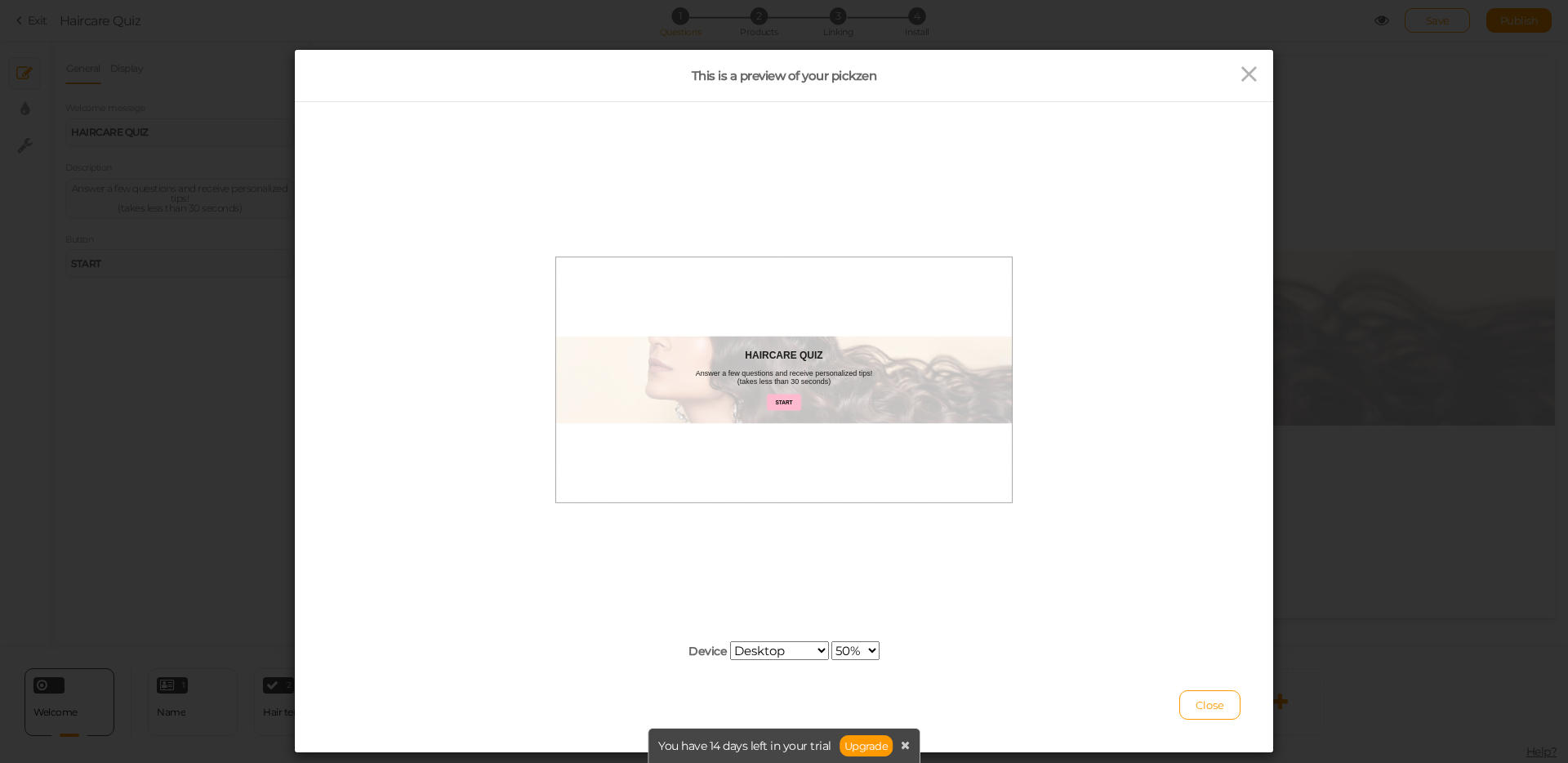
click at [794, 652] on select "Desktop Small mobile Large mobile" at bounding box center [779, 651] width 99 height 19
select select "2"
click at [730, 660] on select "Desktop Small mobile Large mobile" at bounding box center [779, 651] width 99 height 19
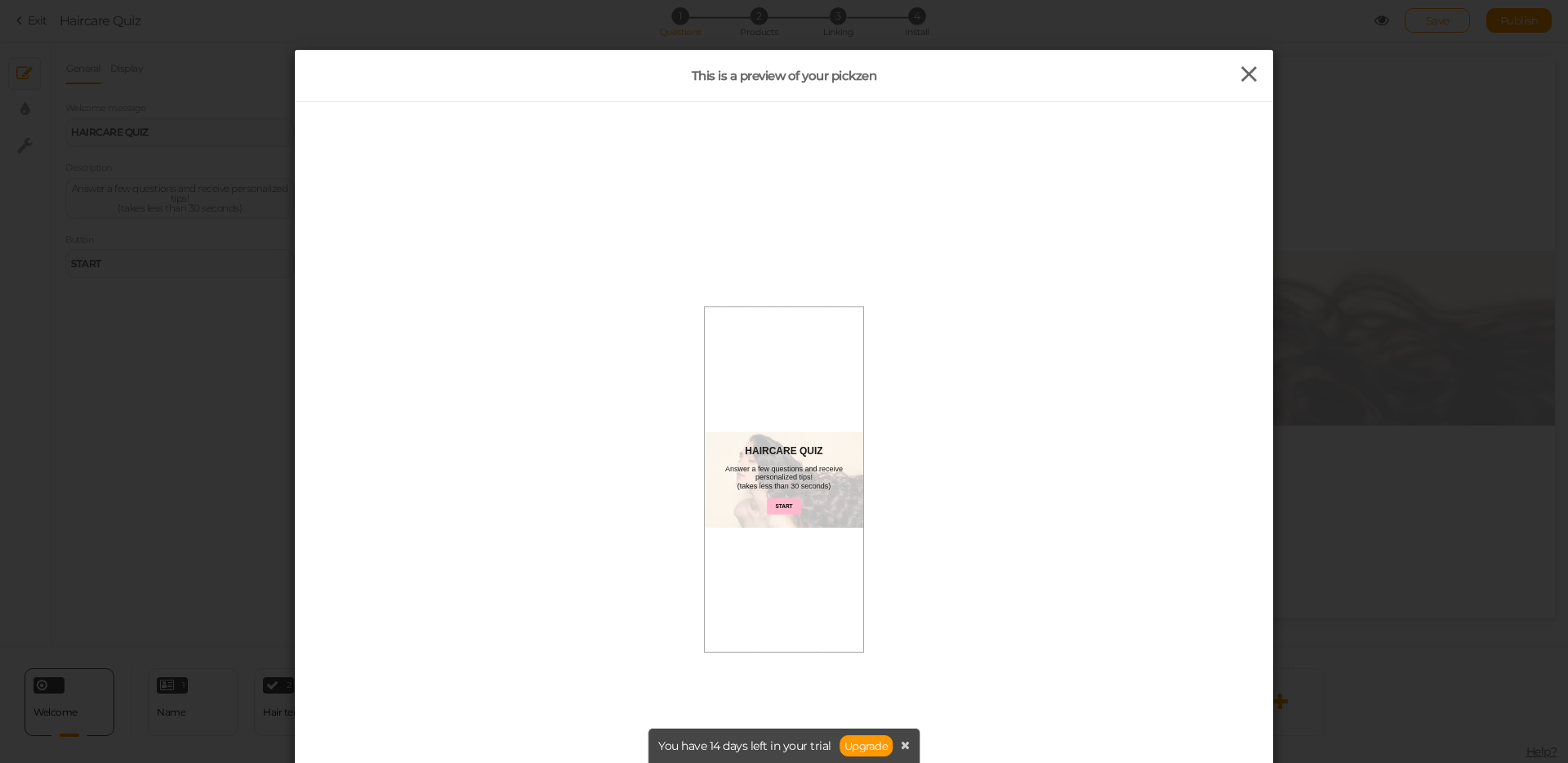
click at [1242, 79] on icon at bounding box center [1250, 74] width 24 height 24
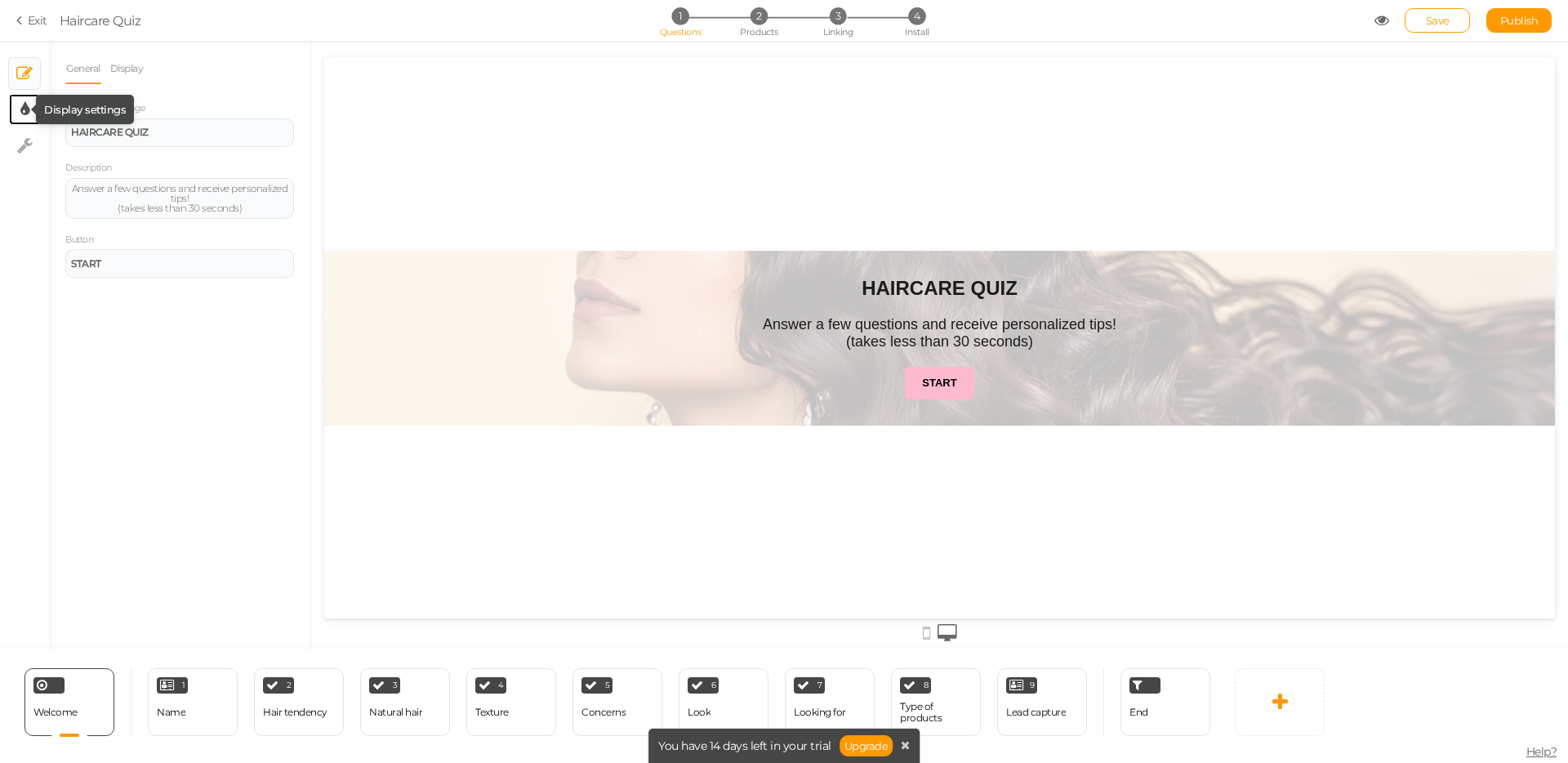
click at [27, 105] on icon at bounding box center [25, 109] width 9 height 17
select select "2"
select select "fade"
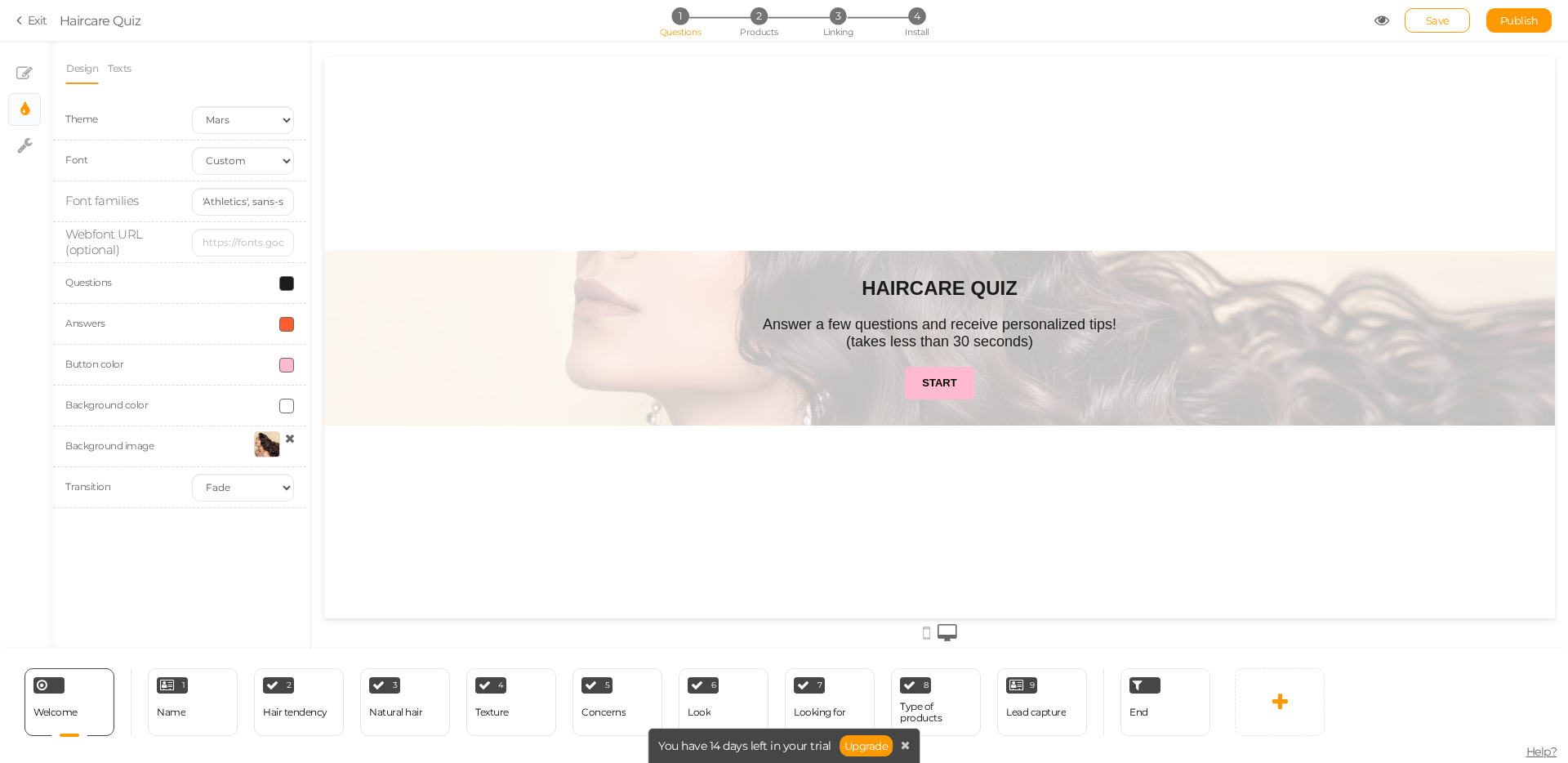
click at [270, 442] on div at bounding box center [267, 444] width 26 height 26
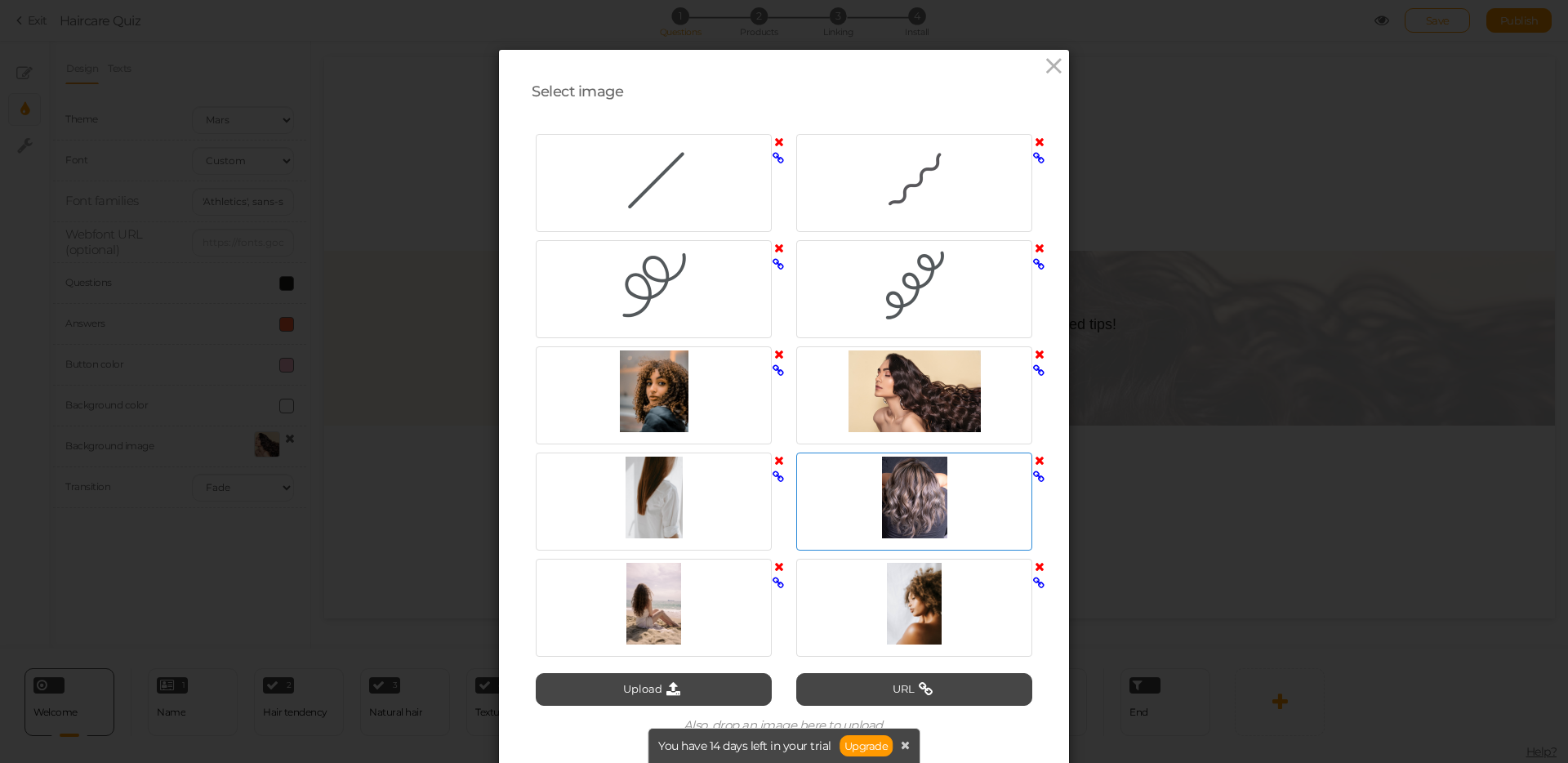
click at [917, 504] on div at bounding box center [915, 497] width 228 height 81
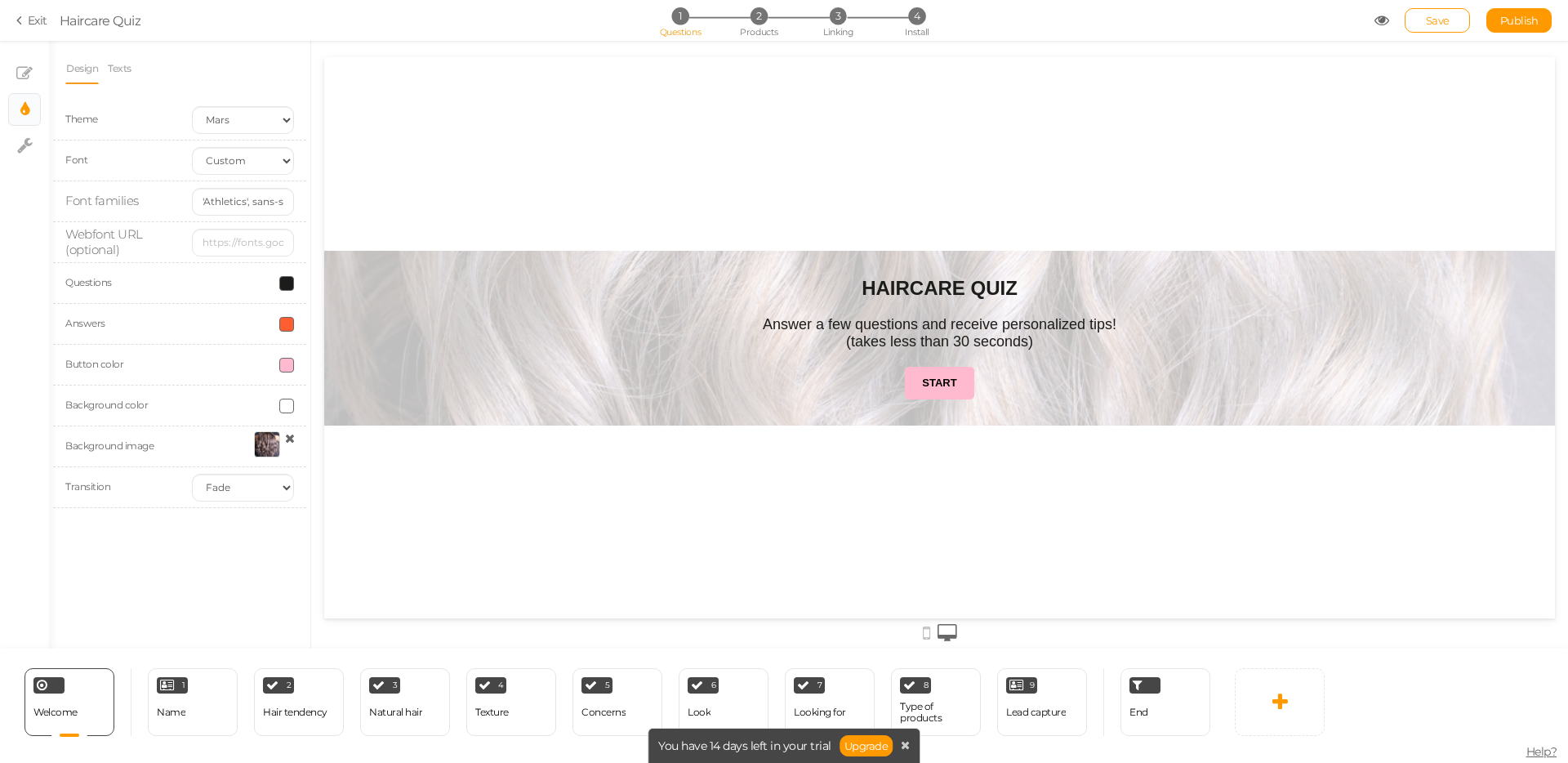
click at [24, 24] on icon at bounding box center [22, 20] width 11 height 15
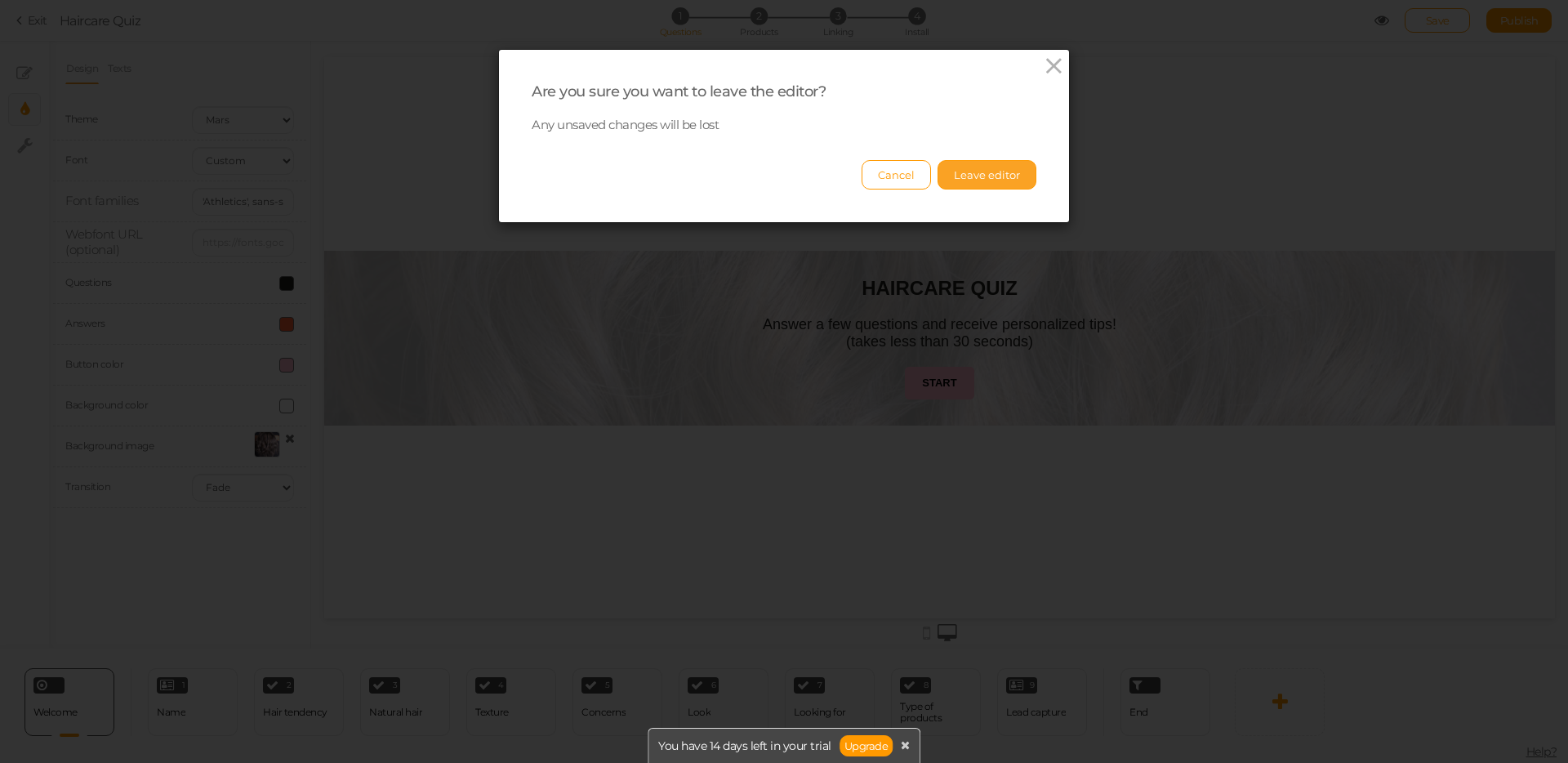
click at [955, 169] on button "Leave editor" at bounding box center [987, 175] width 99 height 30
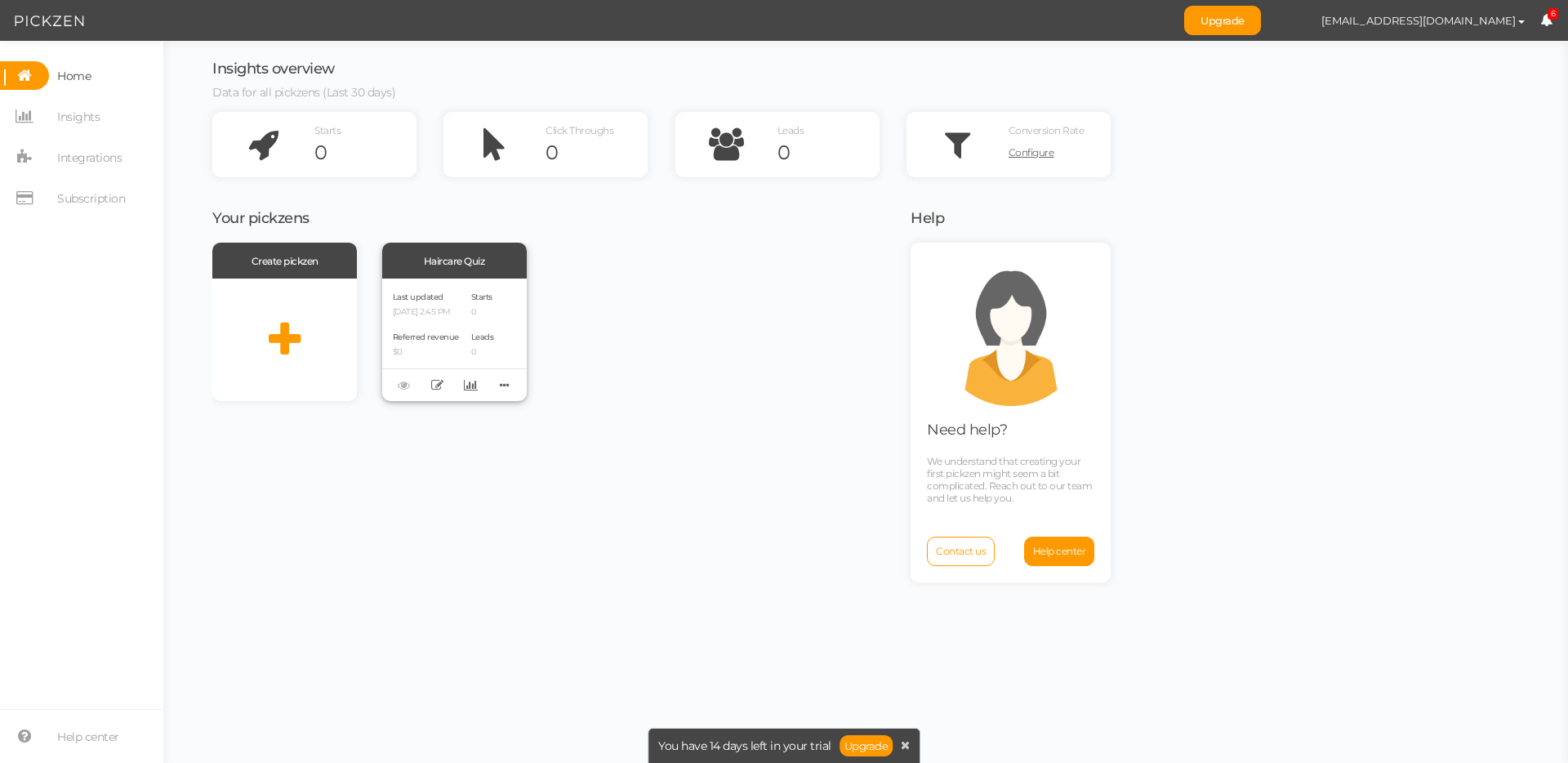
click at [443, 330] on div "Referred revenue $0" at bounding box center [425, 344] width 66 height 28
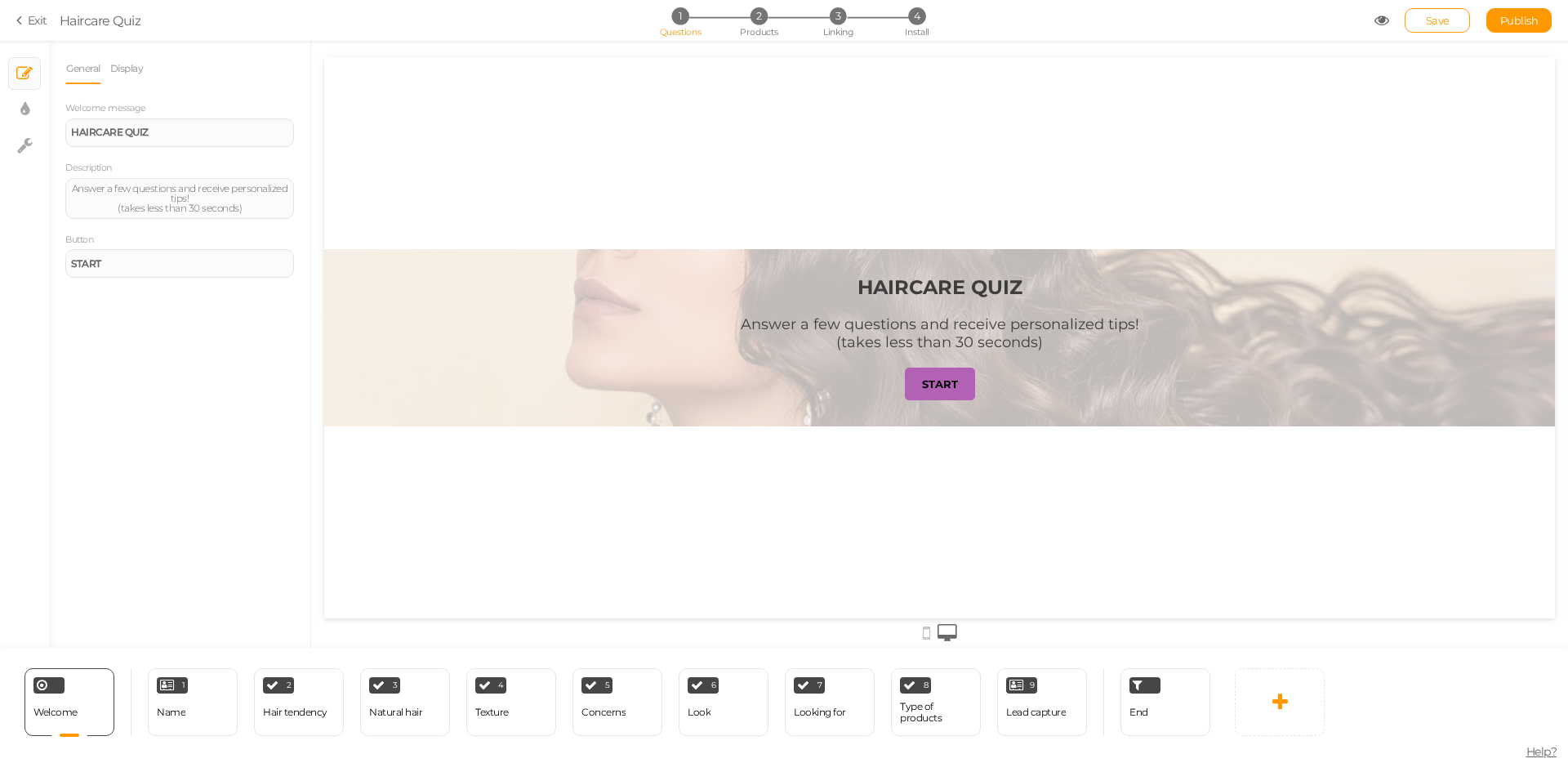
click at [940, 382] on strong "START" at bounding box center [940, 384] width 36 height 13
click at [935, 391] on link "START" at bounding box center [940, 383] width 70 height 32
click at [1375, 21] on icon at bounding box center [1382, 20] width 15 height 15
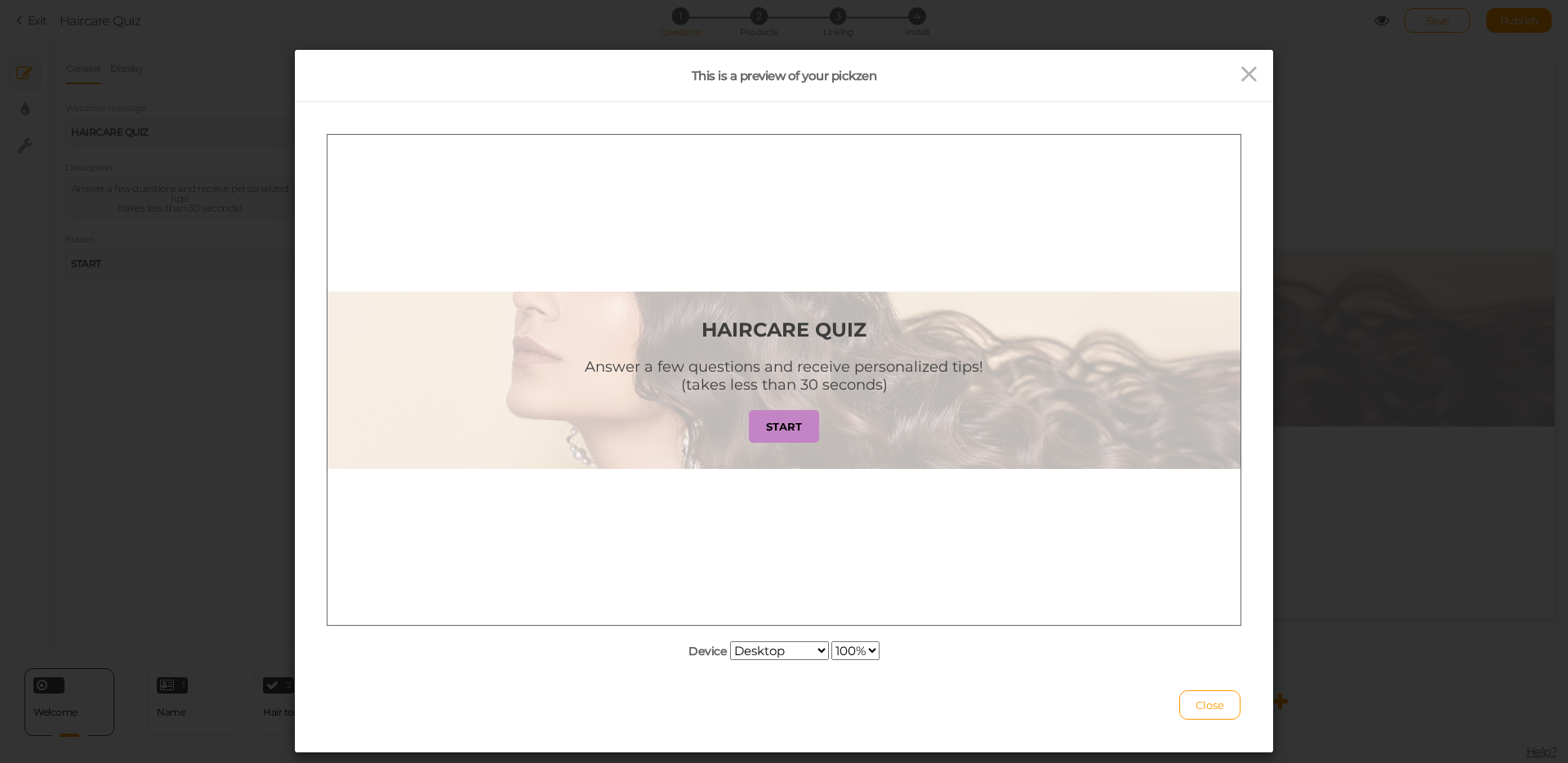
click at [854, 652] on select "100% 75% 50% 25%" at bounding box center [855, 651] width 48 height 19
click at [831, 642] on select "100% 75% 50% 25%" at bounding box center [855, 651] width 48 height 19
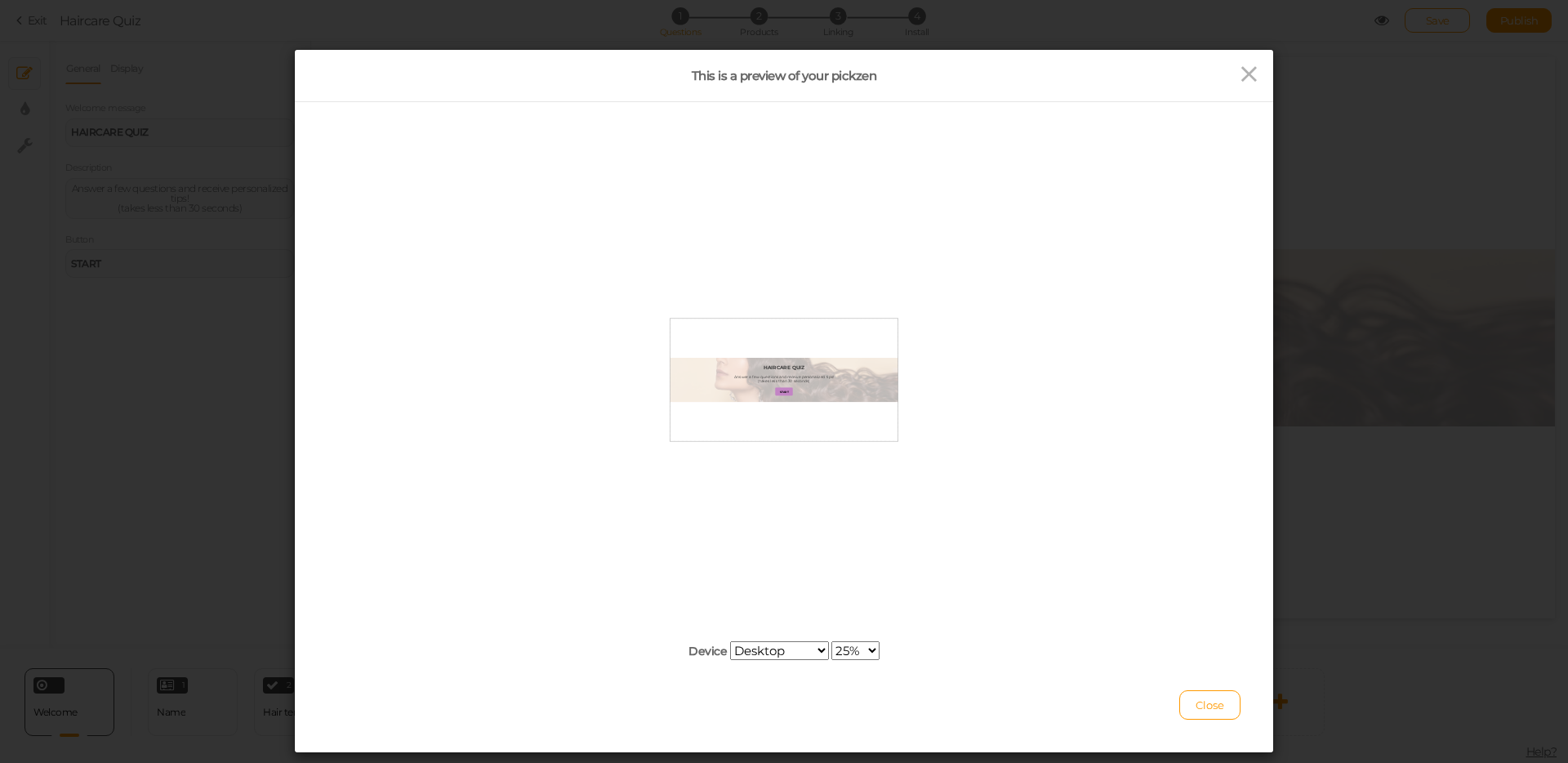
click at [852, 650] on select "100% 75% 50% 25%" at bounding box center [855, 651] width 48 height 19
select select "2"
click at [831, 642] on select "100% 75% 50% 25%" at bounding box center [855, 651] width 48 height 19
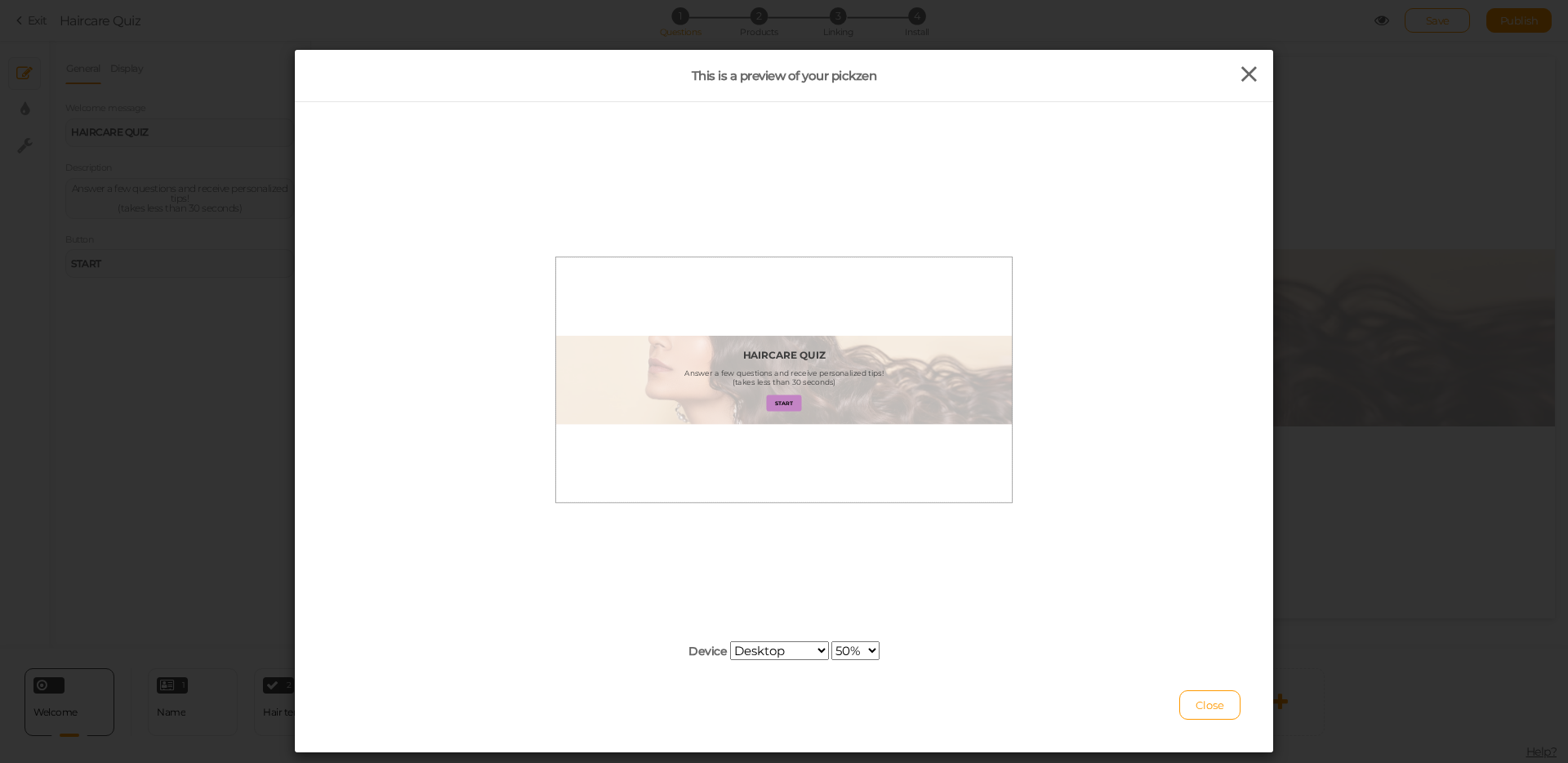
click at [1243, 73] on icon at bounding box center [1250, 74] width 24 height 24
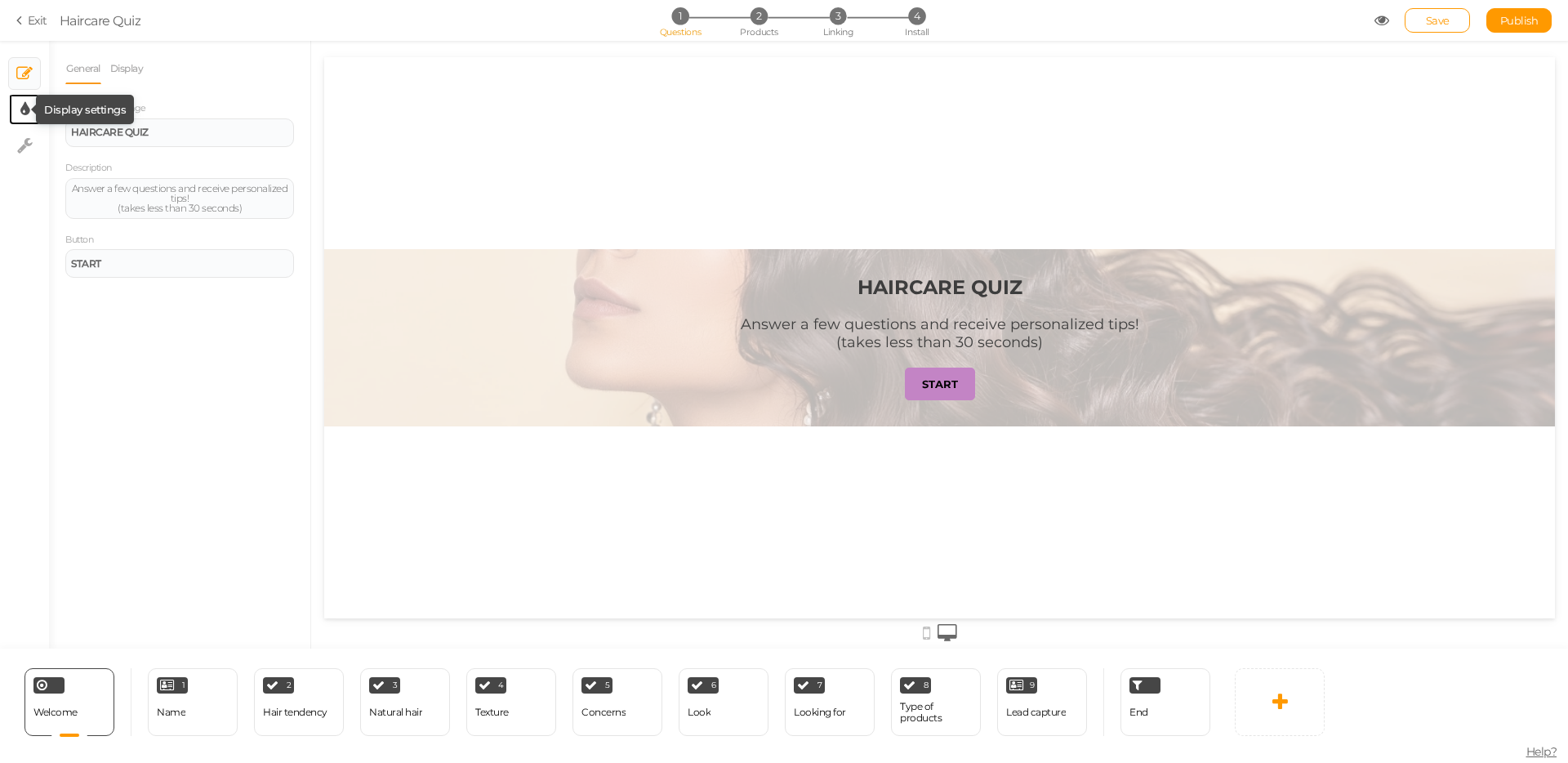
click at [22, 115] on icon at bounding box center [25, 109] width 9 height 17
select select "2"
select select "montserrat"
select select "fade"
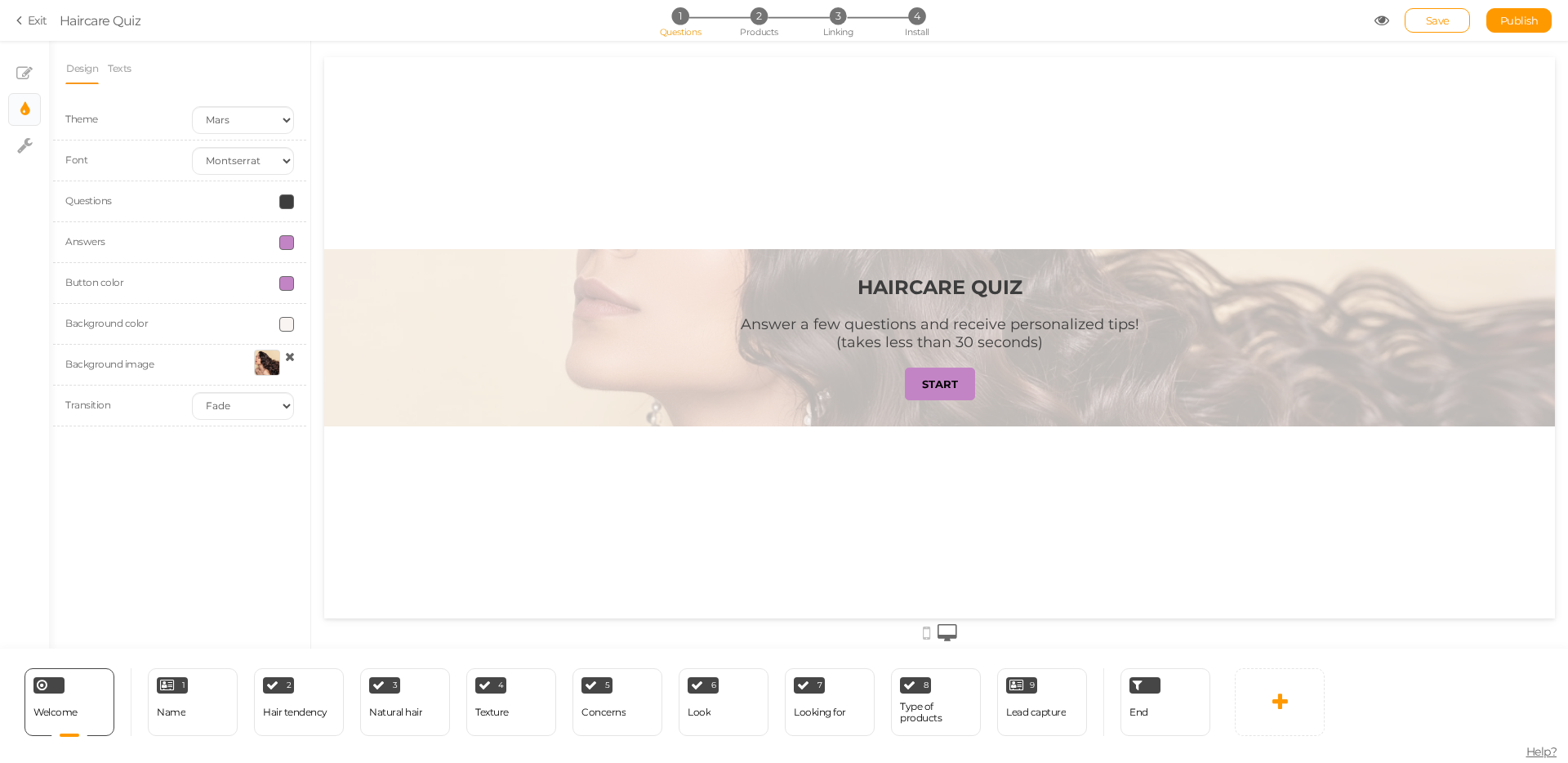
click at [115, 319] on label "Background color" at bounding box center [106, 322] width 82 height 12
click at [269, 358] on div at bounding box center [267, 363] width 26 height 26
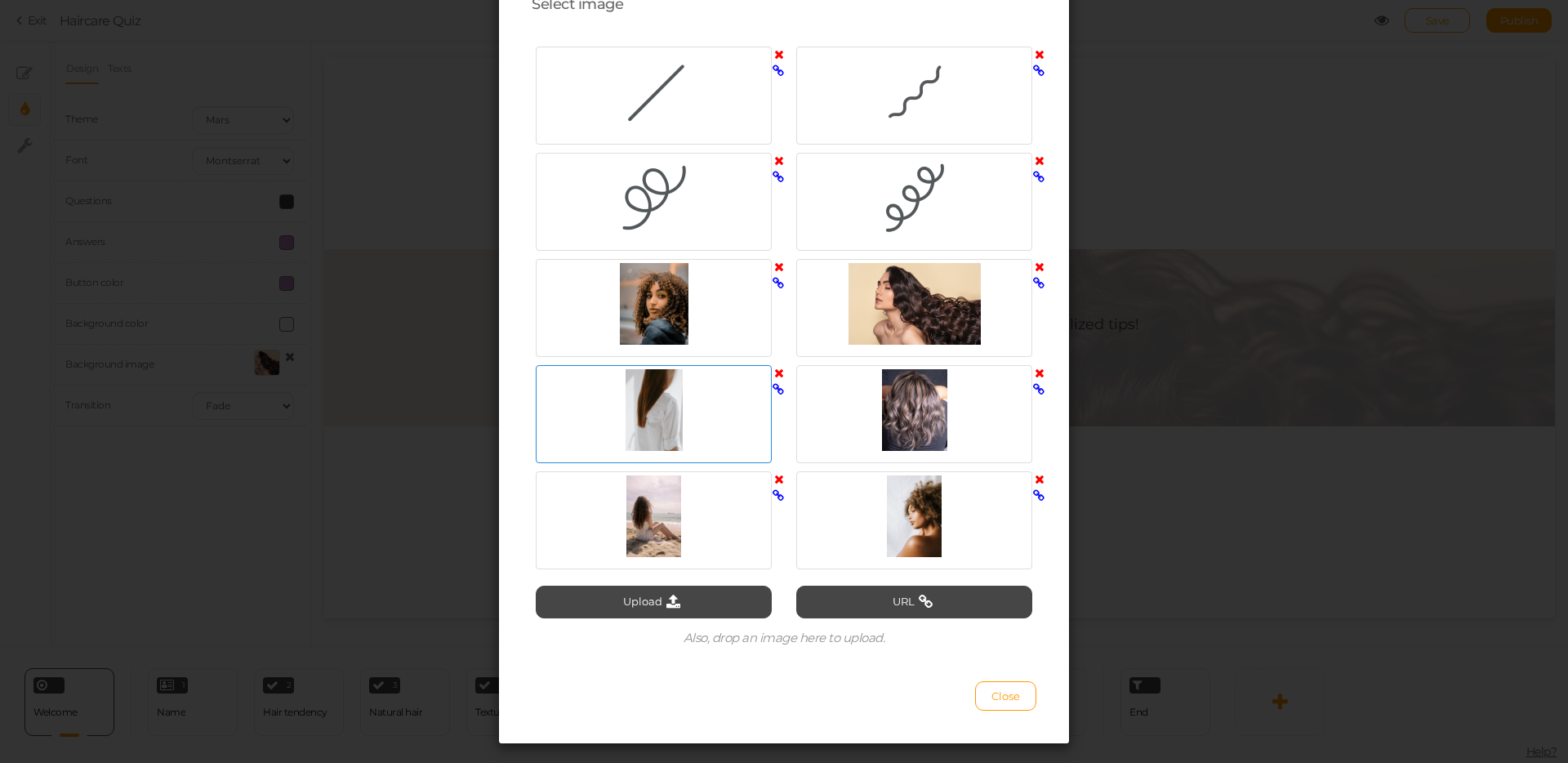
scroll to position [118, 0]
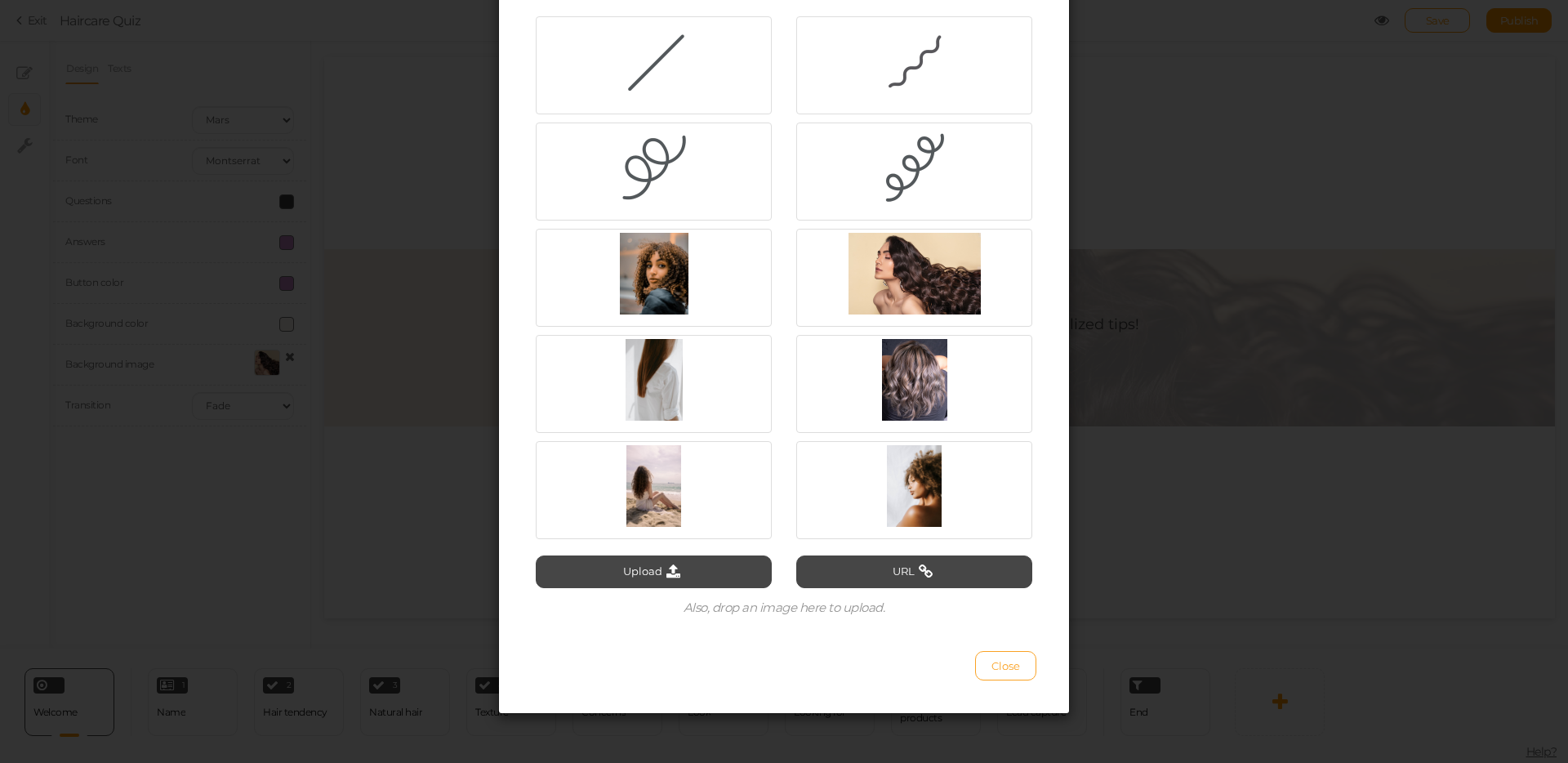
click at [998, 669] on span "Close" at bounding box center [1005, 666] width 29 height 13
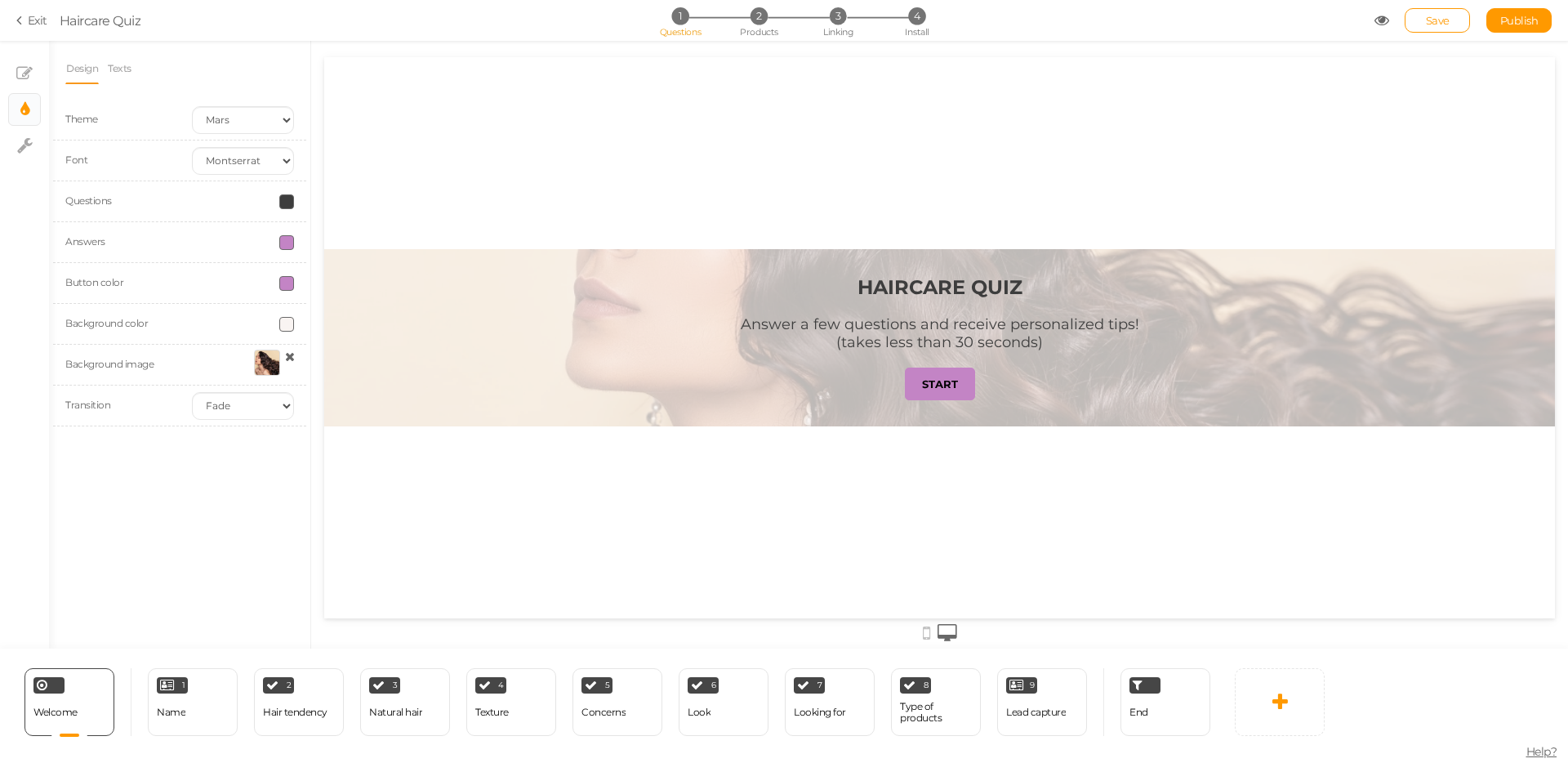
click at [1388, 18] on div "Save Publish" at bounding box center [1463, 20] width 178 height 24
click at [1380, 19] on icon at bounding box center [1382, 20] width 15 height 15
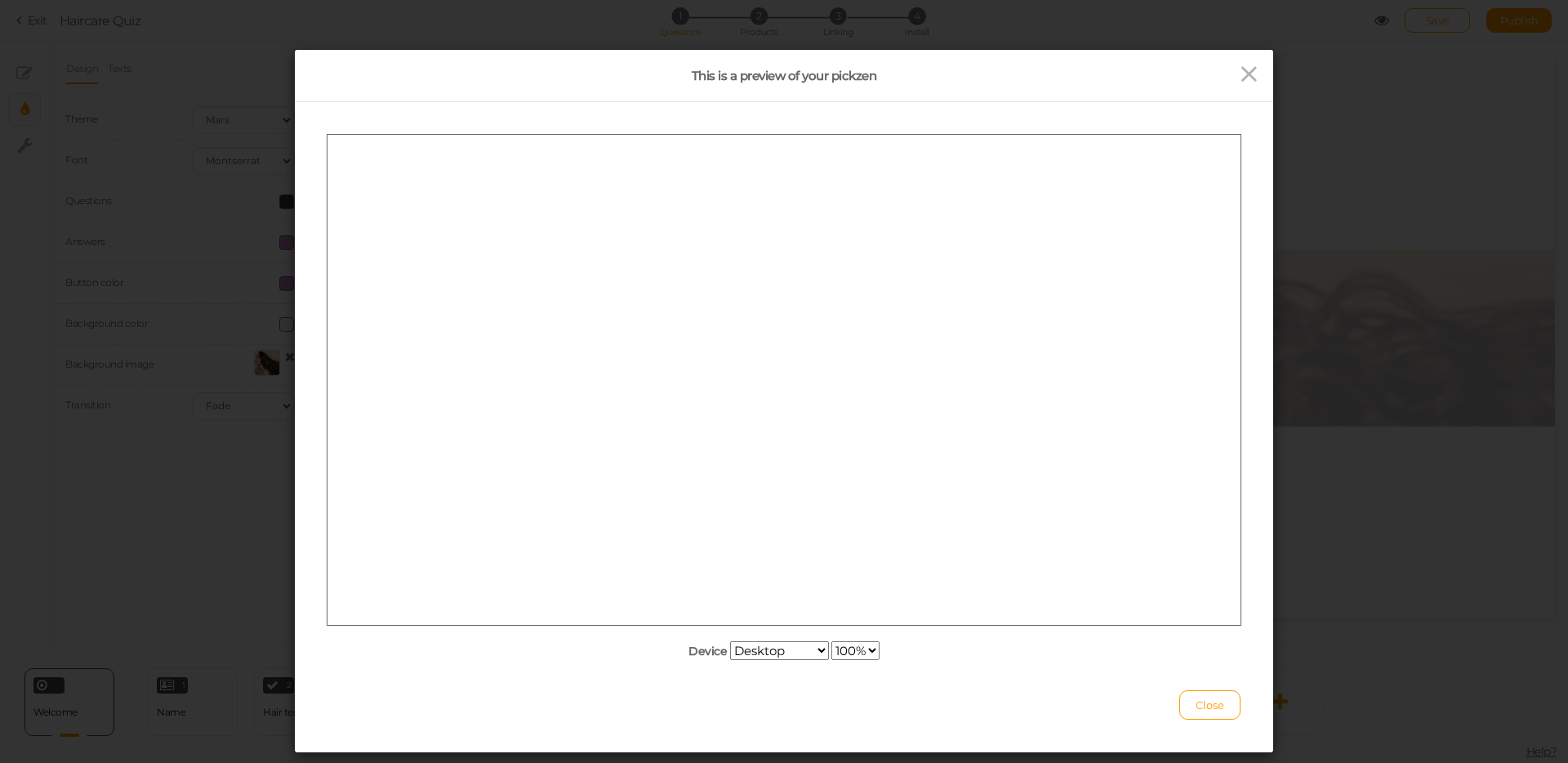
scroll to position [0, 0]
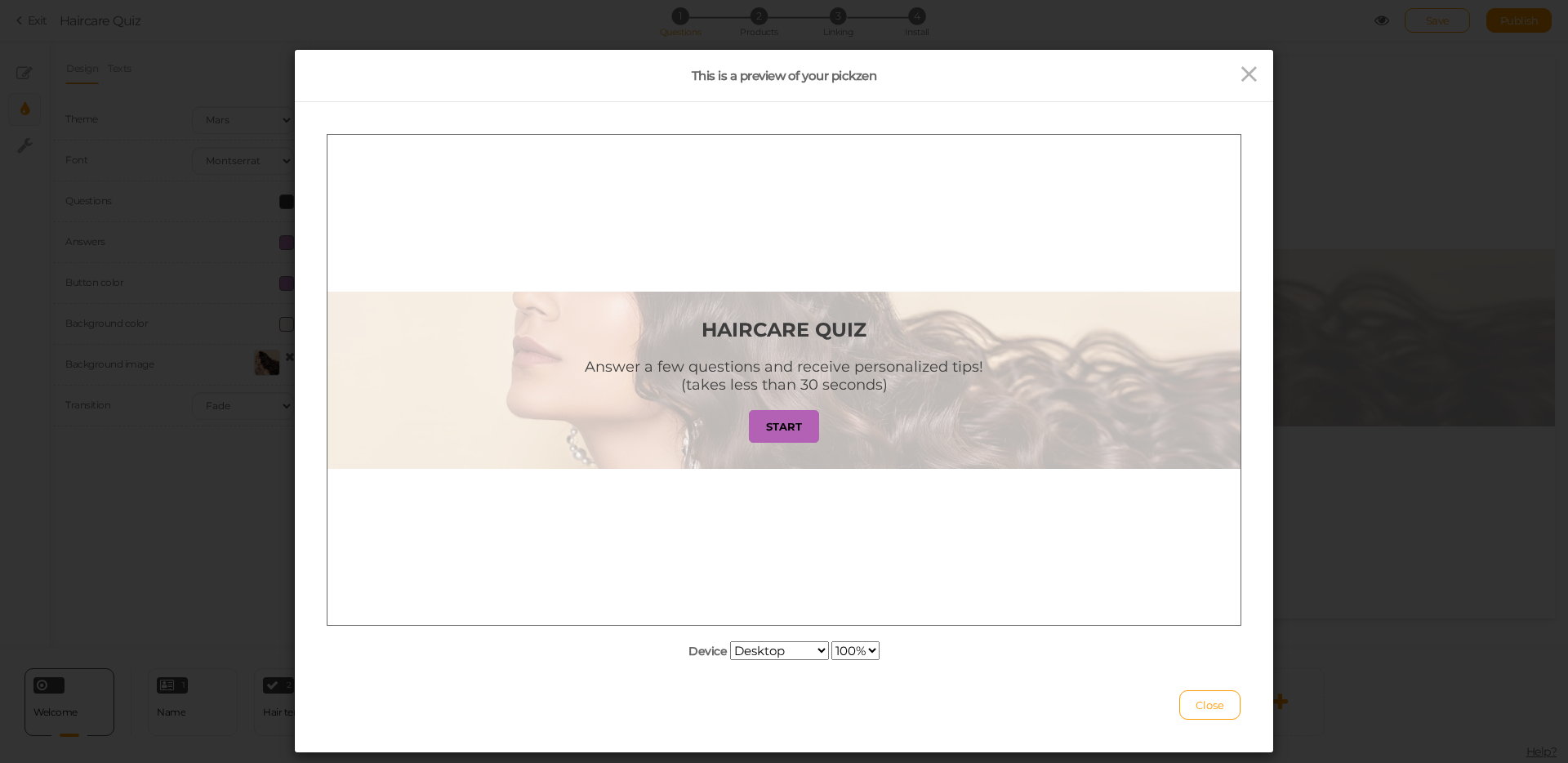
click at [797, 430] on strong "START" at bounding box center [784, 426] width 36 height 13
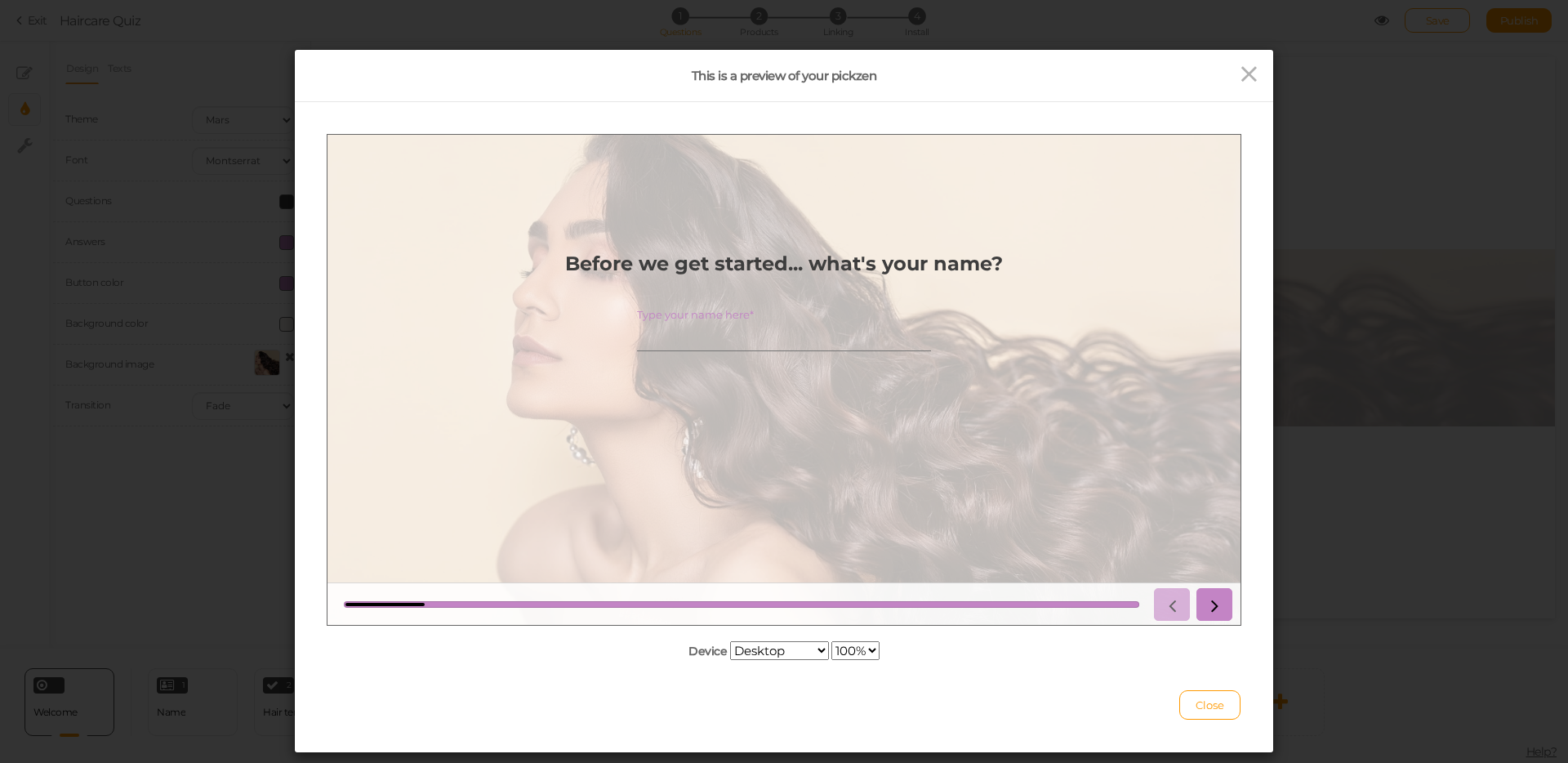
click at [745, 325] on input "Type your name here*" at bounding box center [784, 335] width 294 height 31
type input "Tal"
click at [1224, 602] on icon at bounding box center [1213, 603] width 21 height 21
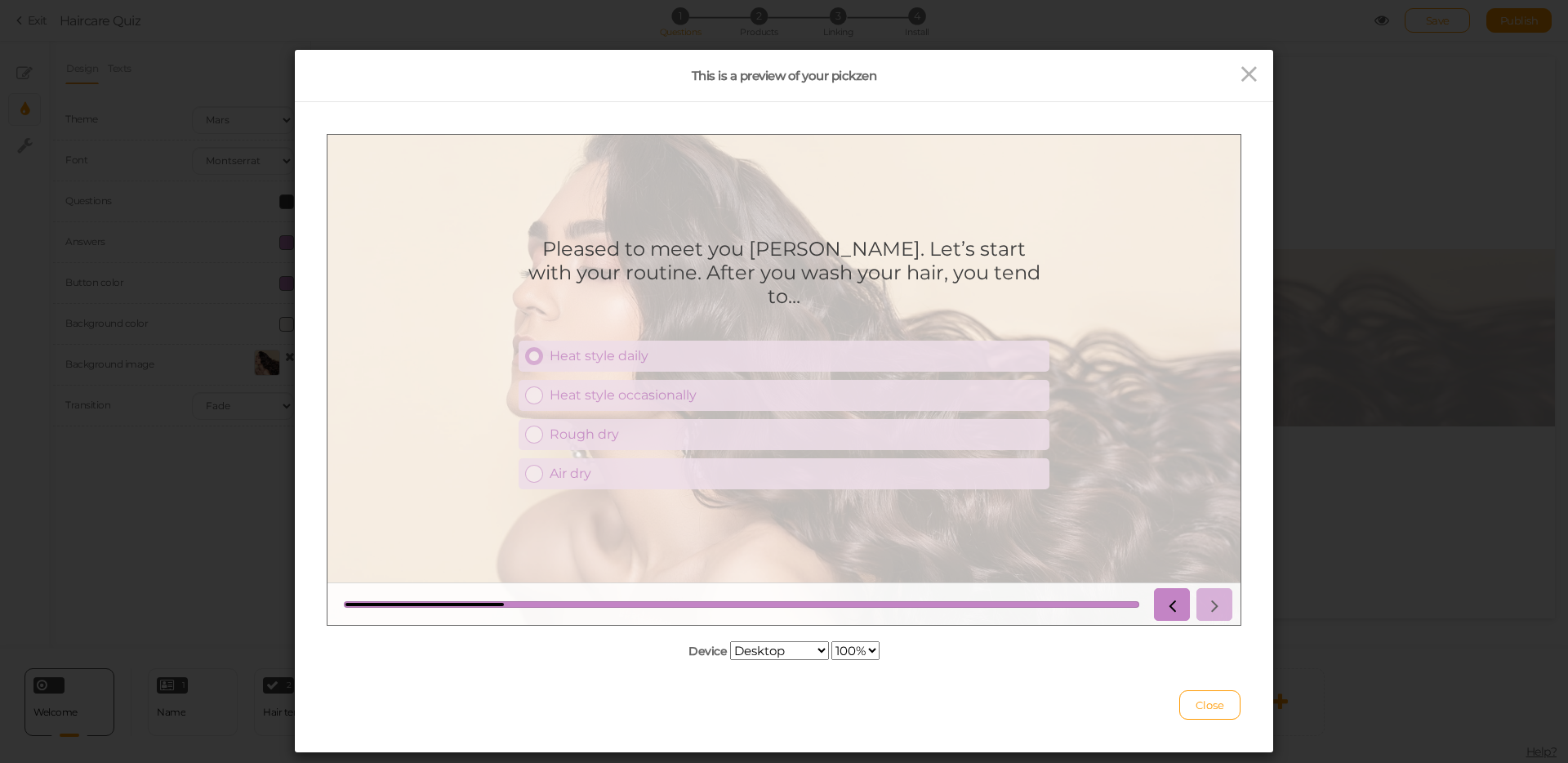
click at [716, 347] on div "Heat style daily" at bounding box center [796, 355] width 493 height 16
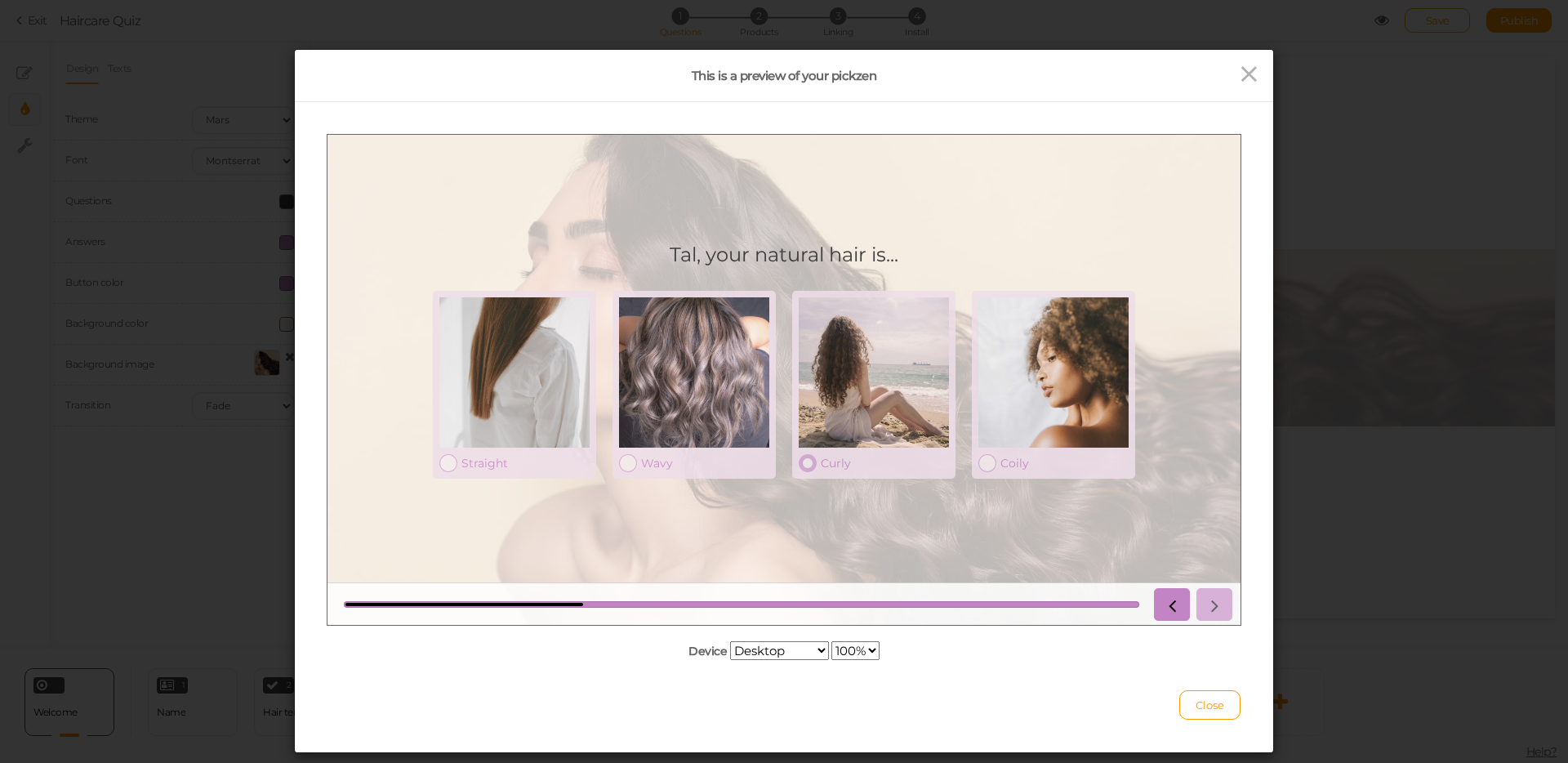
click at [864, 377] on div at bounding box center [874, 371] width 150 height 150
click at [1222, 607] on icon at bounding box center [1213, 603] width 21 height 21
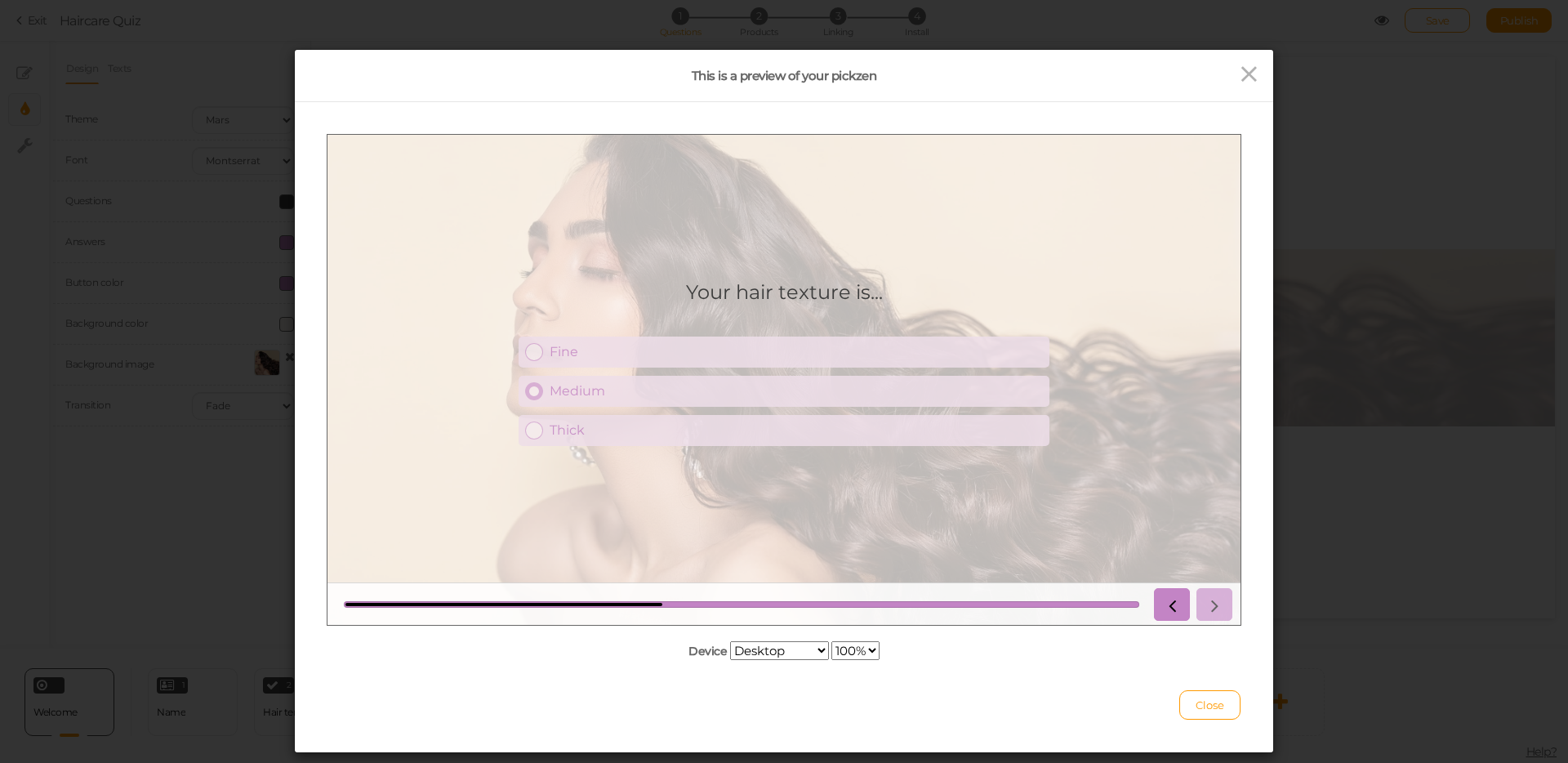
click at [856, 389] on div "Medium" at bounding box center [796, 390] width 493 height 16
click at [1223, 605] on icon at bounding box center [1213, 603] width 21 height 21
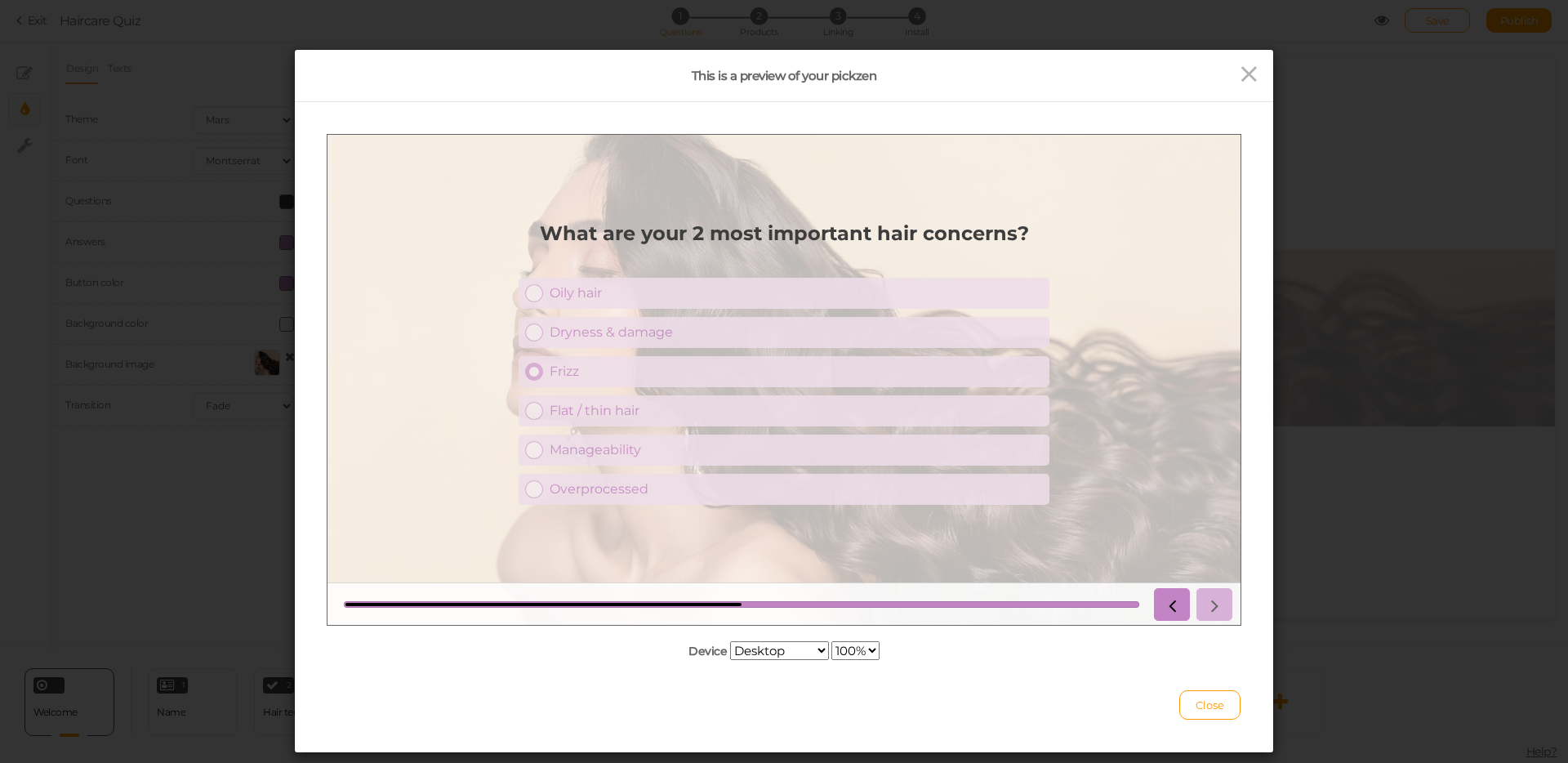
click at [818, 367] on div "Frizz" at bounding box center [796, 370] width 493 height 16
click at [1223, 598] on icon at bounding box center [1213, 603] width 21 height 21
click at [748, 381] on link "Sleek blowout" at bounding box center [783, 371] width 530 height 31
click at [1218, 607] on icon at bounding box center [1213, 603] width 21 height 21
click at [753, 443] on div "Smoothness" at bounding box center [796, 448] width 493 height 16
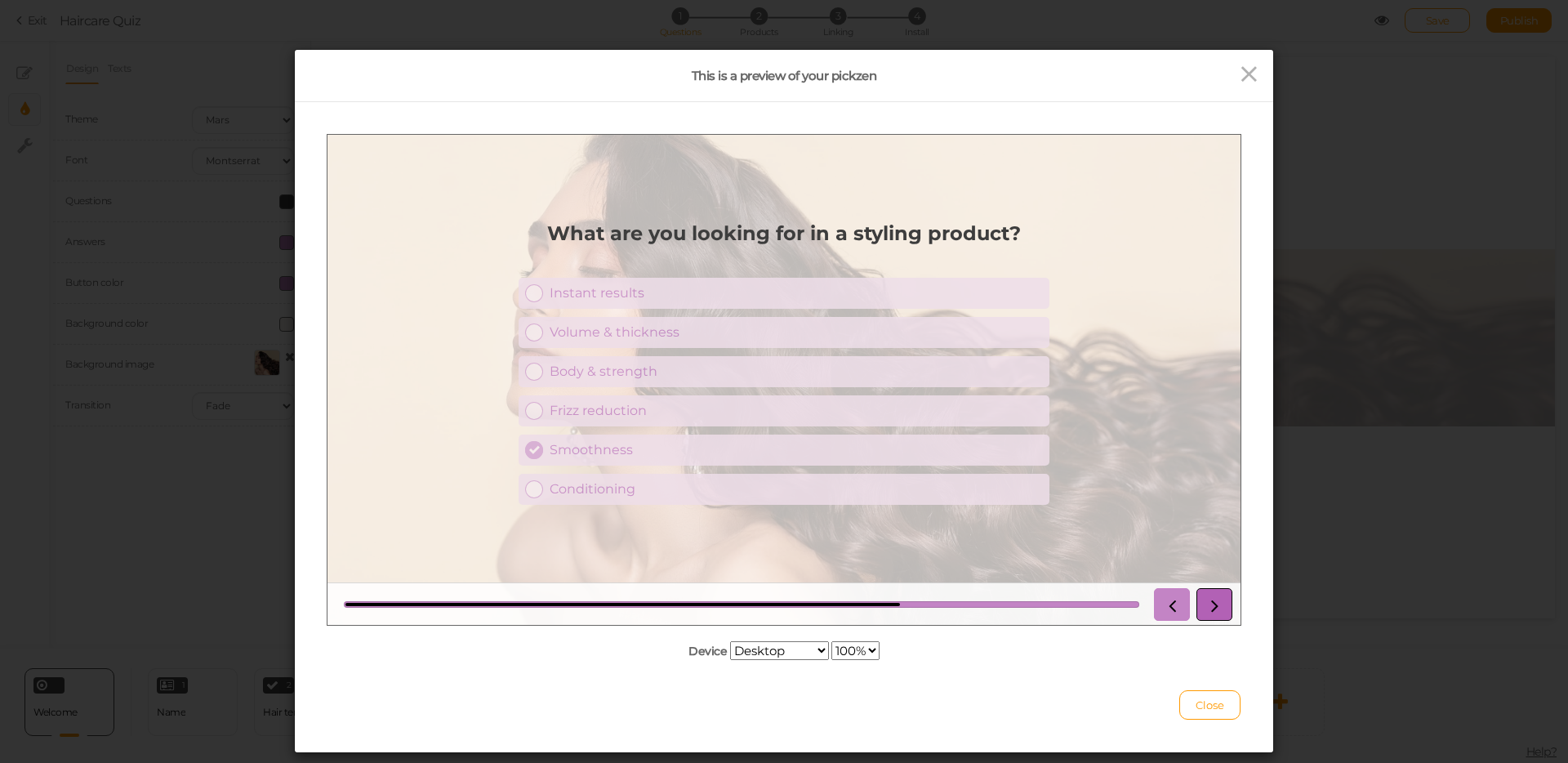
click at [1225, 603] on link at bounding box center [1213, 603] width 36 height 32
click at [729, 494] on div "I'm not picky" at bounding box center [796, 488] width 493 height 16
click at [1227, 608] on link at bounding box center [1213, 603] width 36 height 32
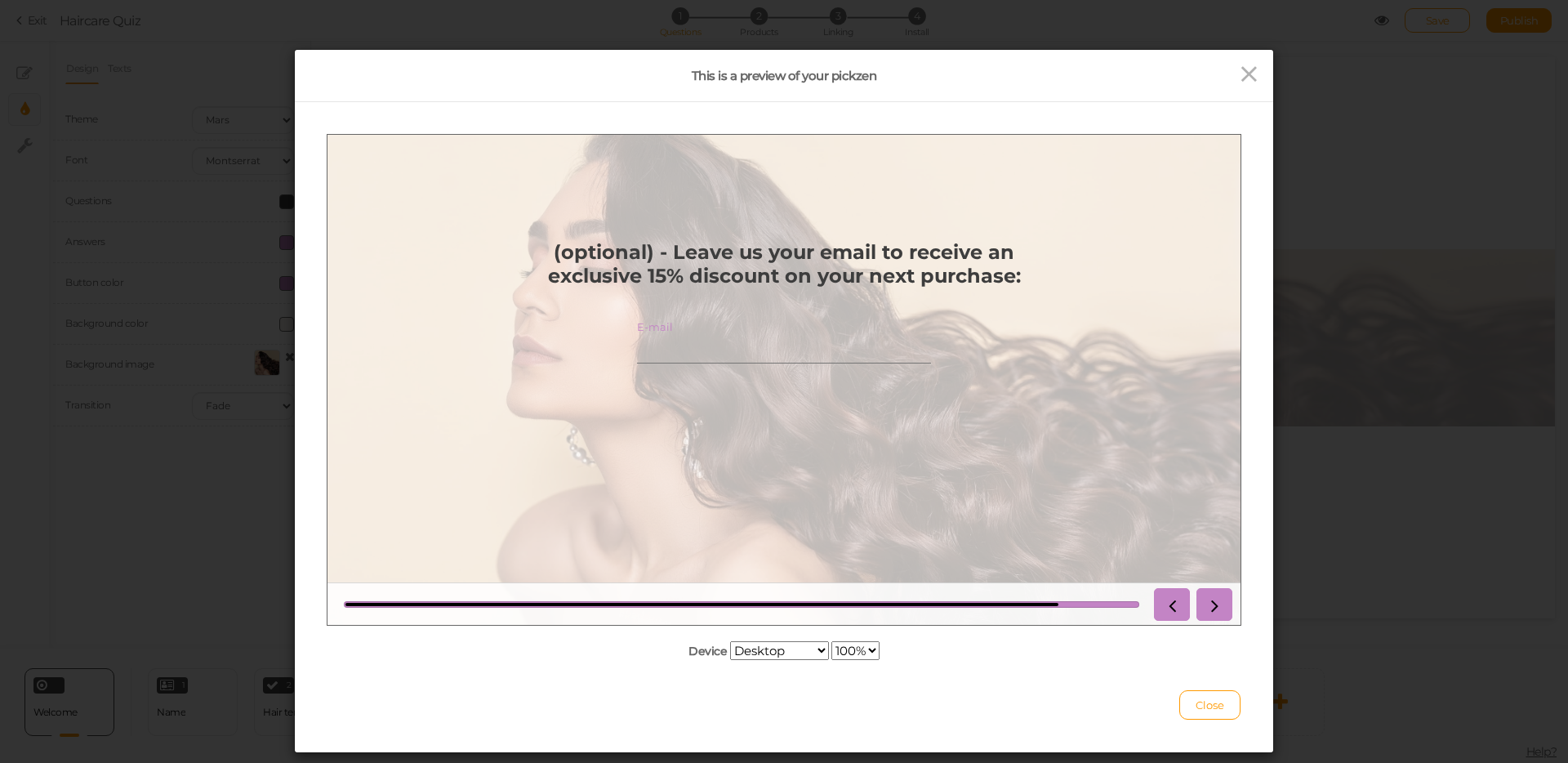
click at [678, 350] on input "E-mail" at bounding box center [784, 347] width 294 height 31
type input "fdhdh"
click at [1220, 608] on icon at bounding box center [1213, 603] width 21 height 21
click at [705, 350] on input "fdhdh" at bounding box center [784, 347] width 294 height 31
drag, startPoint x: 728, startPoint y: 346, endPoint x: 559, endPoint y: 337, distance: 169.2
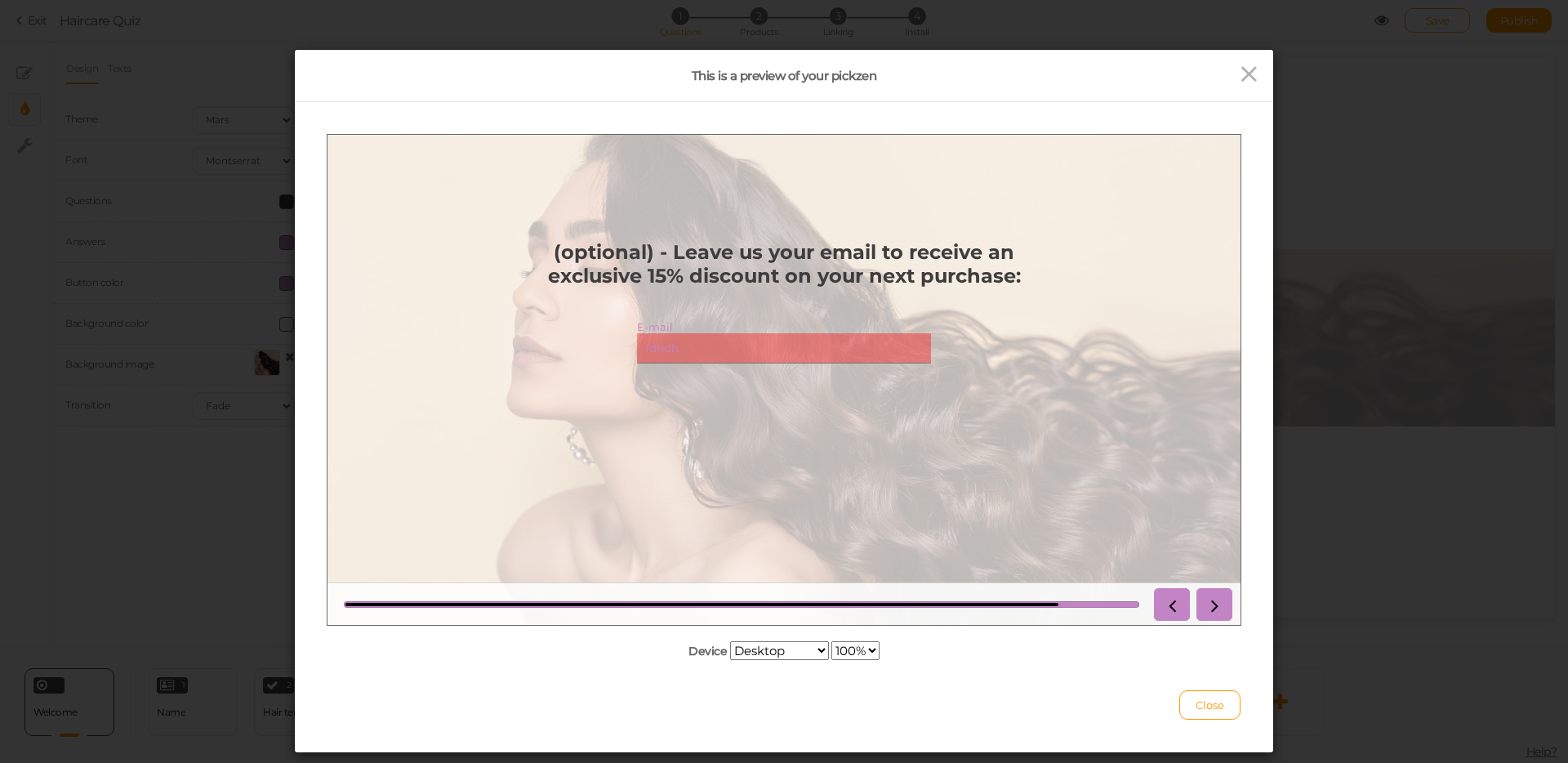
click at [560, 338] on div "(optional) - Leave us your email to receive an exclusive 15% discount on your n…" at bounding box center [783, 379] width 530 height 305
click at [1219, 607] on icon at bounding box center [1213, 603] width 21 height 21
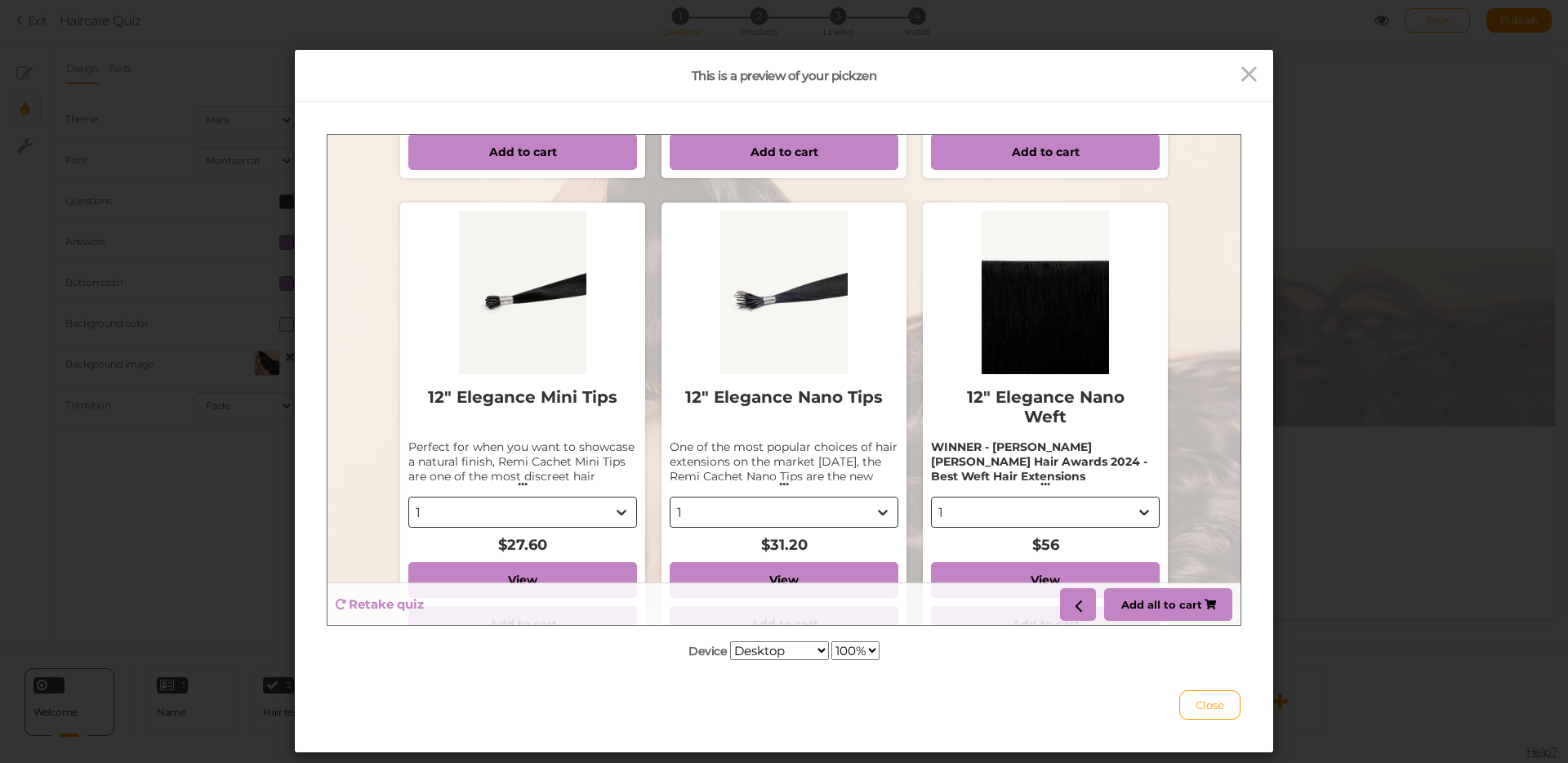
scroll to position [569, 0]
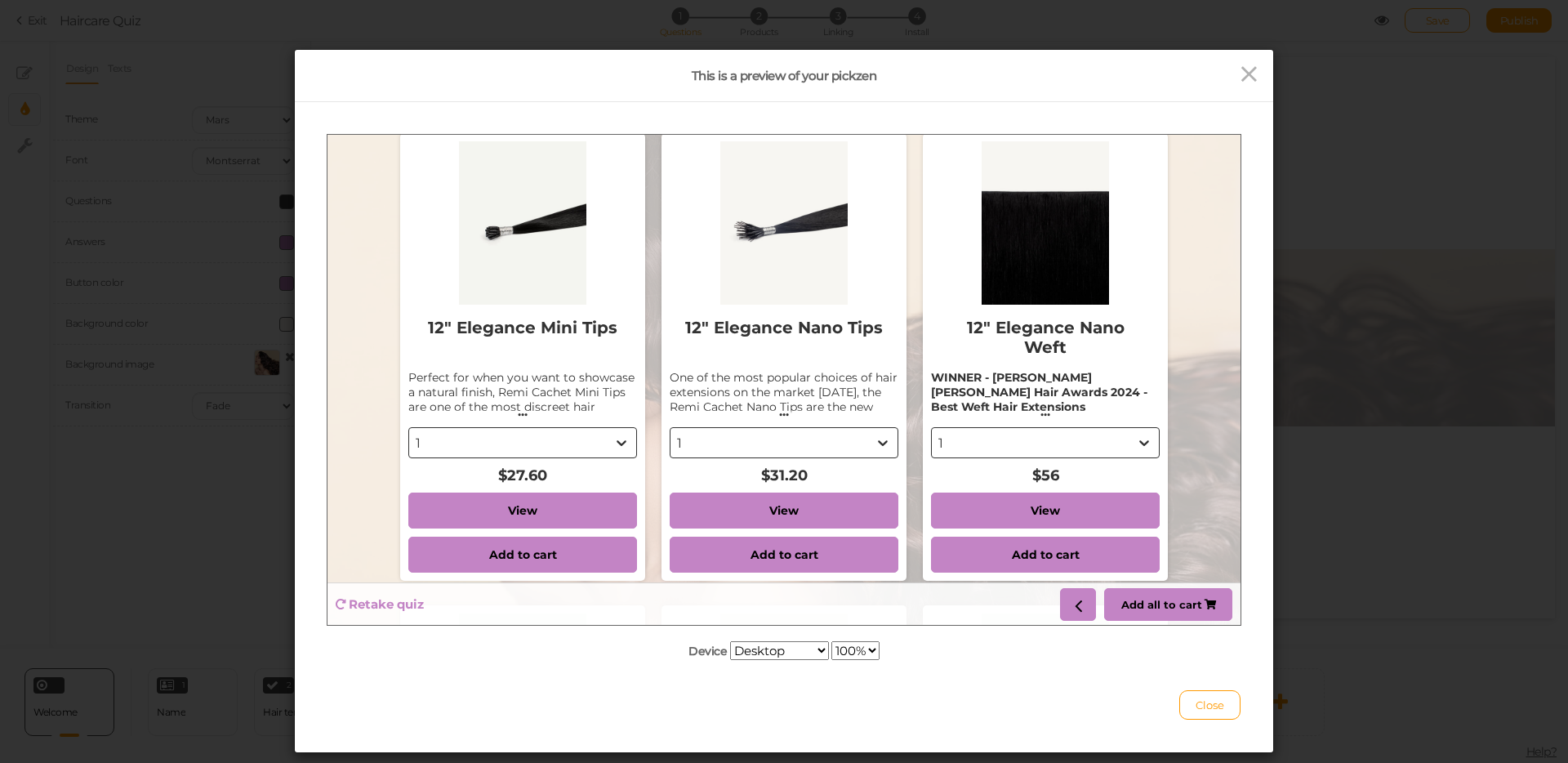
click at [516, 410] on button "..." at bounding box center [522, 410] width 229 height 16
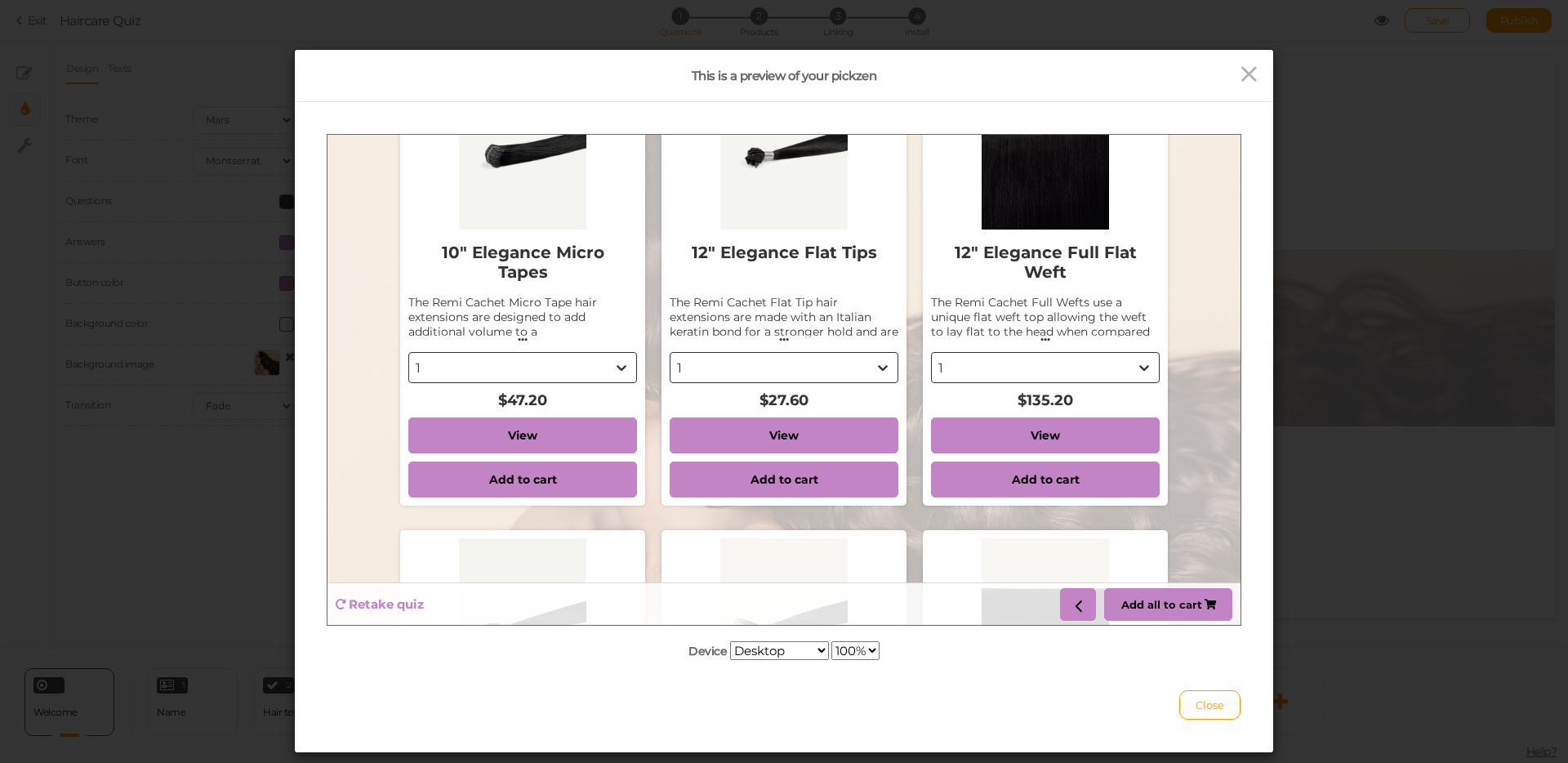
scroll to position [0, 0]
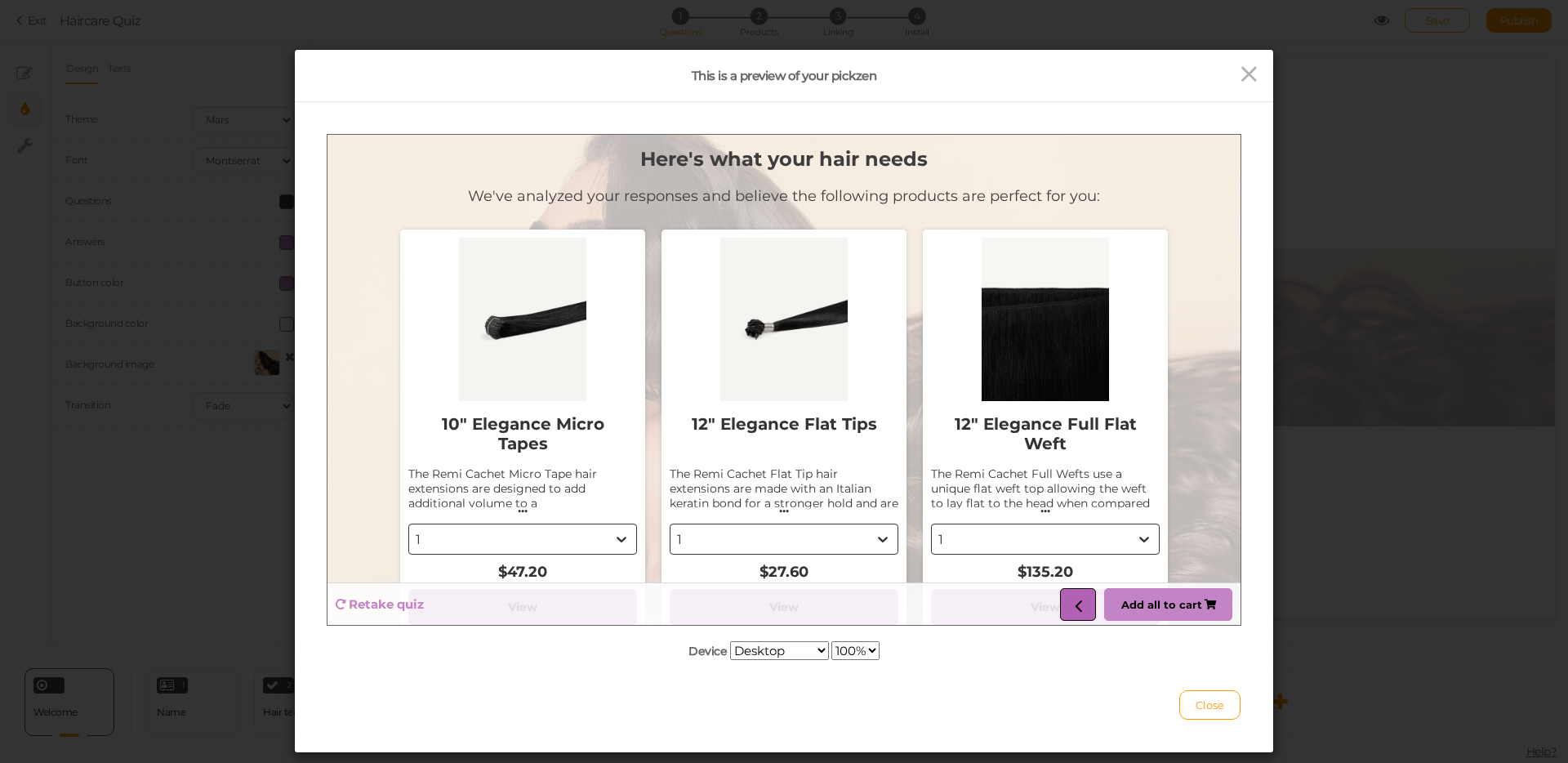
click at [1071, 607] on icon at bounding box center [1077, 603] width 21 height 21
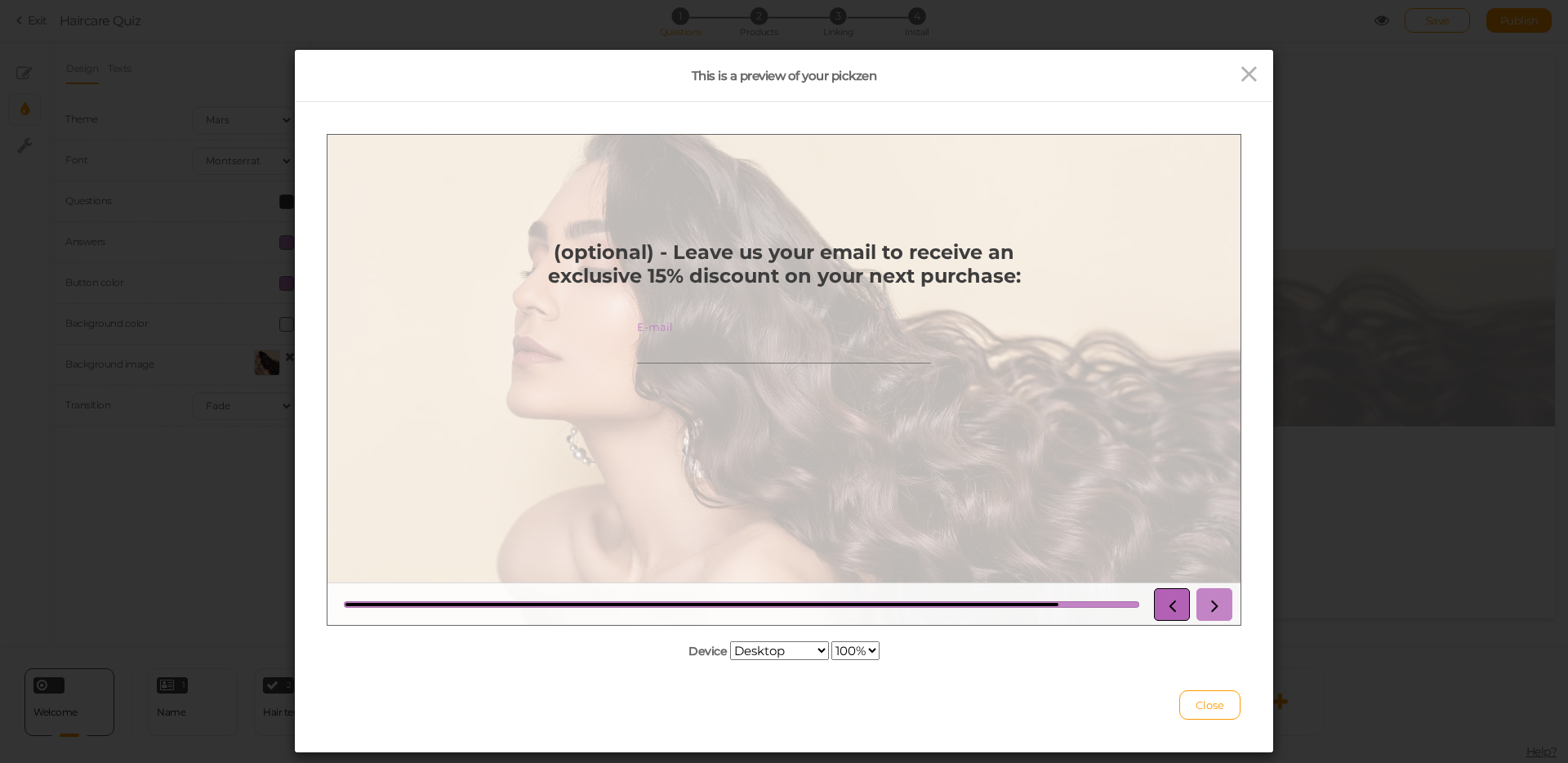
click at [1165, 599] on icon at bounding box center [1172, 603] width 21 height 21
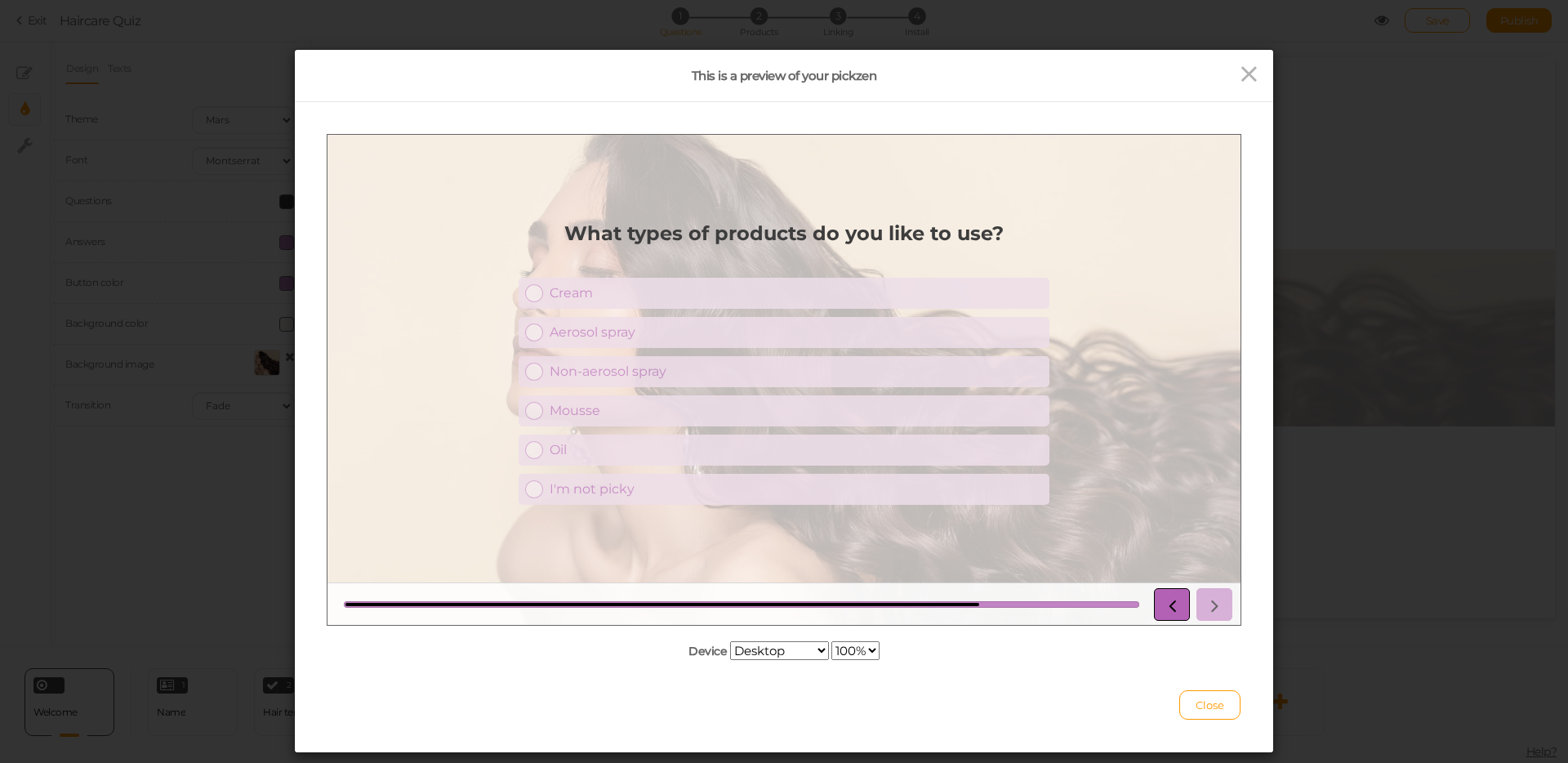
click at [1174, 612] on icon at bounding box center [1172, 603] width 21 height 21
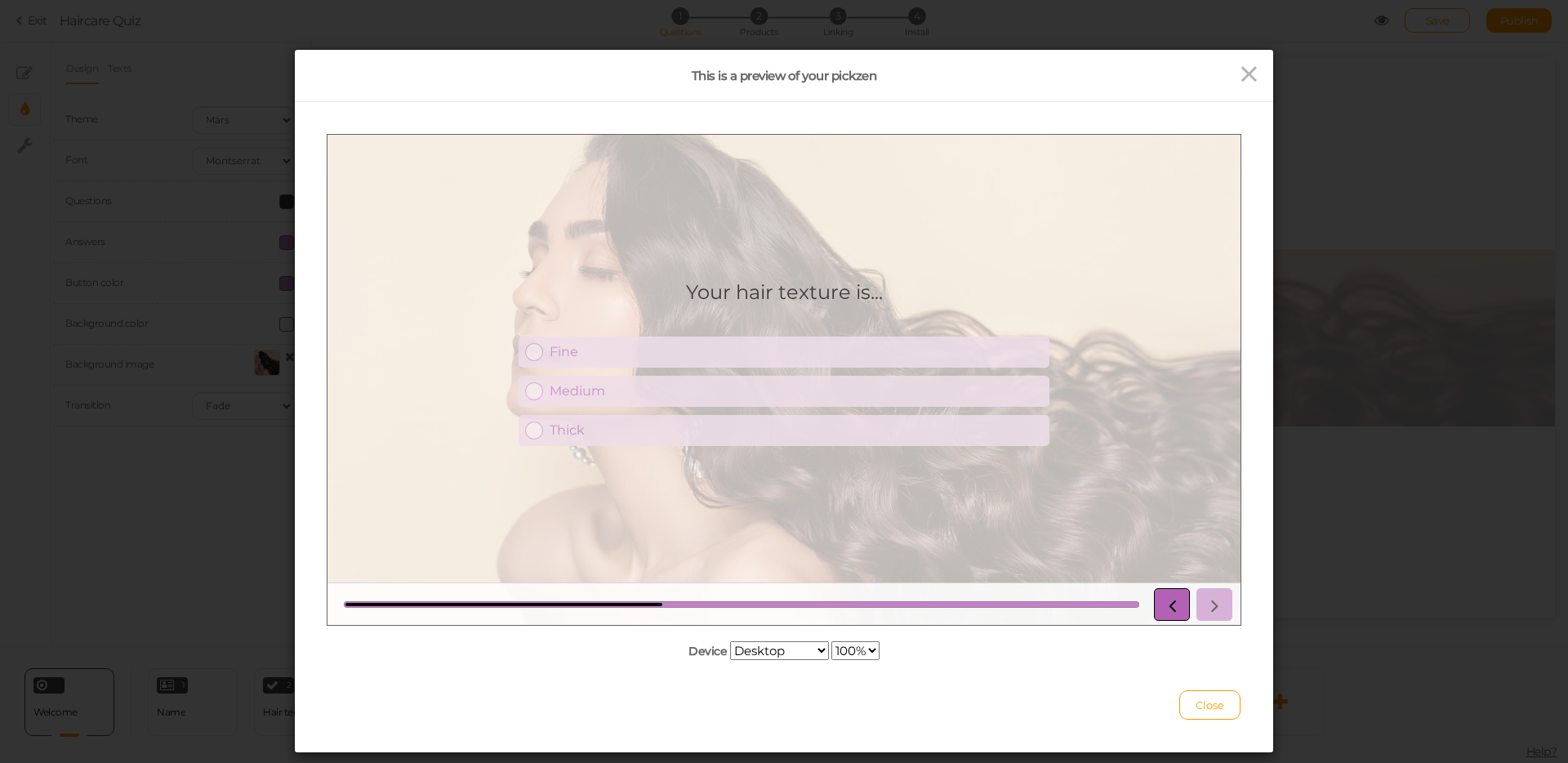
click at [1174, 612] on icon at bounding box center [1172, 603] width 21 height 21
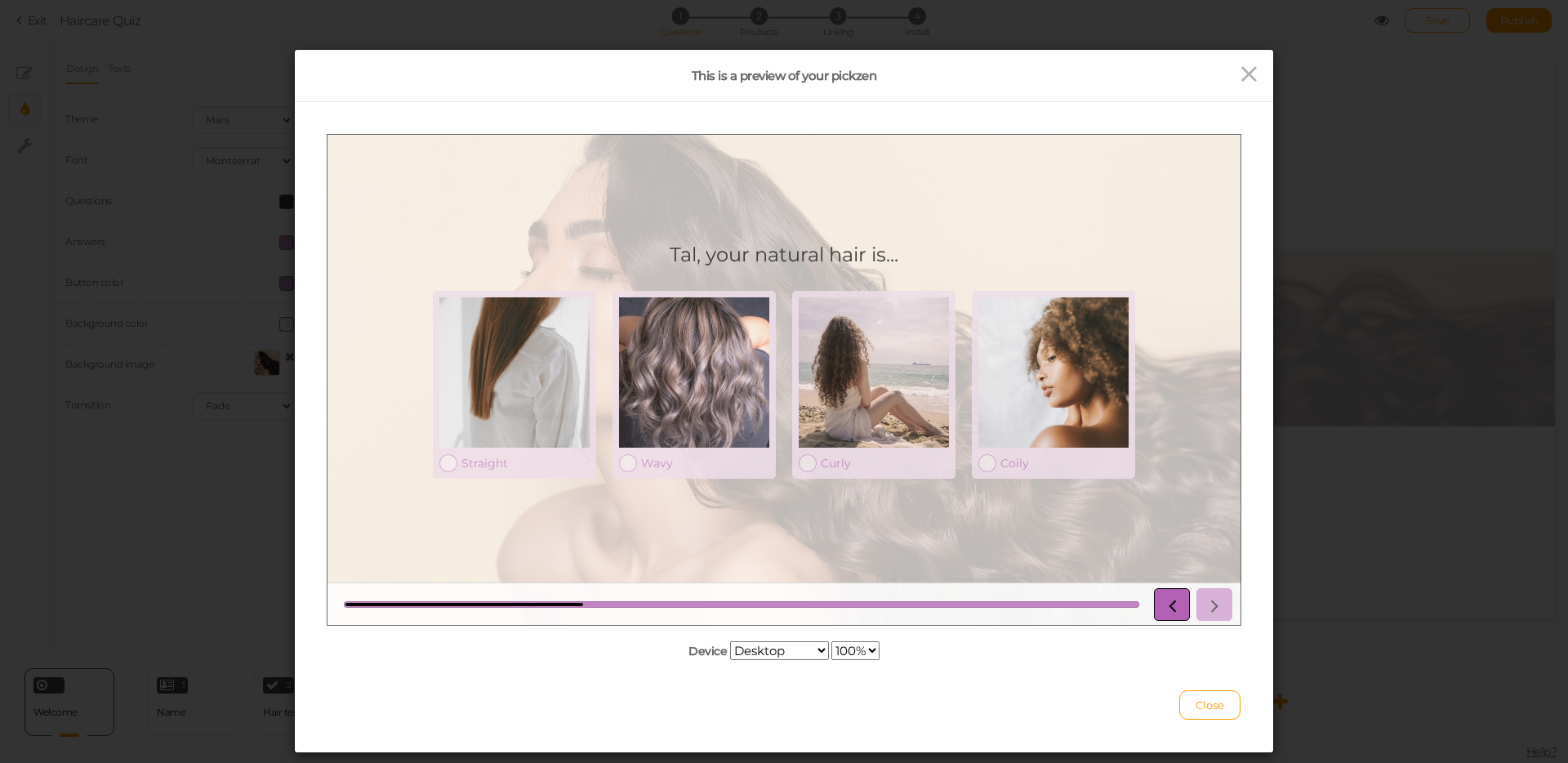
click at [1174, 612] on icon at bounding box center [1172, 603] width 21 height 21
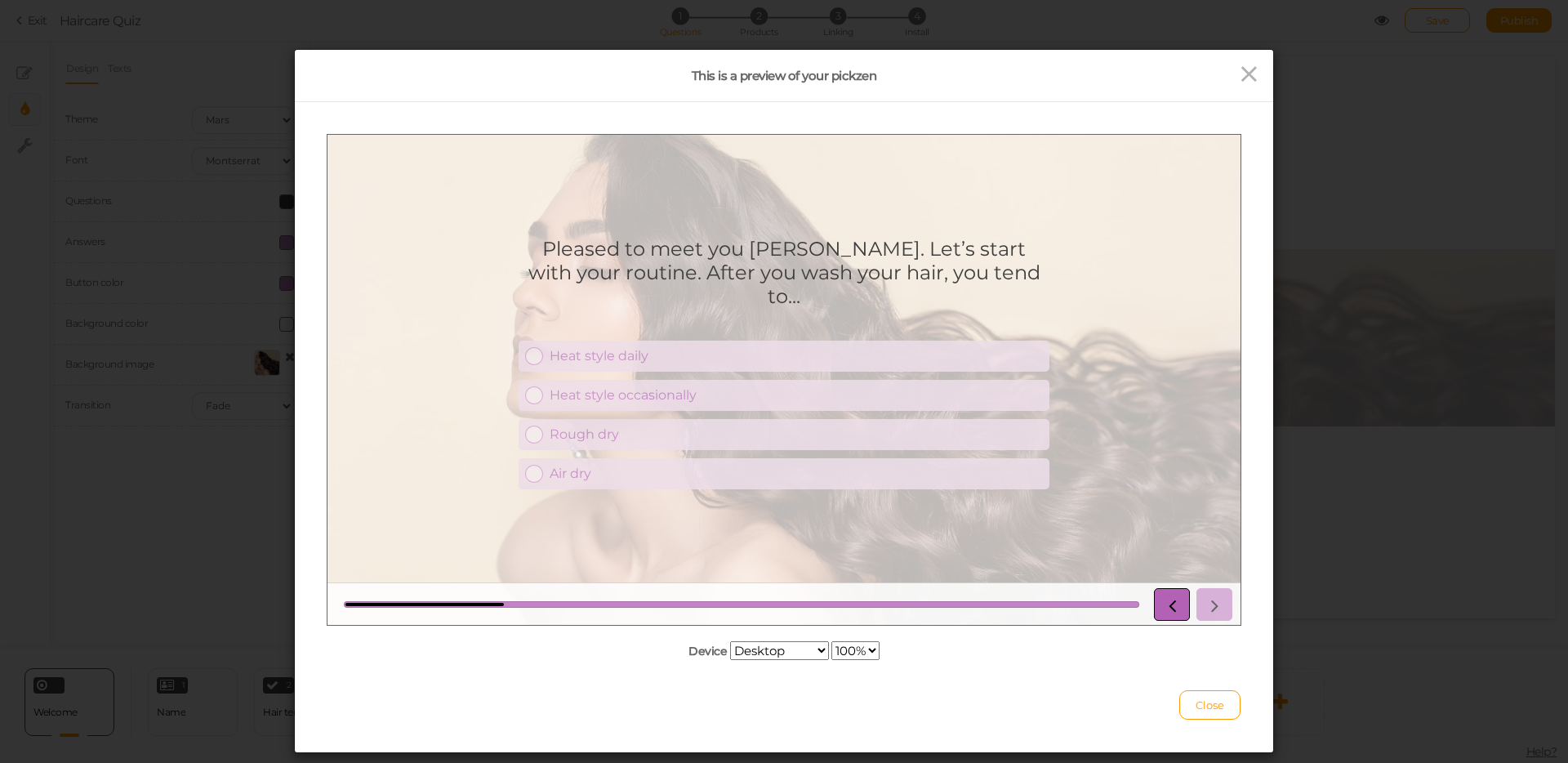
click at [1174, 612] on icon at bounding box center [1172, 603] width 21 height 21
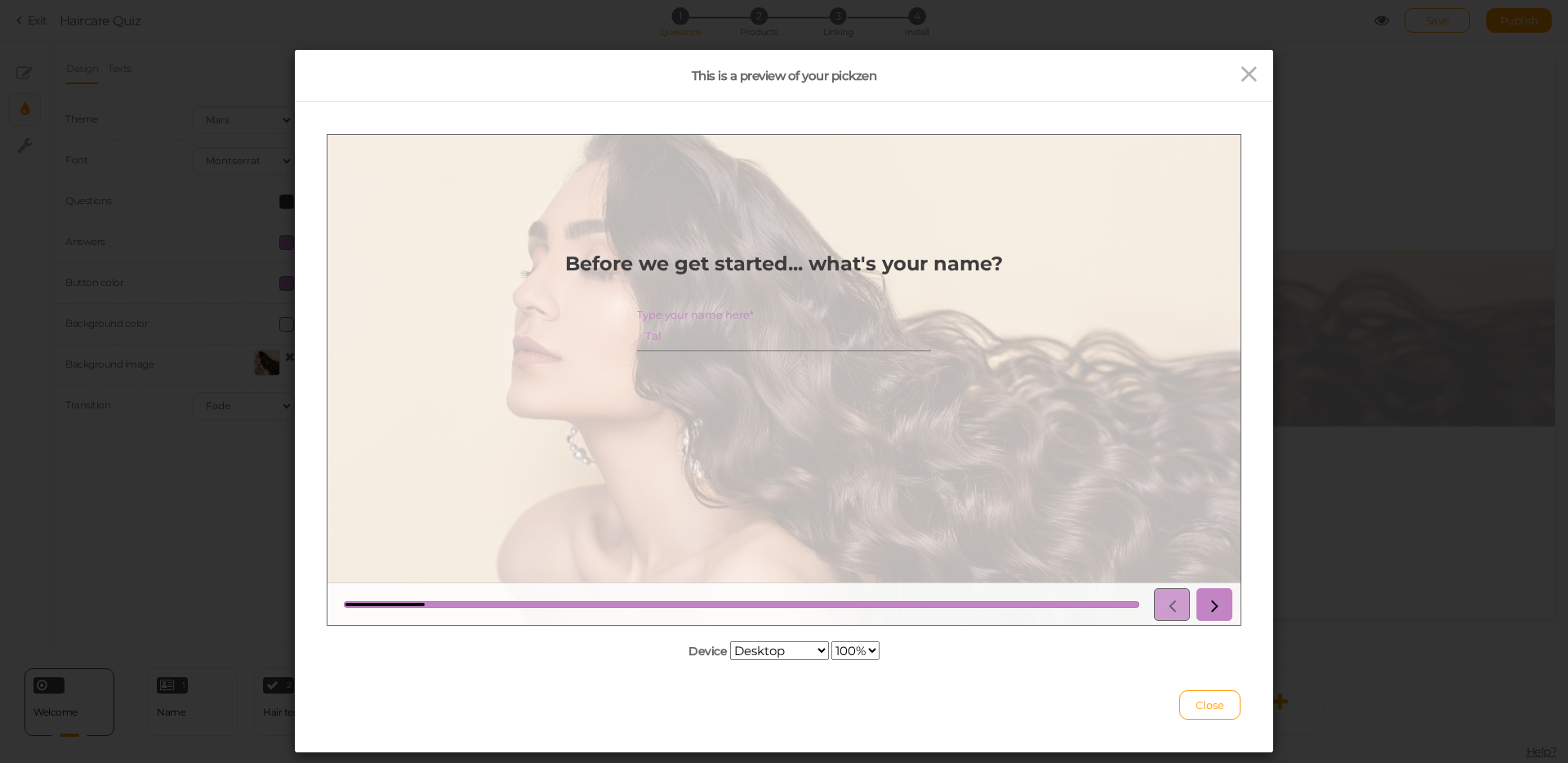
click at [1174, 612] on div at bounding box center [1190, 603] width 85 height 32
click at [1246, 79] on icon at bounding box center [1250, 74] width 24 height 24
